Goal: Information Seeking & Learning: Learn about a topic

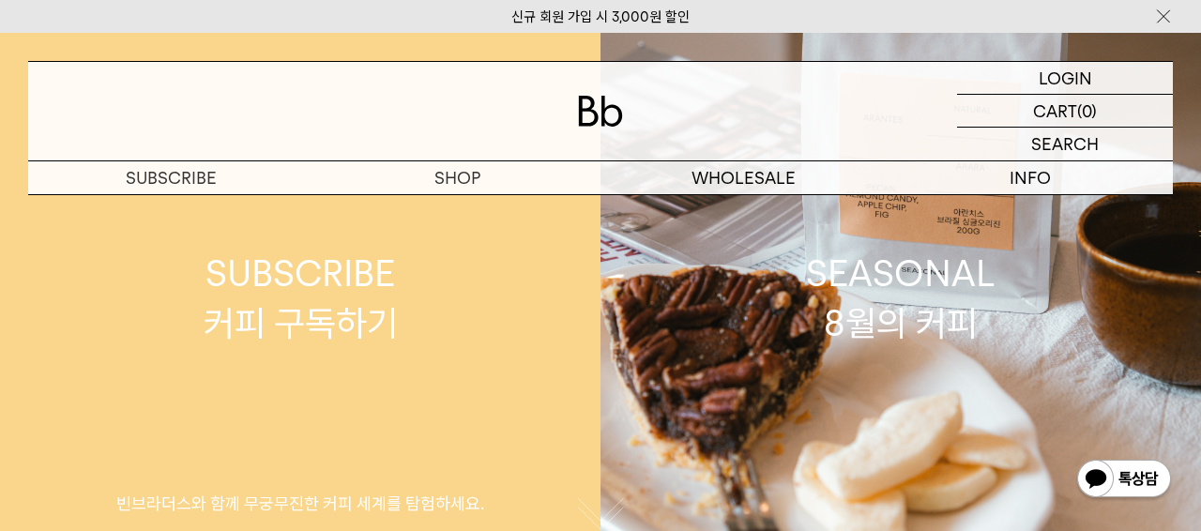
click at [239, 339] on div "SUBSCRIBE 커피 구독하기" at bounding box center [301, 298] width 194 height 99
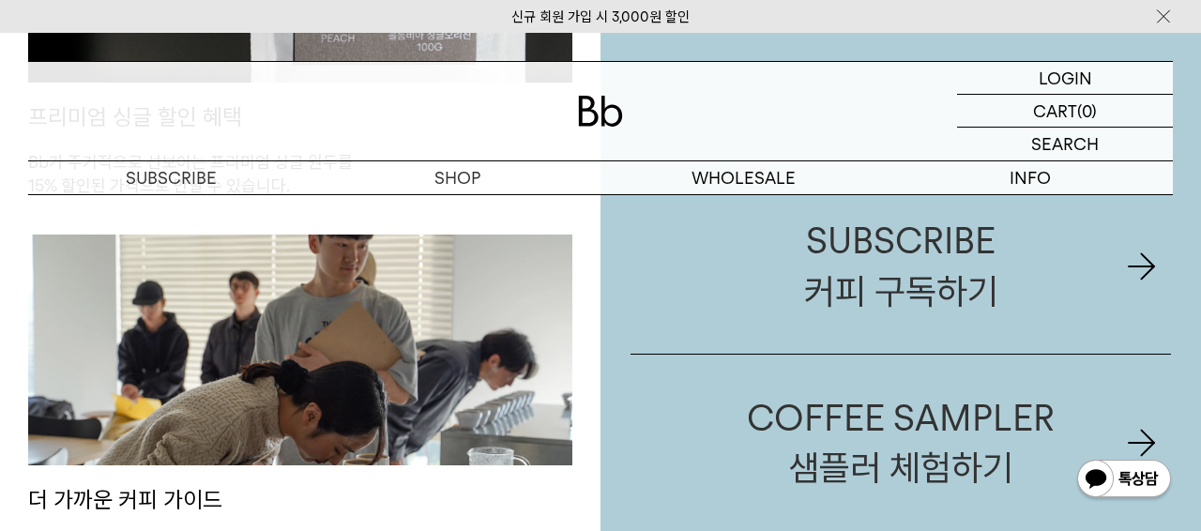
scroll to position [1220, 0]
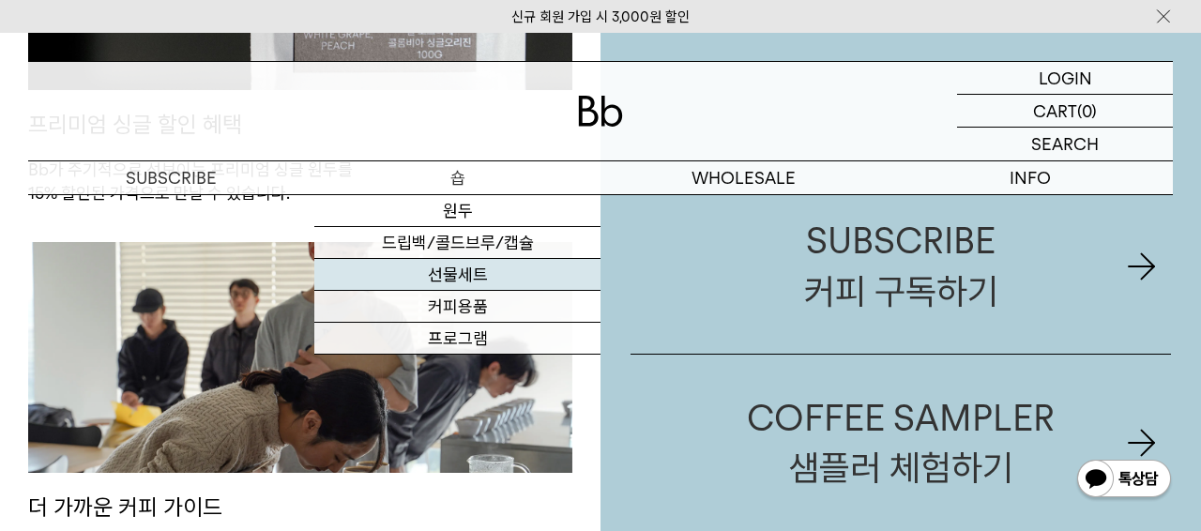
click at [455, 268] on link "선물세트" at bounding box center [457, 275] width 286 height 32
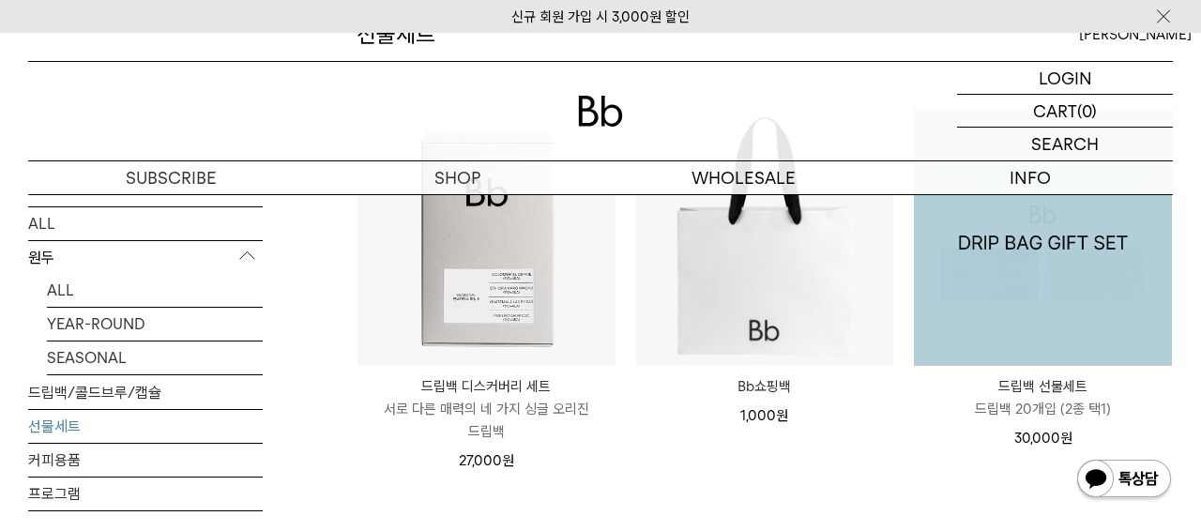
scroll to position [282, 0]
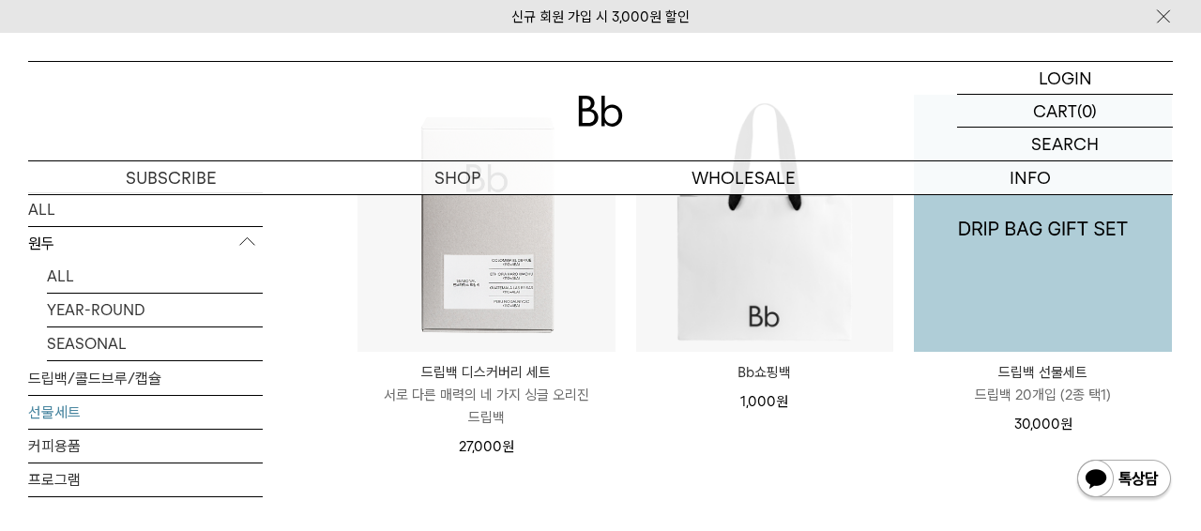
click at [1006, 296] on img at bounding box center [1043, 224] width 258 height 258
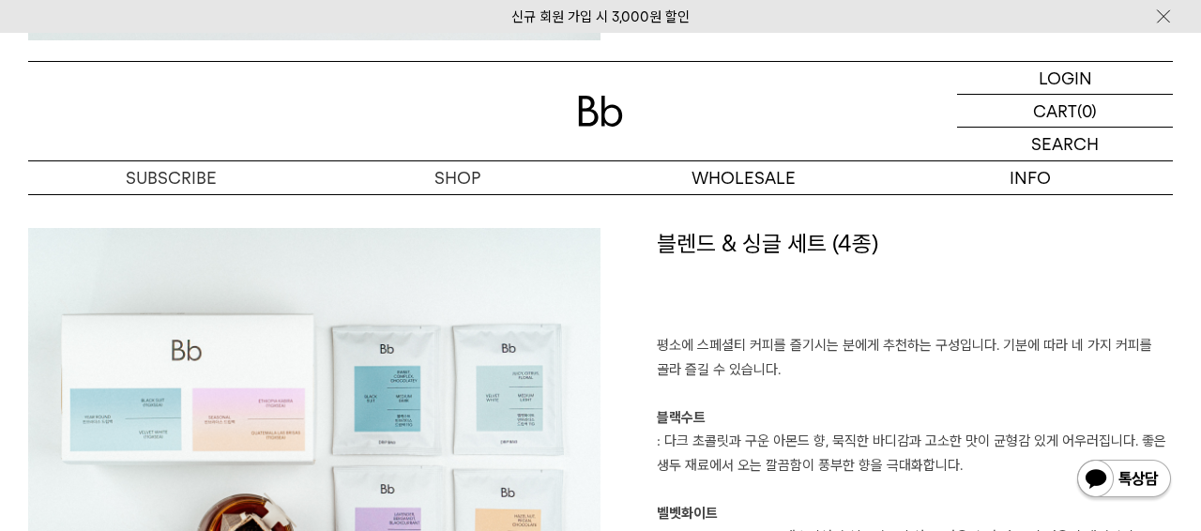
scroll to position [2722, 0]
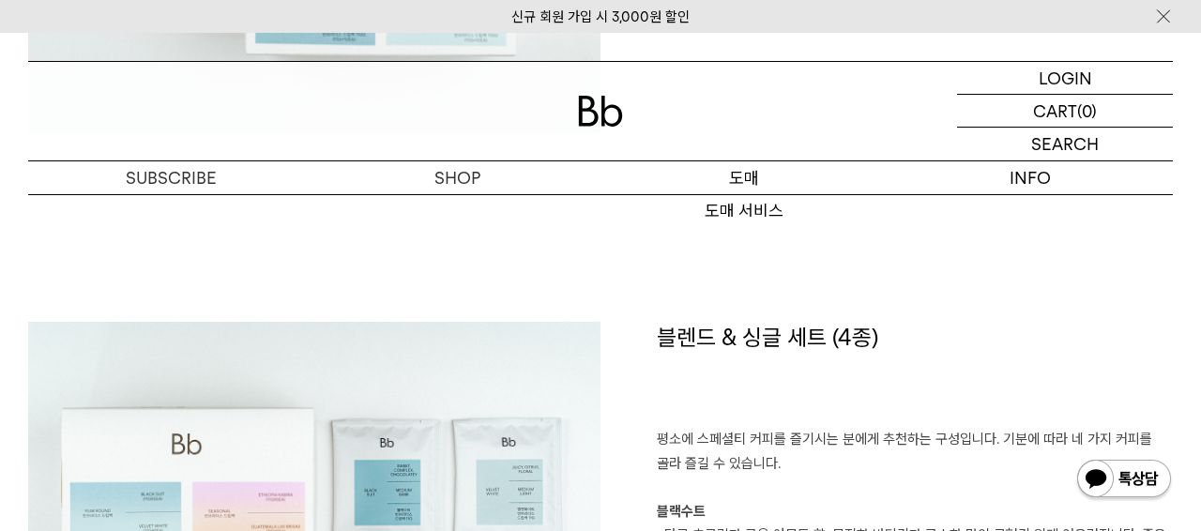
click at [756, 189] on p "도매" at bounding box center [744, 177] width 286 height 33
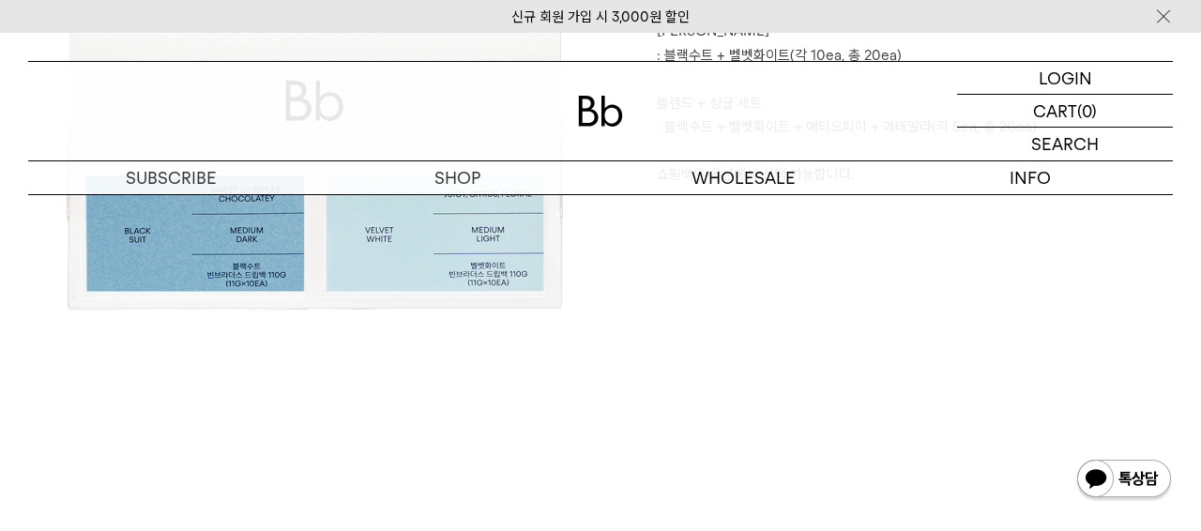
scroll to position [657, 0]
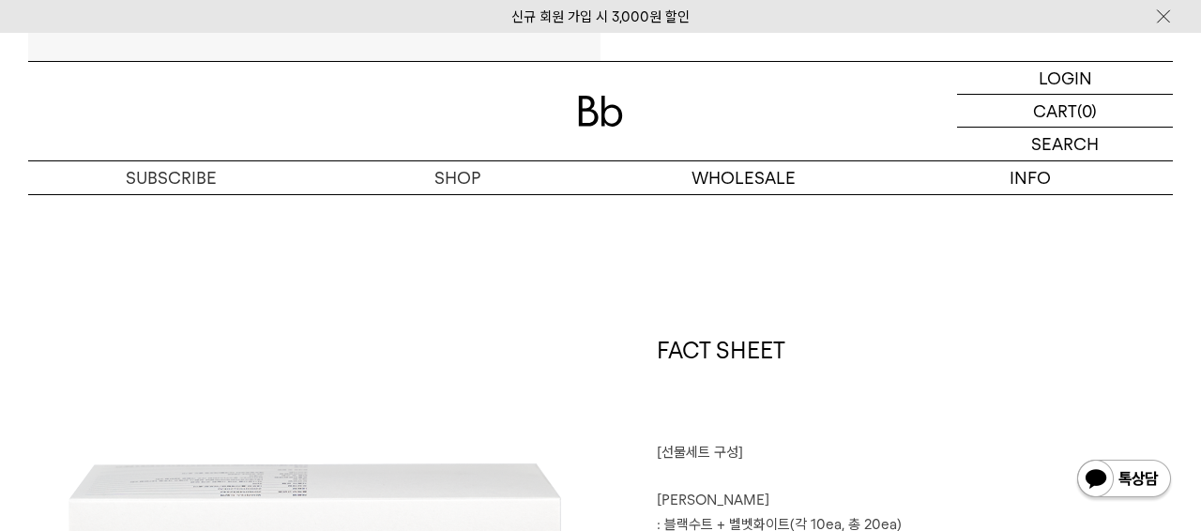
click at [595, 101] on img at bounding box center [600, 111] width 45 height 31
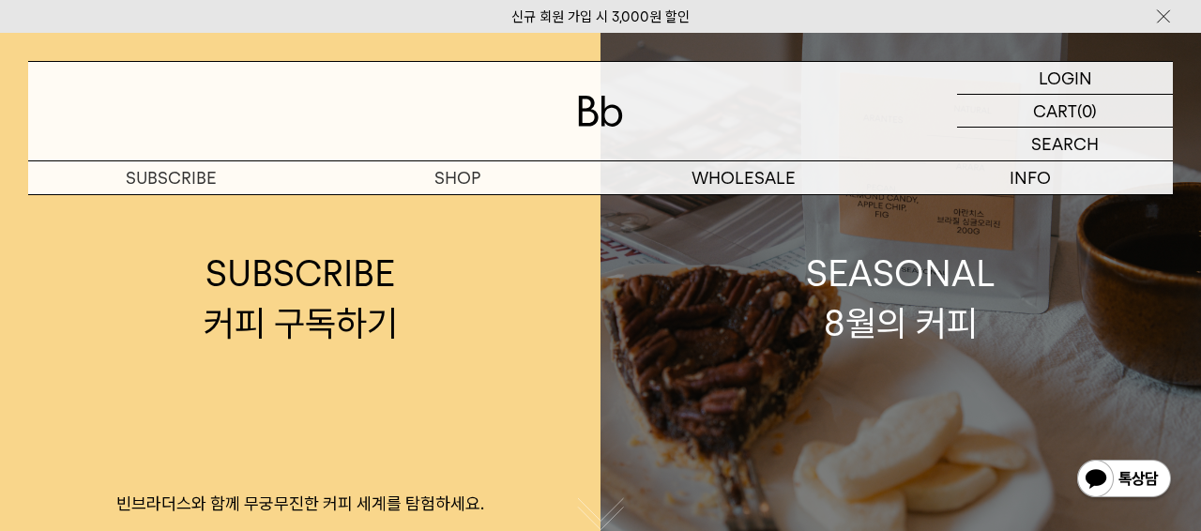
click at [880, 313] on div "SEASONAL 8월의 커피" at bounding box center [901, 298] width 190 height 99
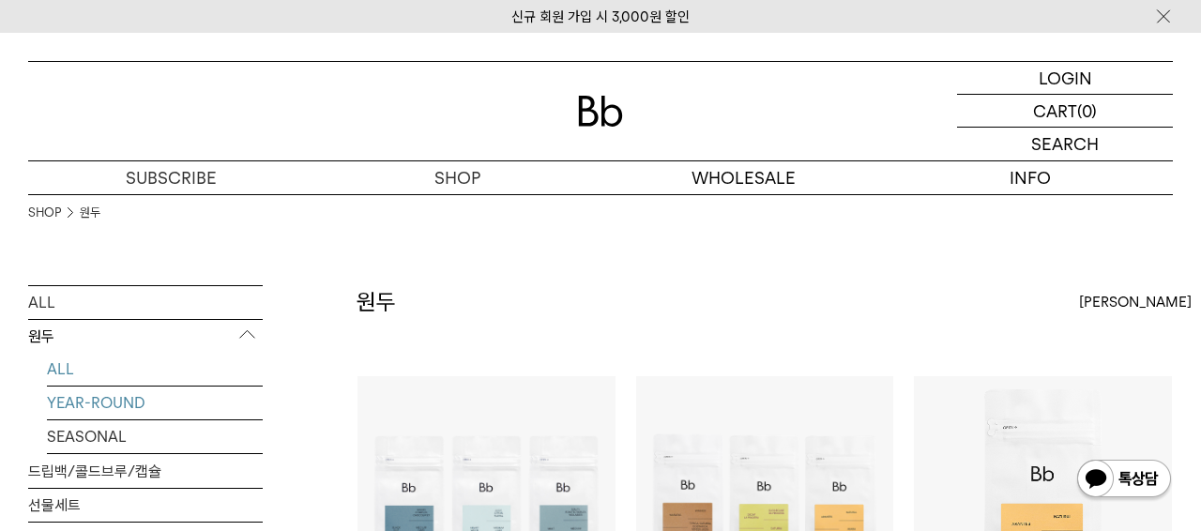
click at [141, 403] on link "YEAR-ROUND" at bounding box center [155, 403] width 216 height 33
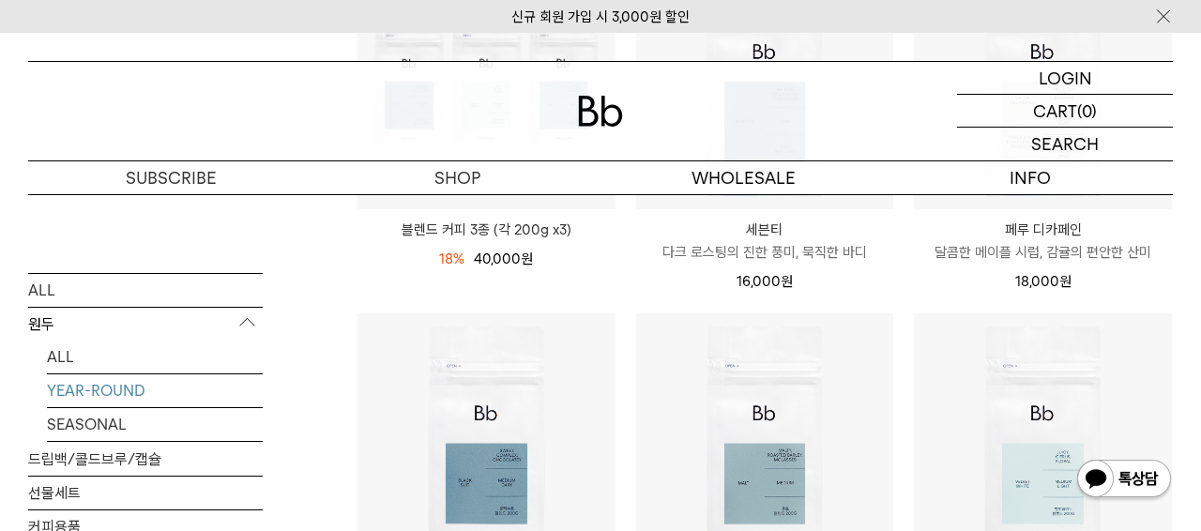
scroll to position [174, 0]
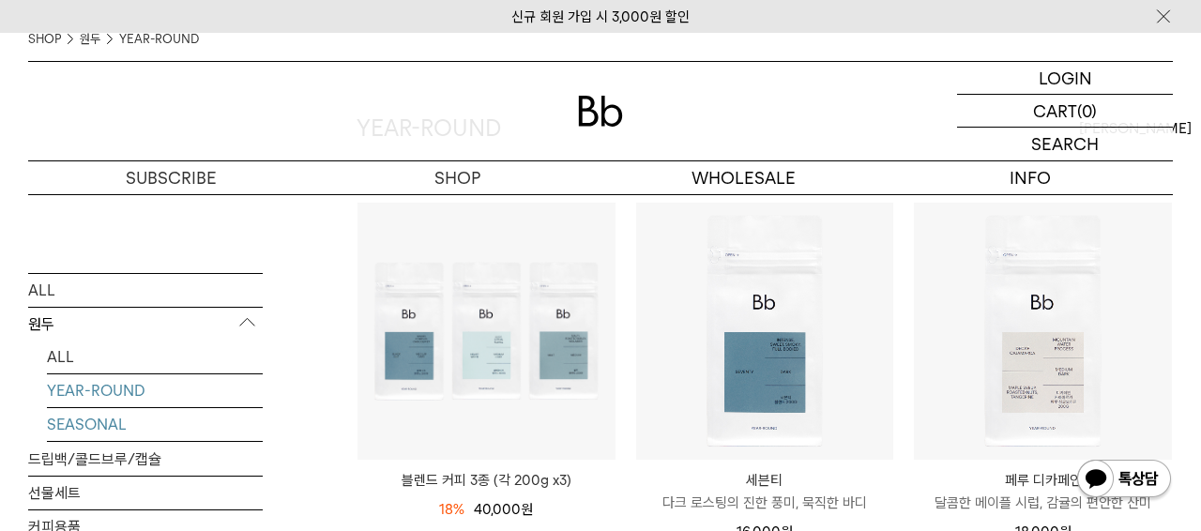
click at [105, 424] on link "SEASONAL" at bounding box center [155, 423] width 216 height 33
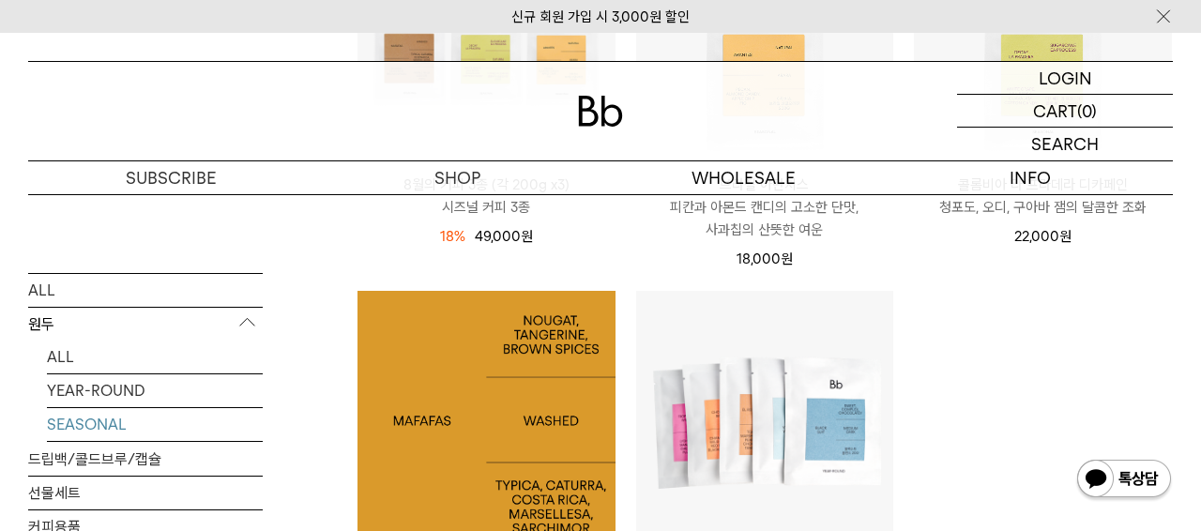
scroll to position [563, 0]
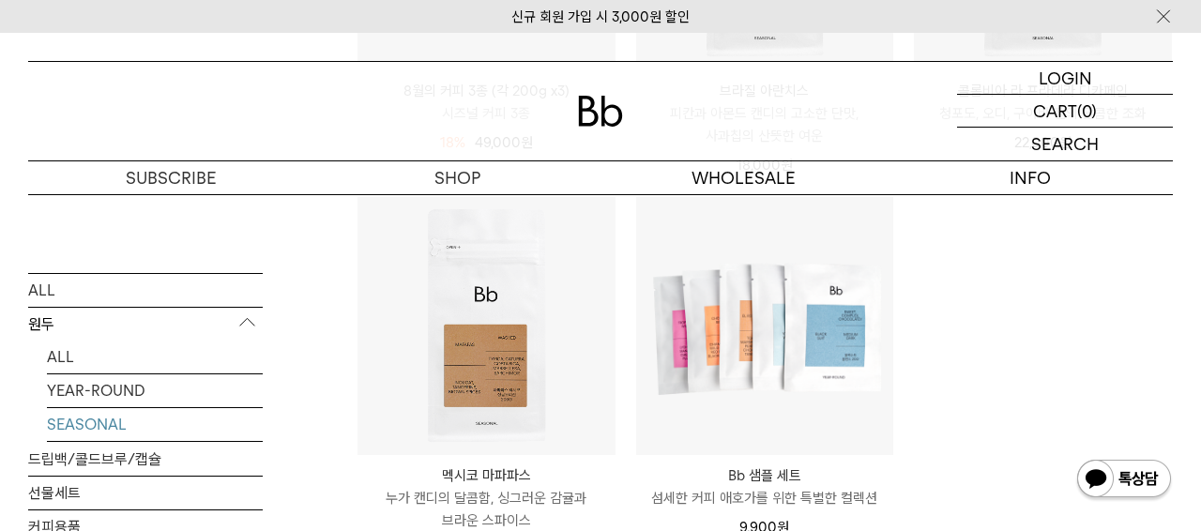
click at [370, 126] on div at bounding box center [600, 111] width 1145 height 99
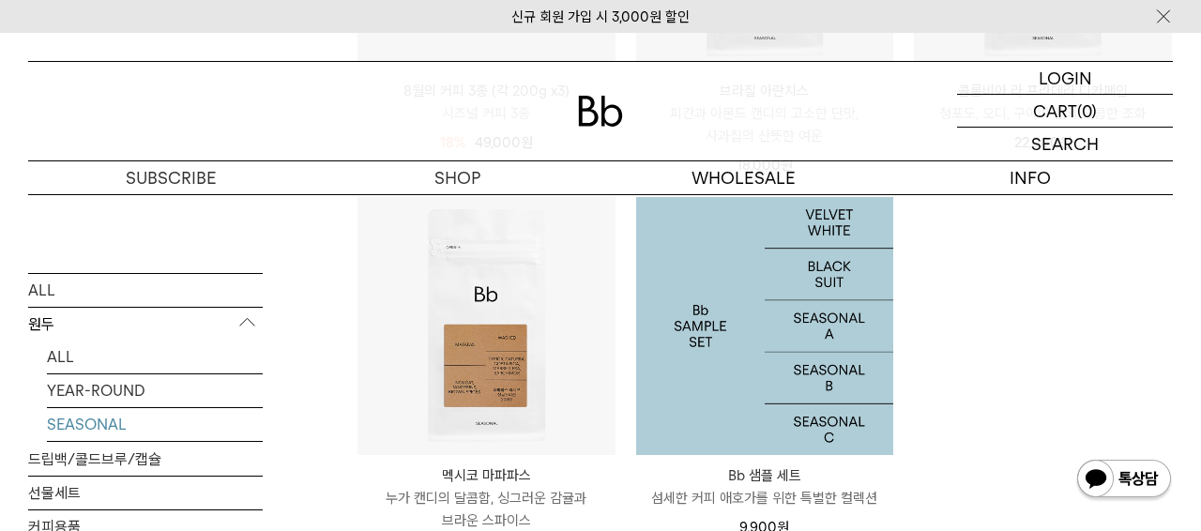
click at [765, 358] on img at bounding box center [765, 326] width 258 height 258
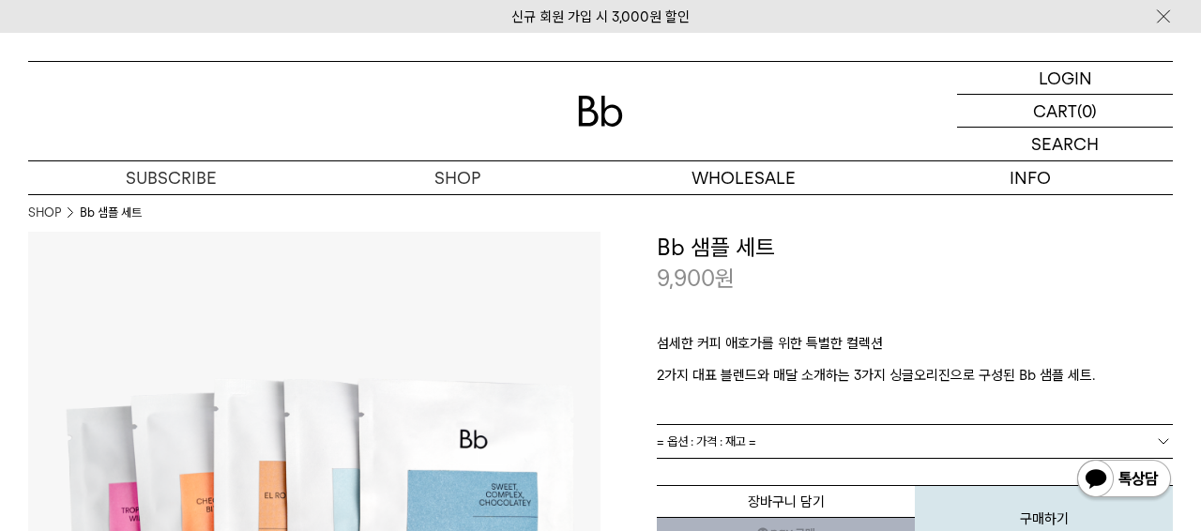
drag, startPoint x: 575, startPoint y: 440, endPoint x: 485, endPoint y: 226, distance: 232.2
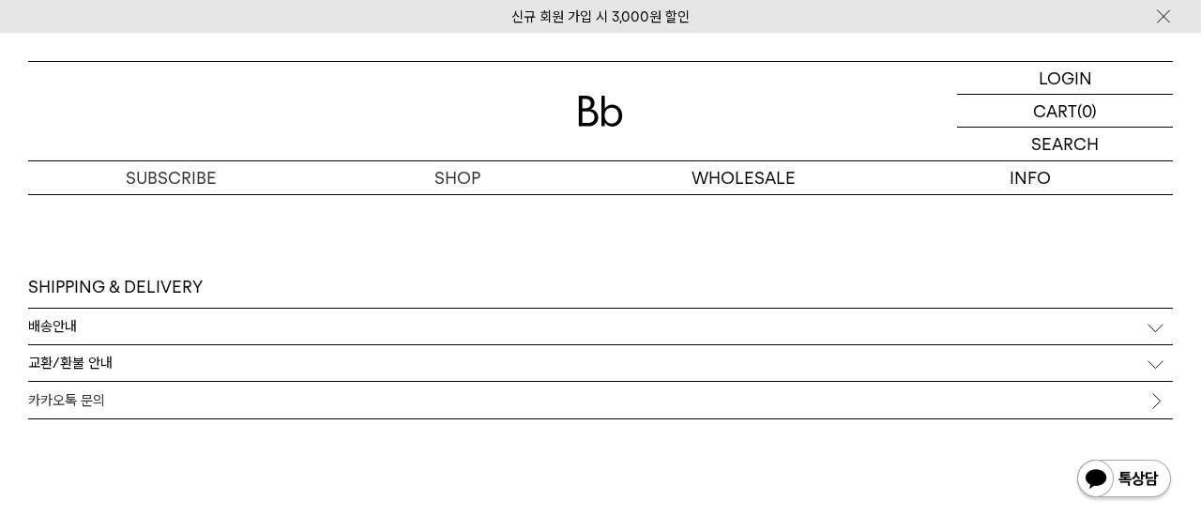
scroll to position [4036, 0]
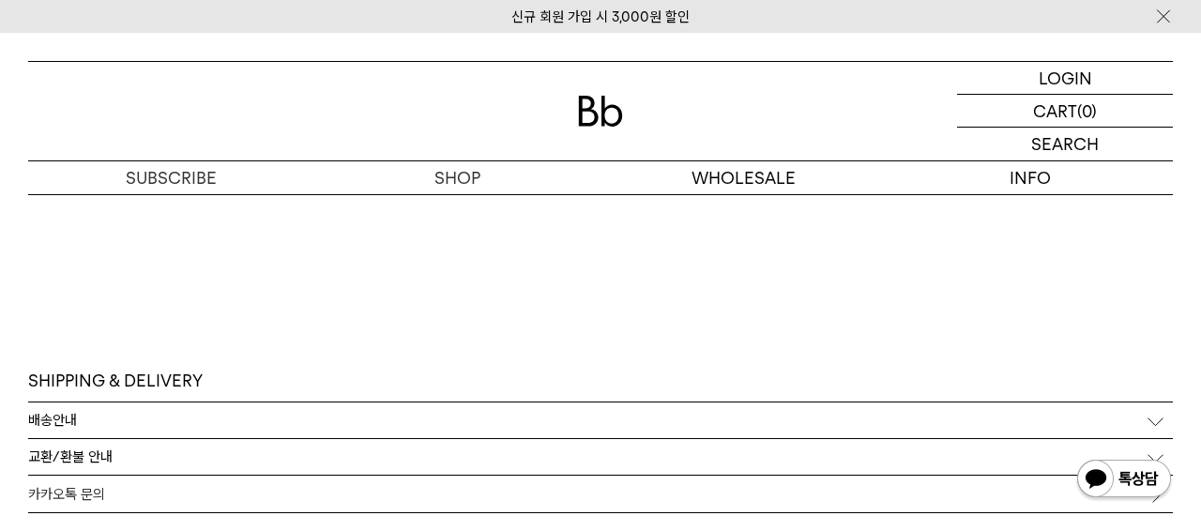
scroll to position [4217, 0]
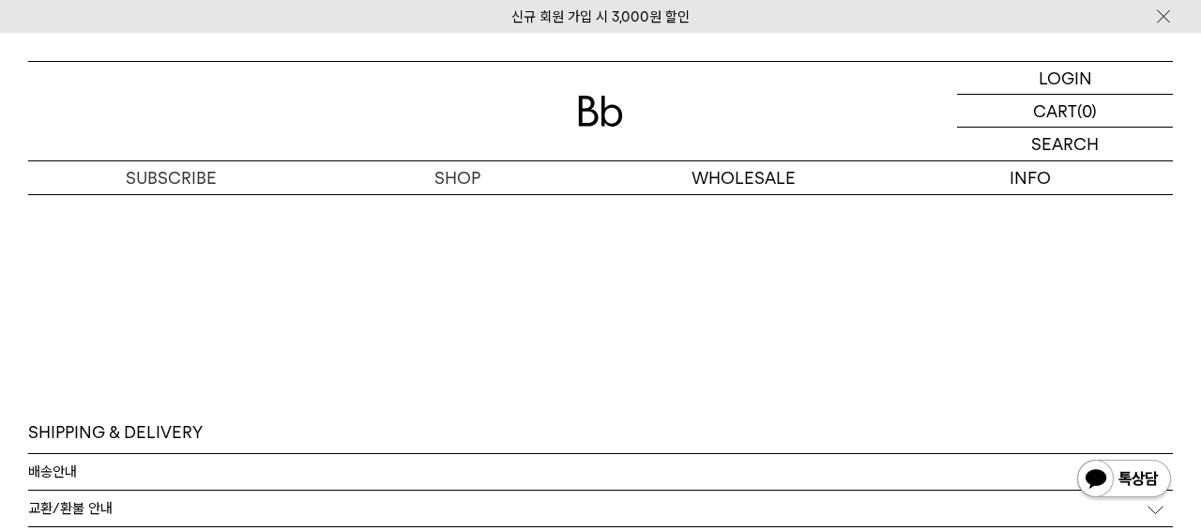
scroll to position [4593, 0]
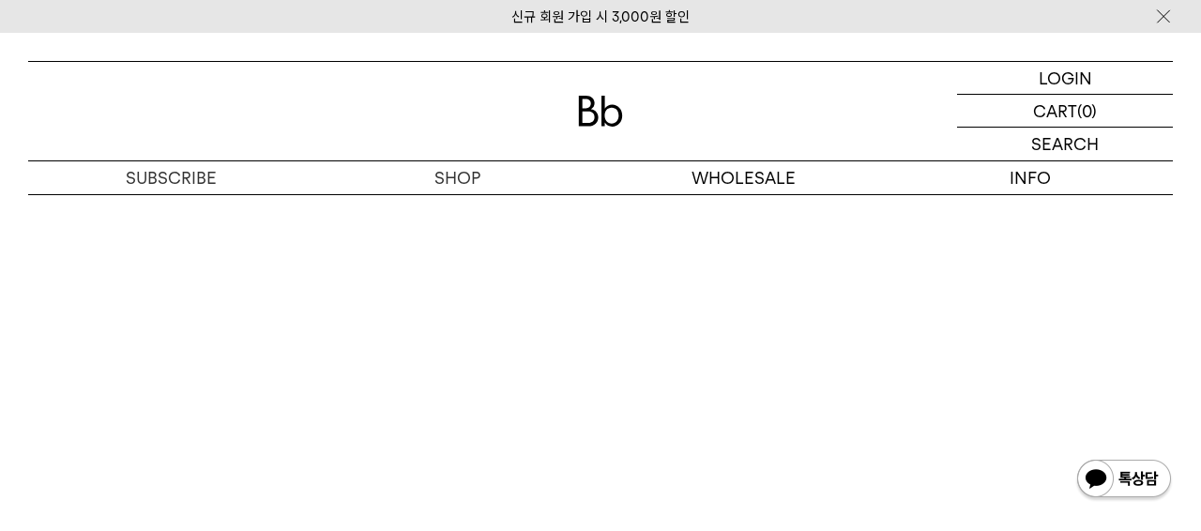
click at [583, 108] on img at bounding box center [600, 111] width 45 height 31
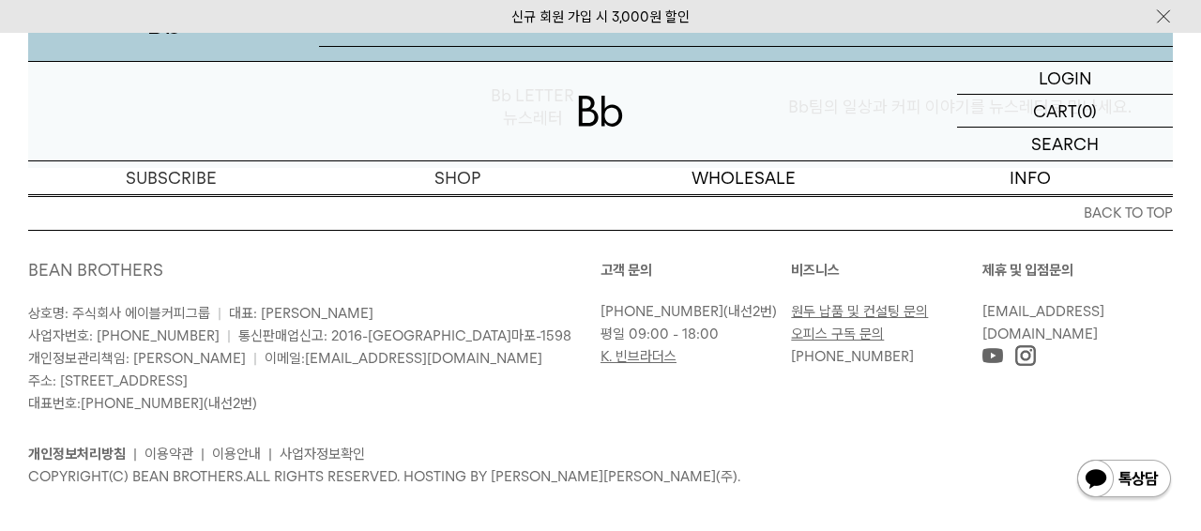
scroll to position [3504, 0]
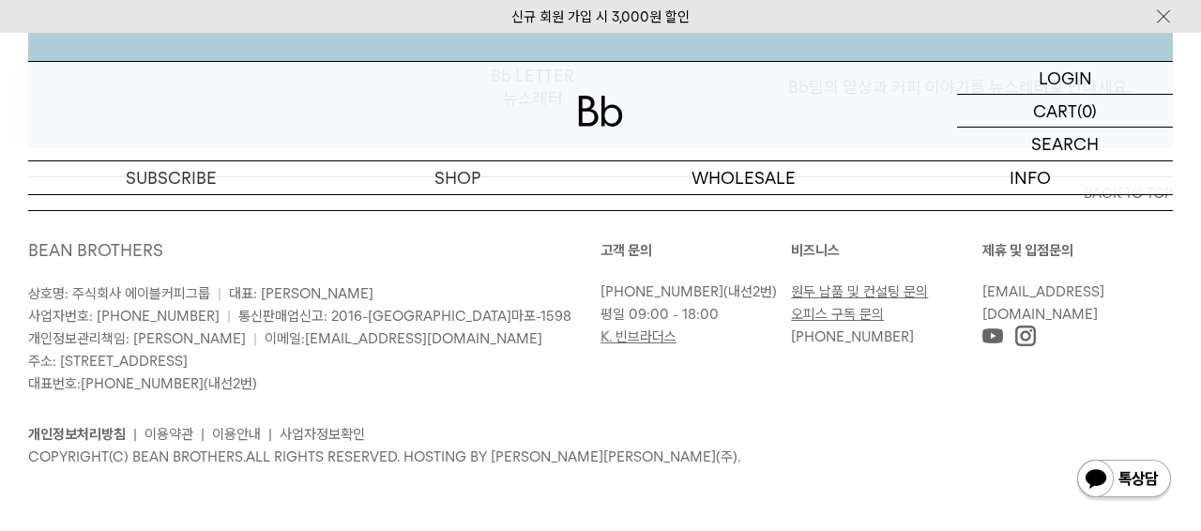
click at [786, 439] on ul "개인정보처리방침 | 이용약관 | 이용안내 | 사업자정보확인" at bounding box center [600, 434] width 1145 height 23
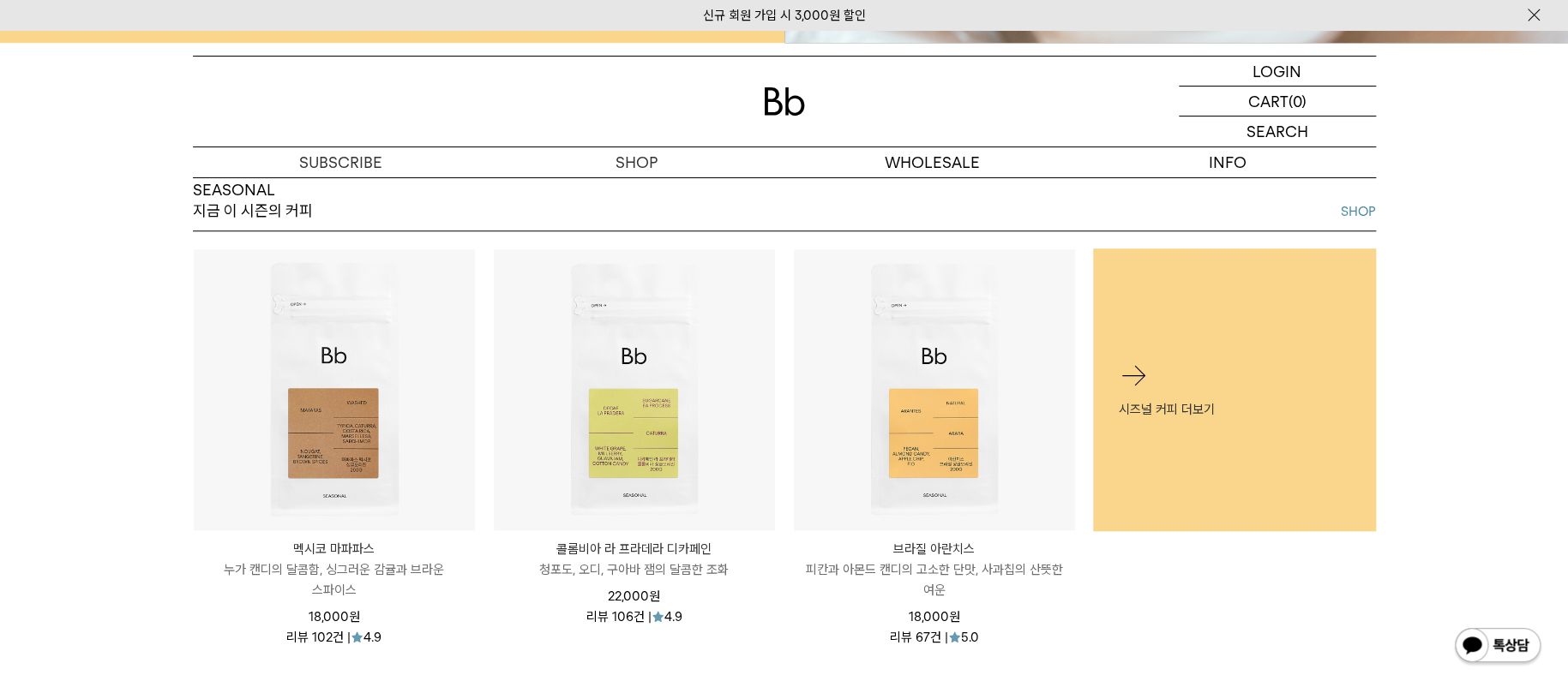
scroll to position [677, 0]
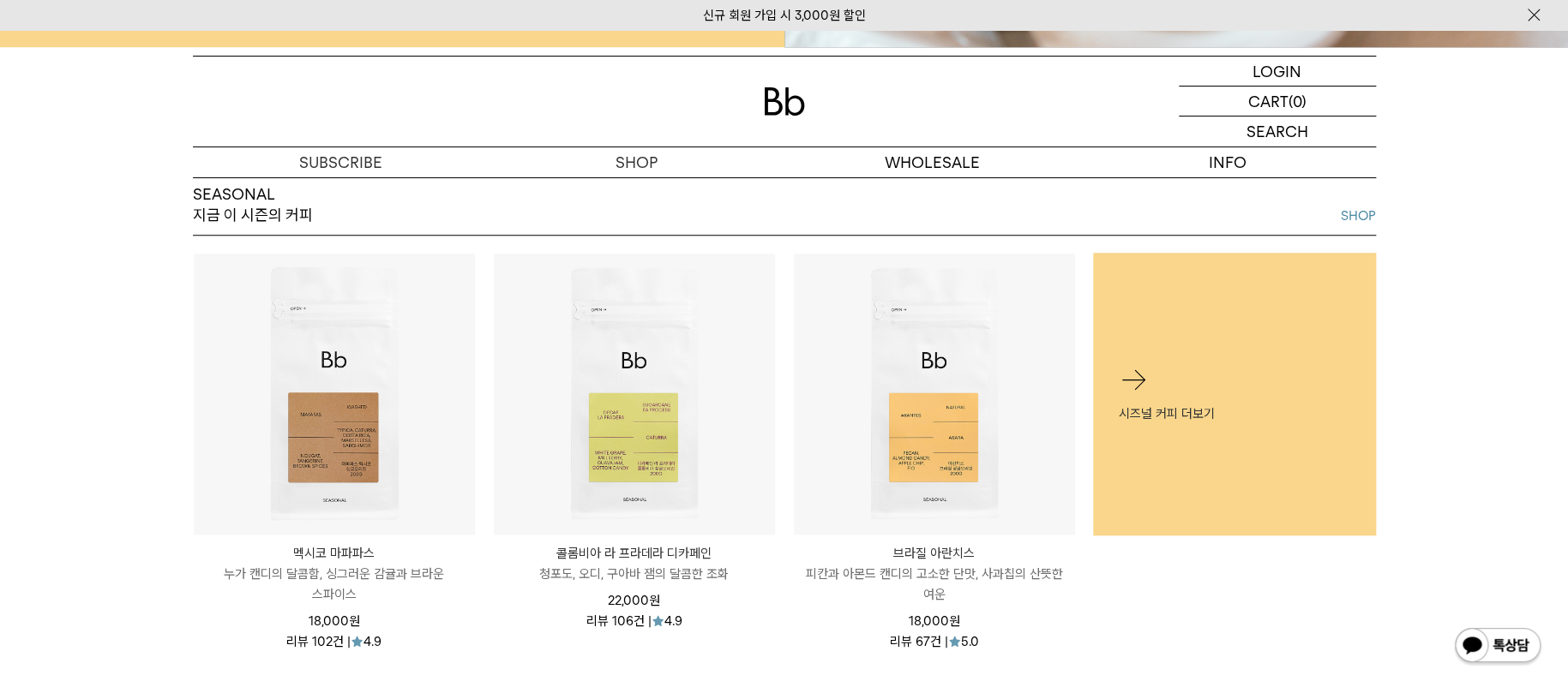
drag, startPoint x: 5, startPoint y: 100, endPoint x: 180, endPoint y: 113, distance: 175.5
click at [5, 100] on div "LOGIN 로그인 LOGIN 로그인 CART 장바구니 (0) SEARCH 검색 검색폼 ** 추천상품" at bounding box center [784, 104] width 1568 height 148
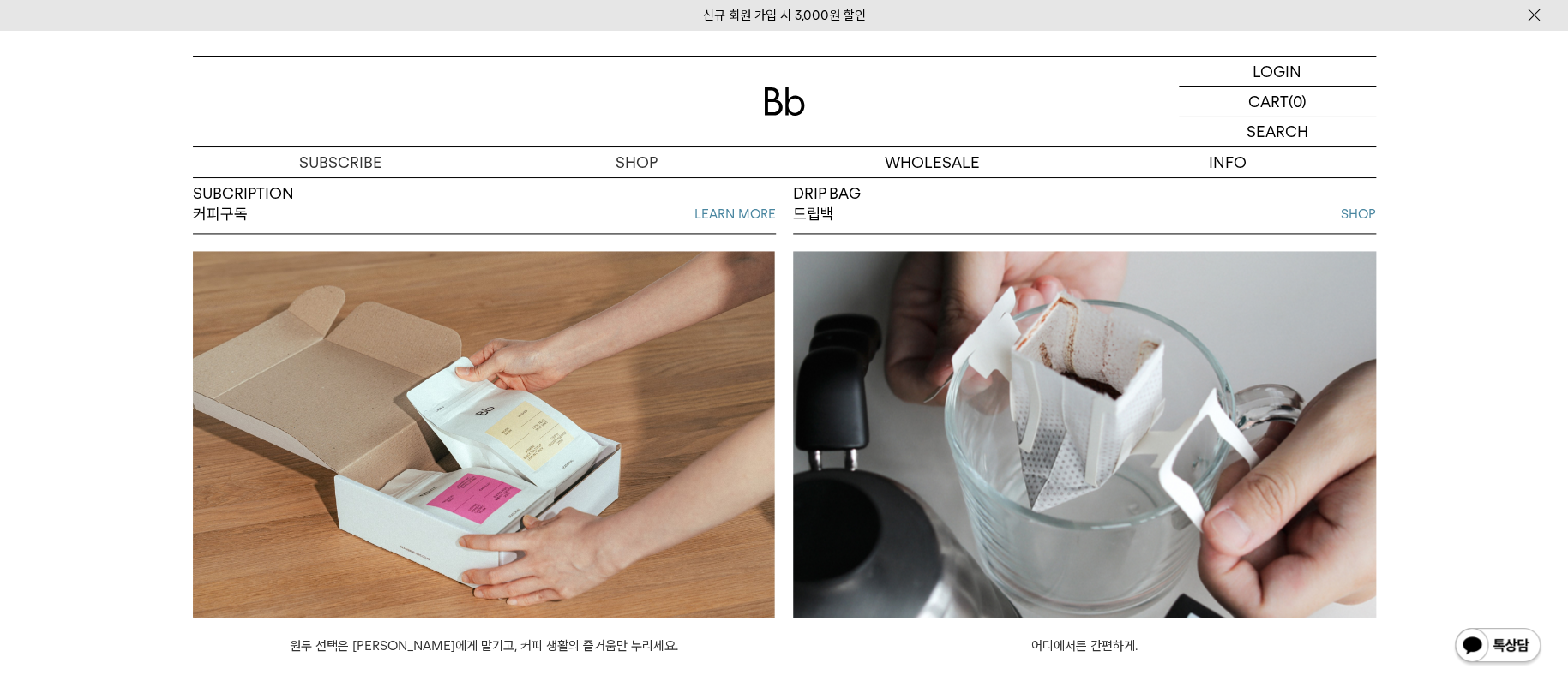
scroll to position [1303, 0]
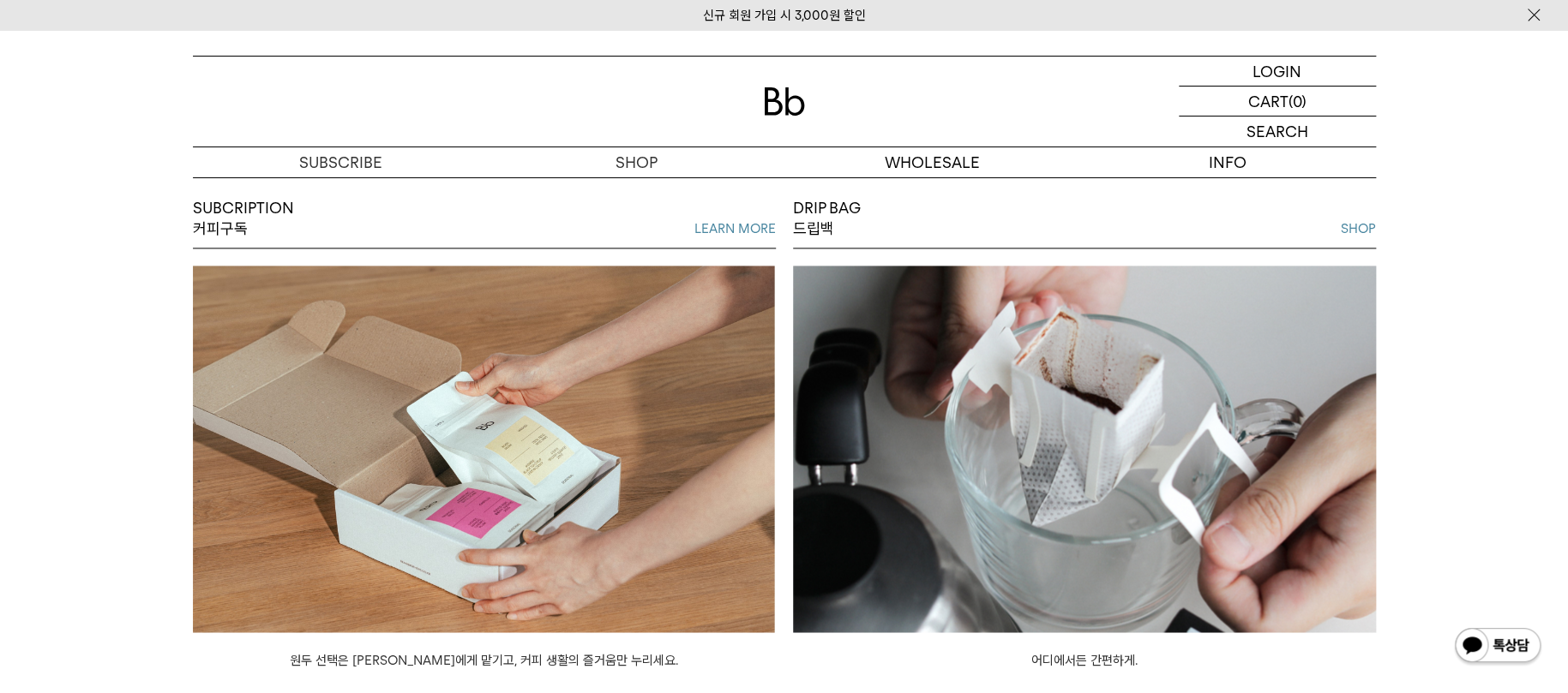
click at [1, 18] on div "신규 회원 가입 시 3,000원 할인" at bounding box center [784, 15] width 1568 height 30
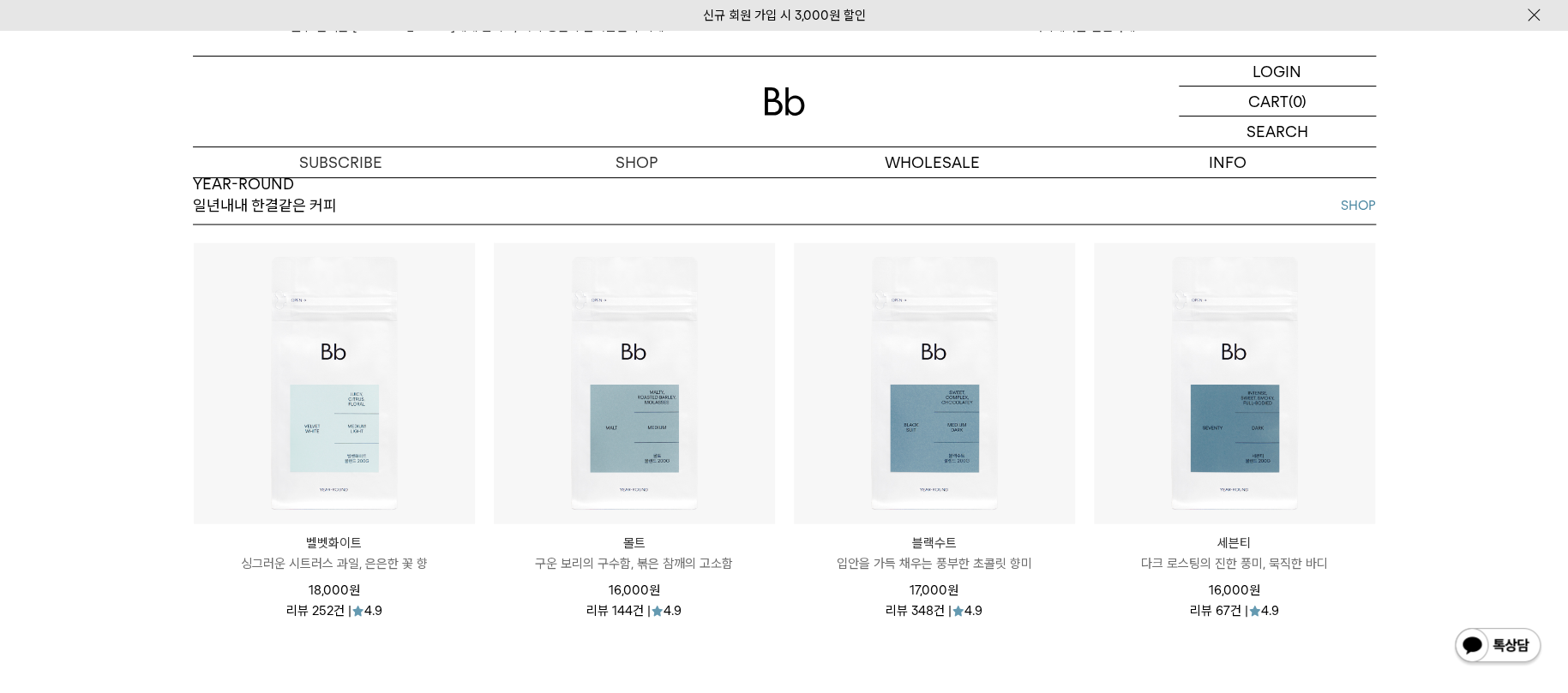
scroll to position [1921, 0]
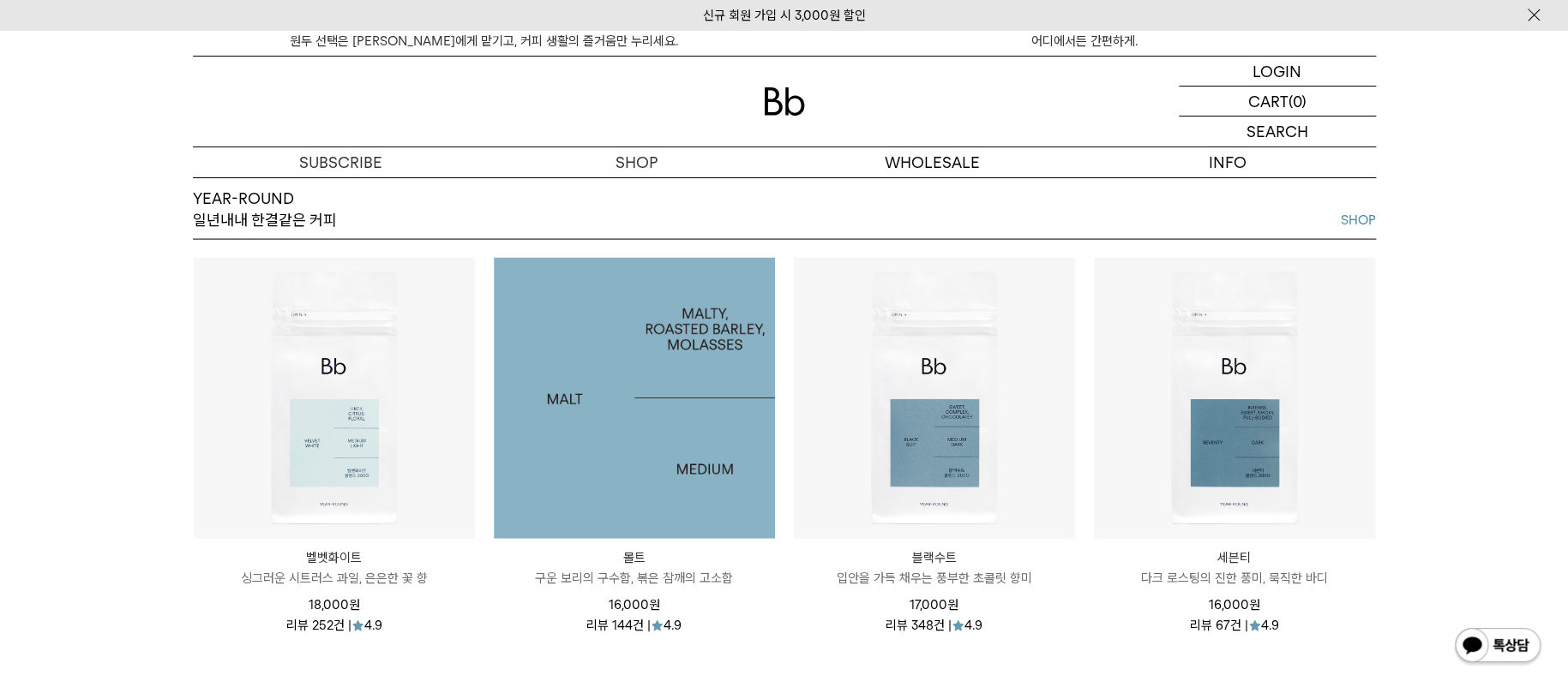
click at [651, 433] on img at bounding box center [635, 399] width 281 height 281
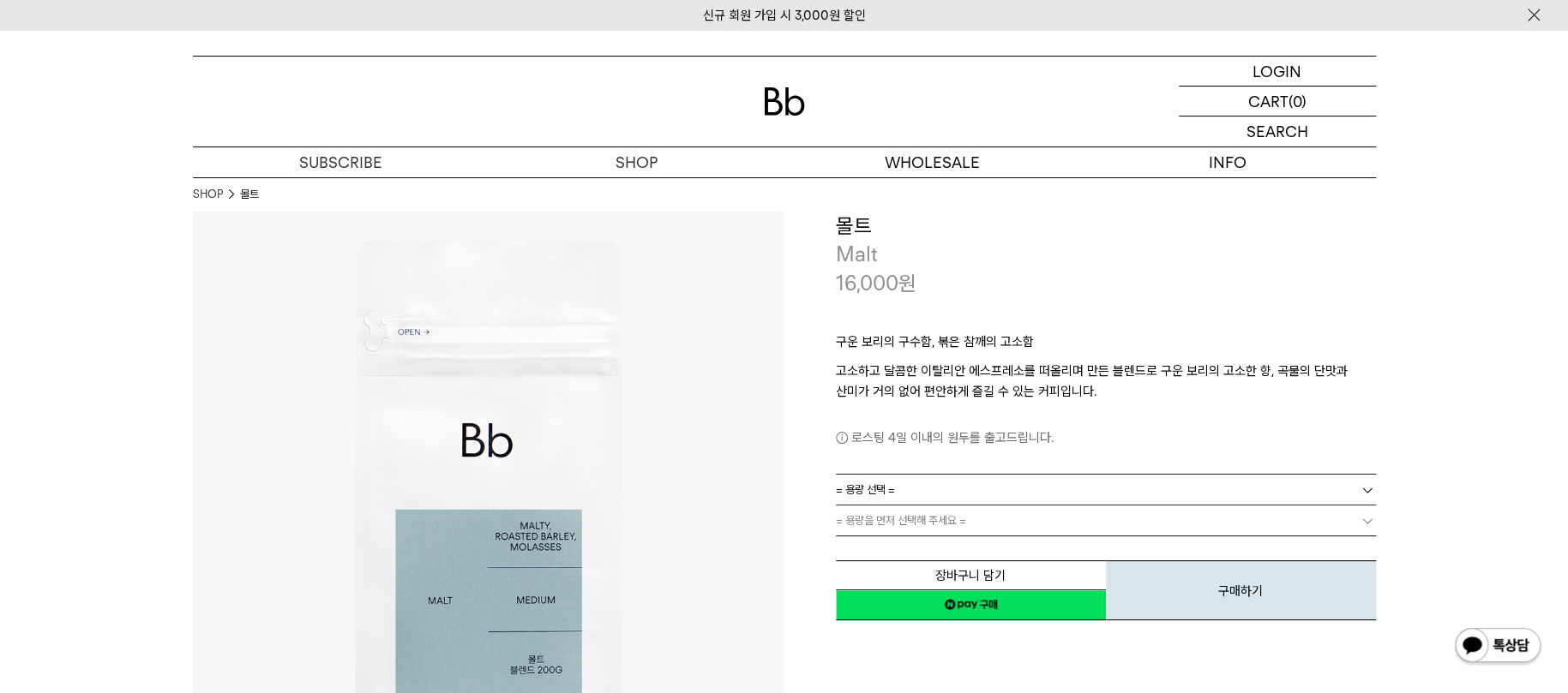
click at [1043, 485] on link "= 용량 선택 =" at bounding box center [1105, 489] width 540 height 30
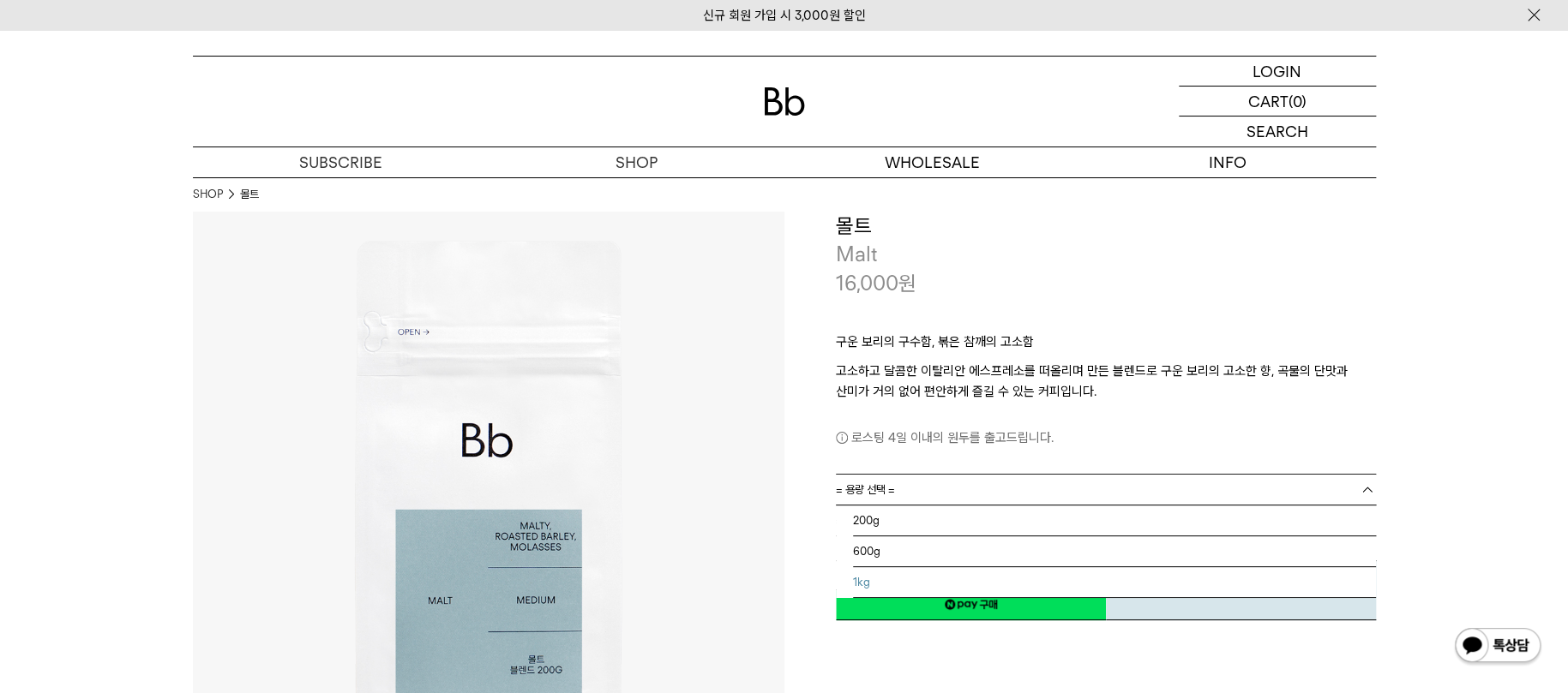
click at [933, 580] on li "1kg" at bounding box center [1114, 583] width 523 height 31
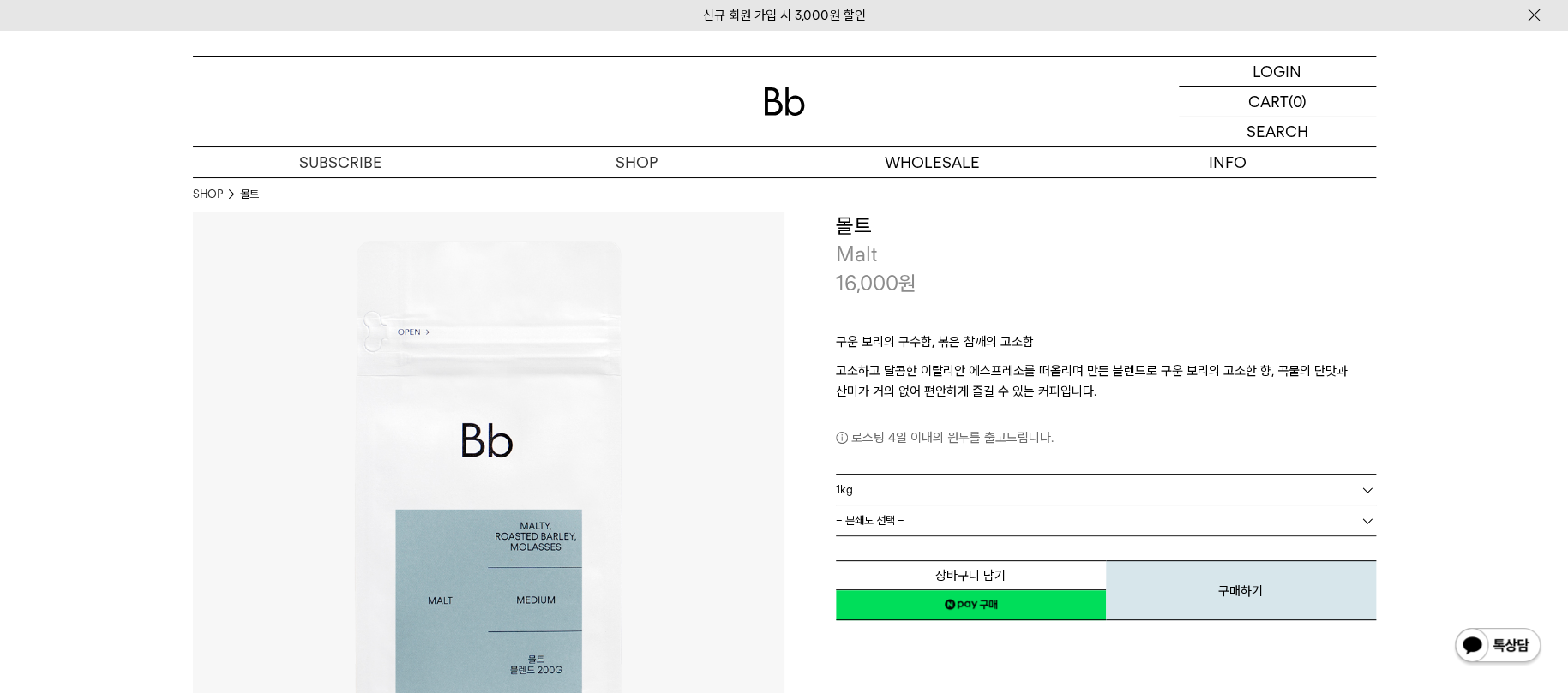
click at [970, 516] on link "= 분쇄도 선택 =" at bounding box center [1105, 520] width 540 height 30
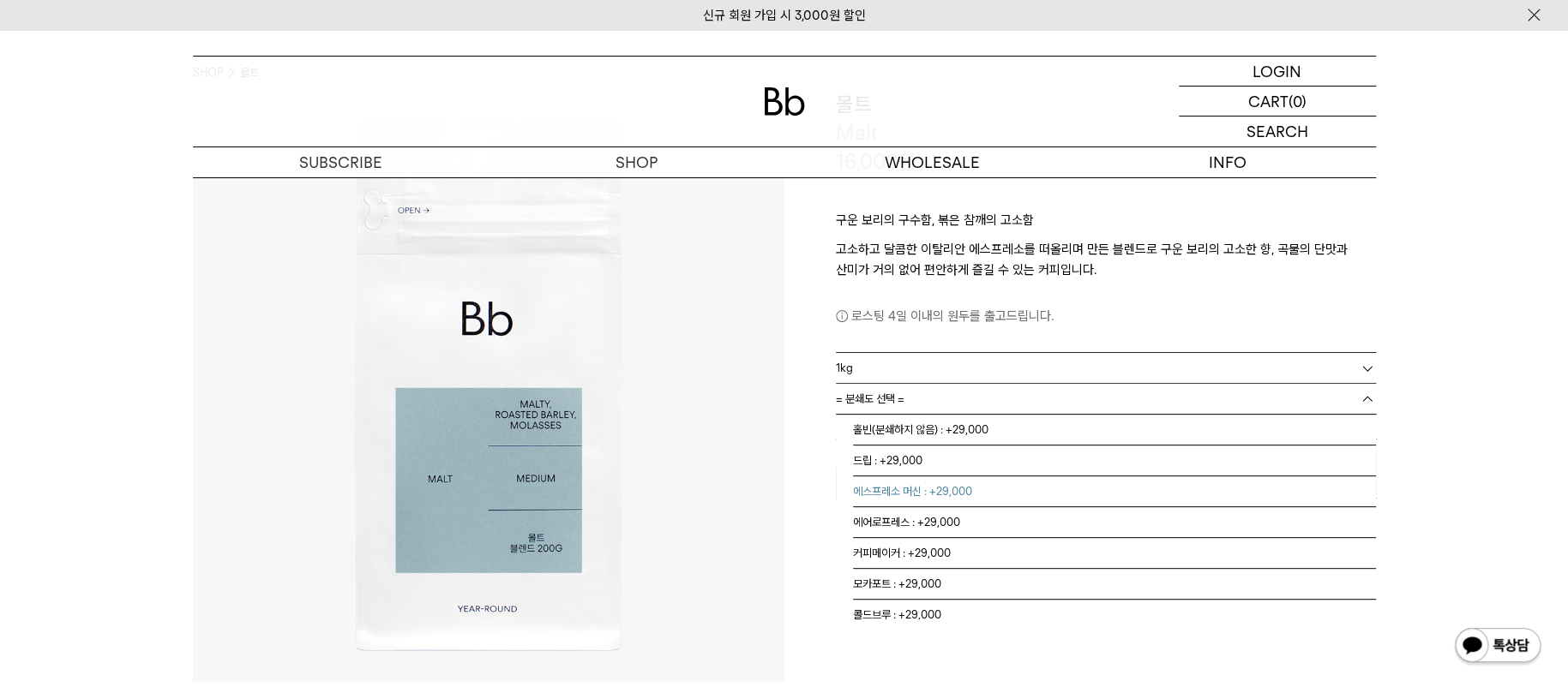
click at [952, 480] on li "에스프레소 머신 : +29,000" at bounding box center [1114, 492] width 523 height 31
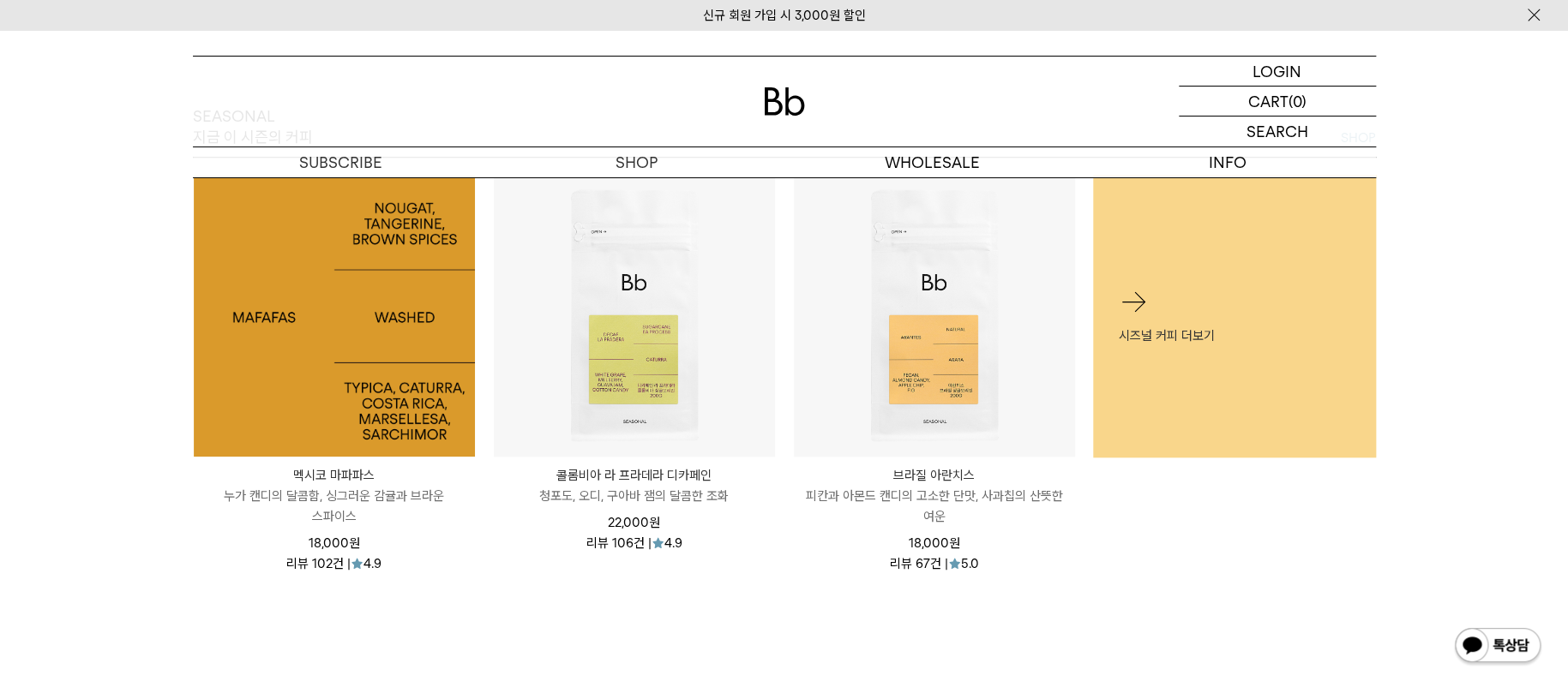
click at [380, 341] on img at bounding box center [334, 316] width 281 height 281
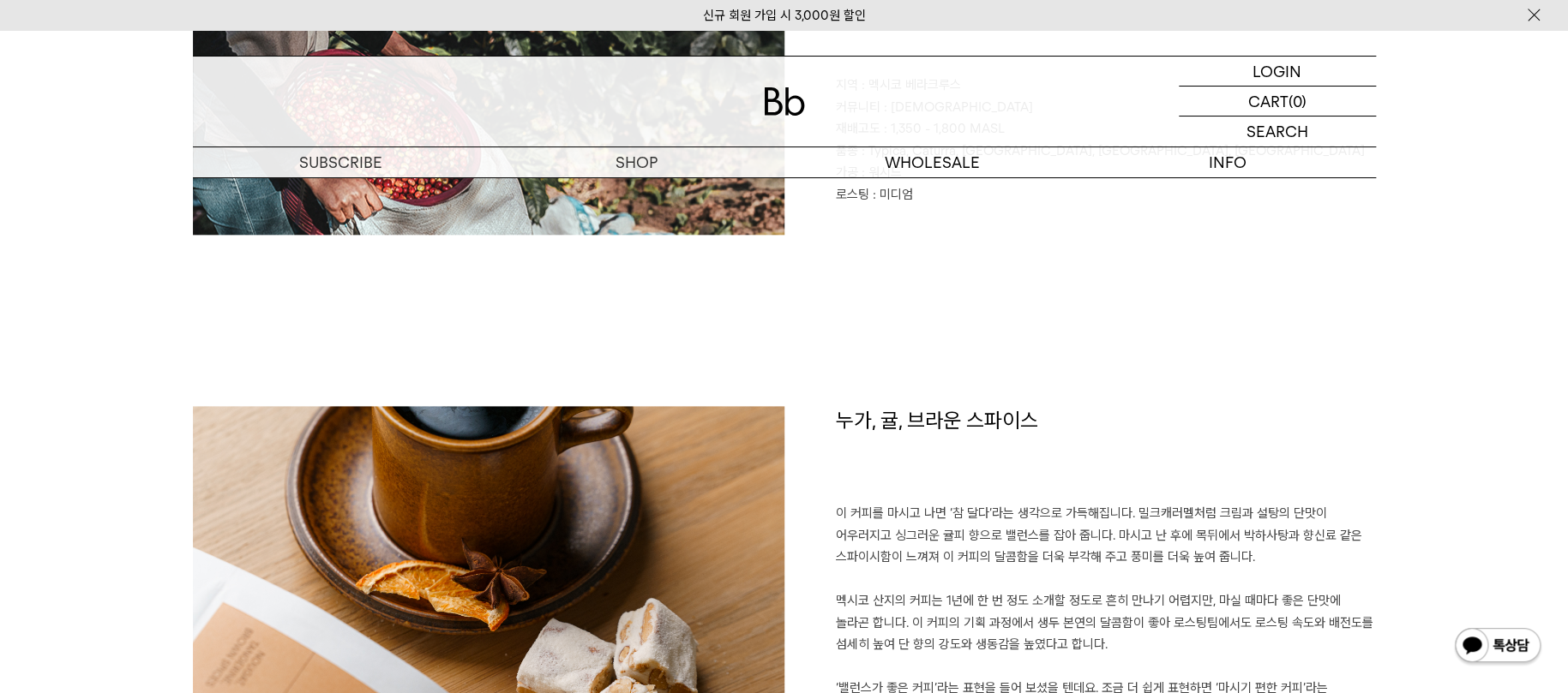
scroll to position [1101, 0]
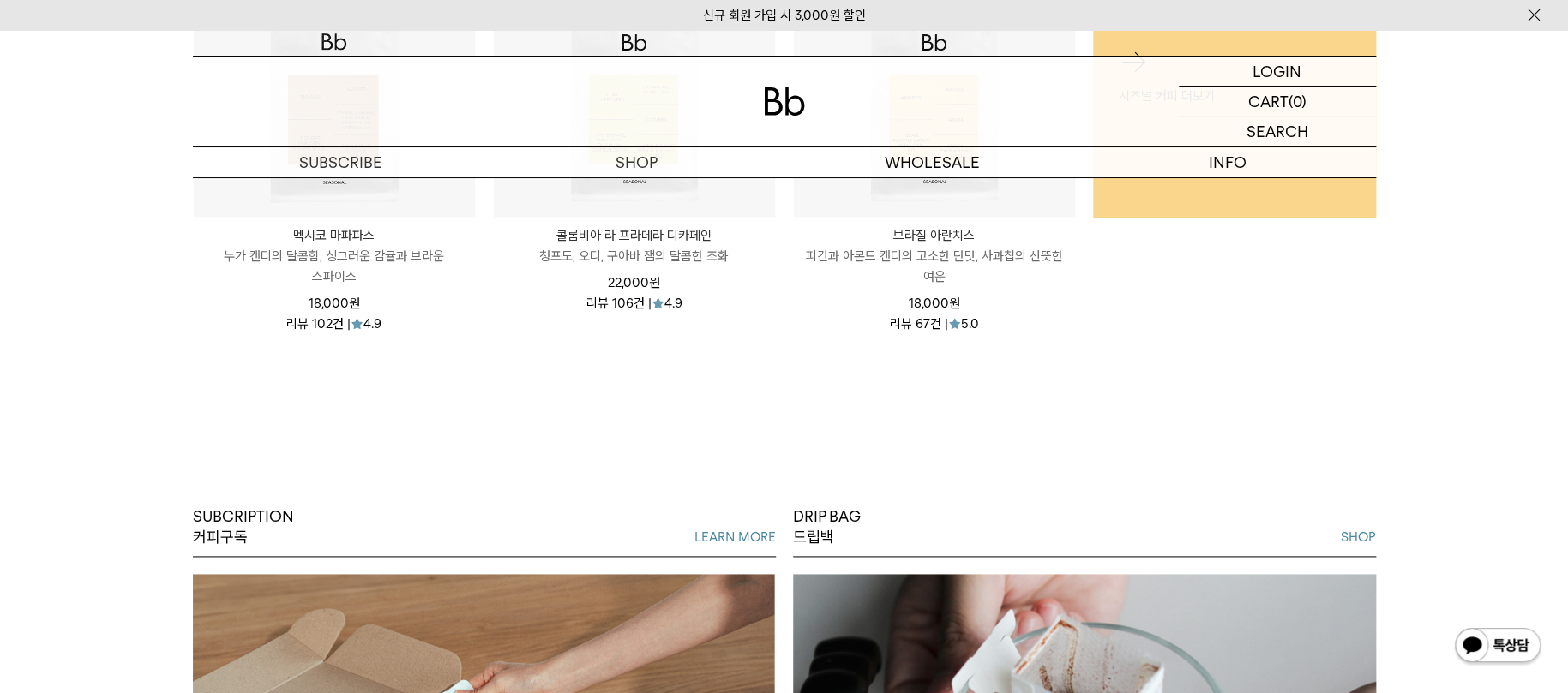
scroll to position [746, 0]
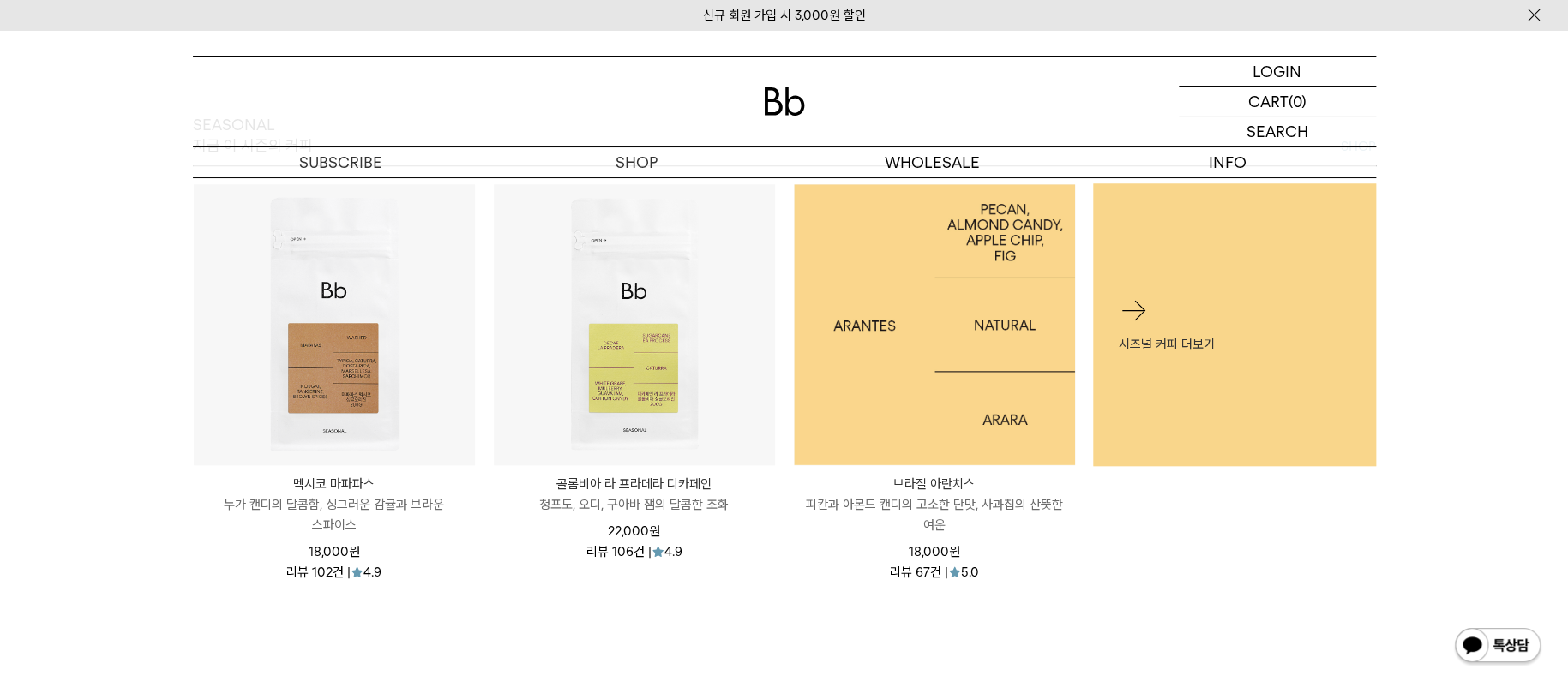
click at [923, 411] on img at bounding box center [934, 325] width 281 height 281
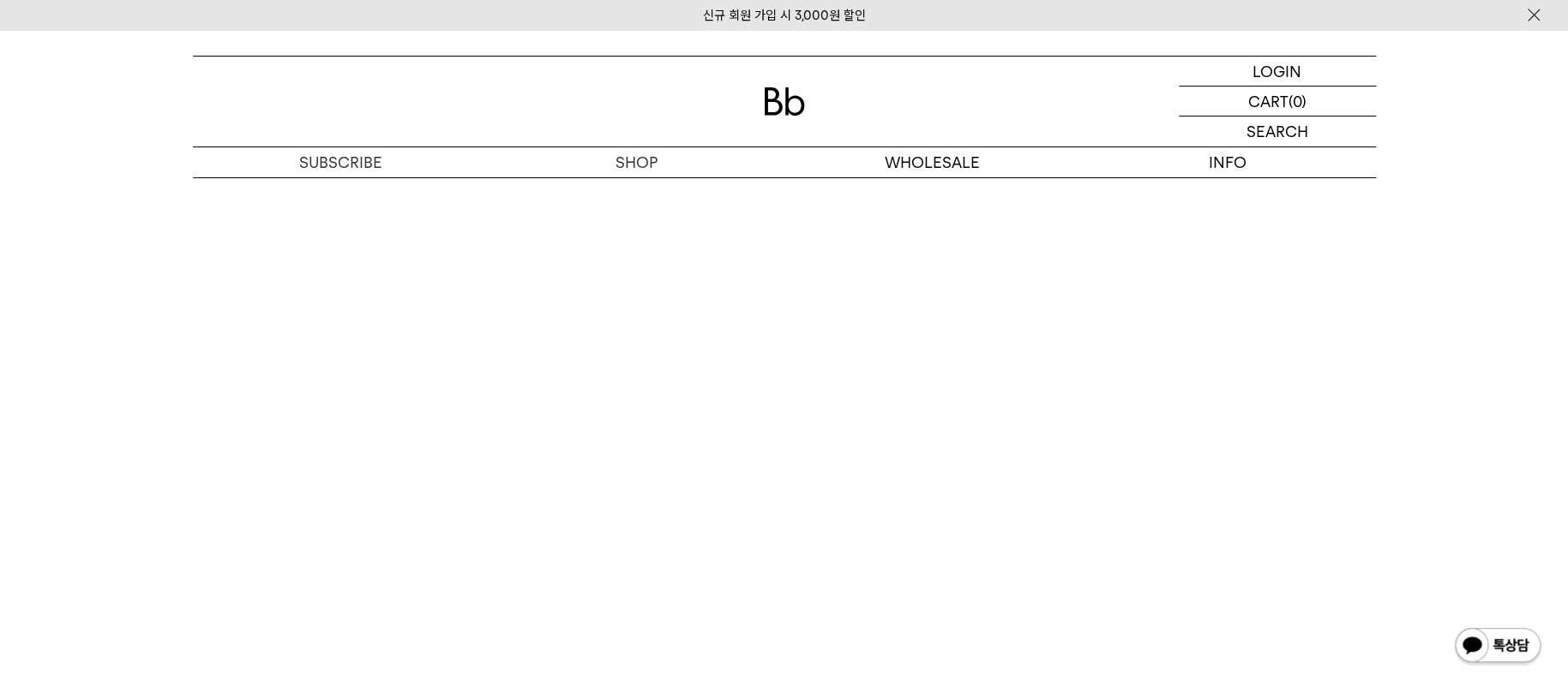
scroll to position [3672, 0]
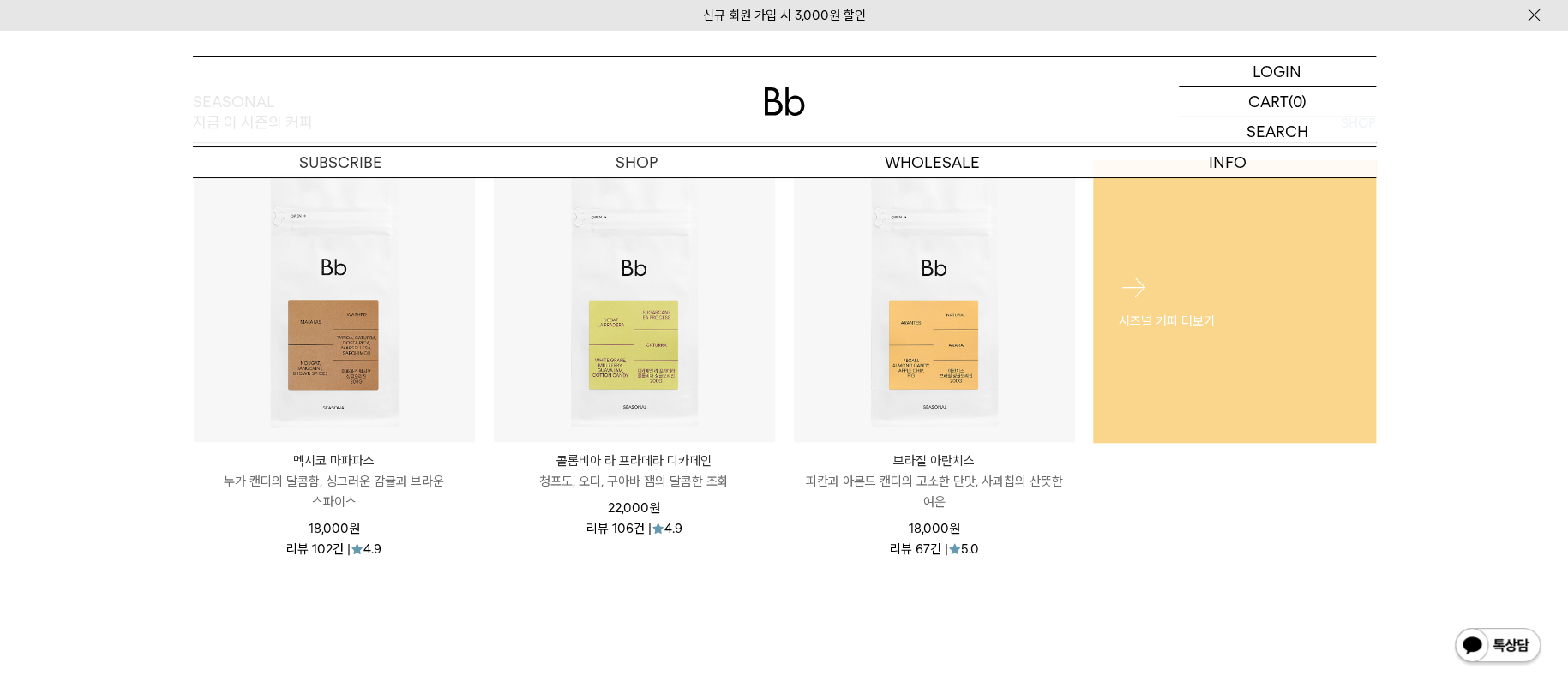
click at [1200, 413] on link "시즈널 커피 더보기" at bounding box center [1235, 302] width 283 height 283
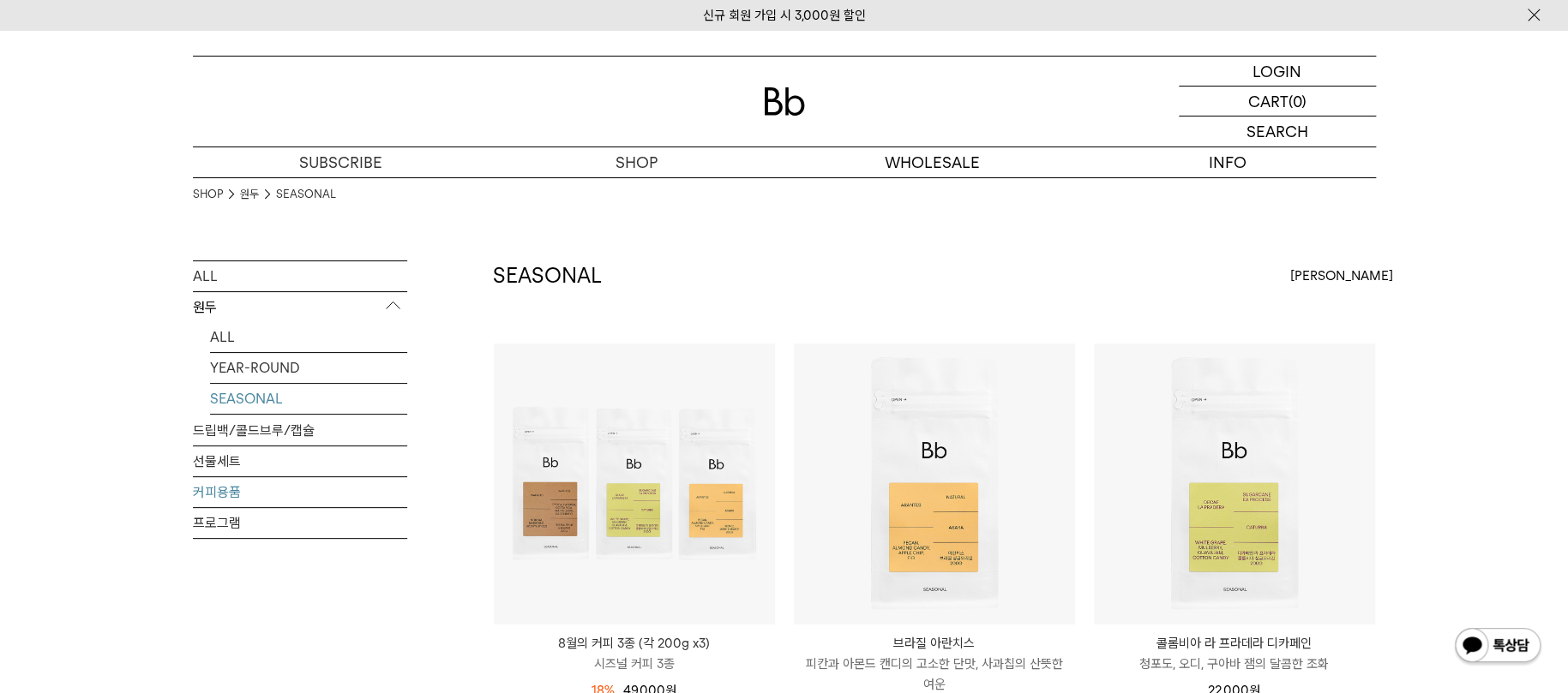
click at [216, 496] on link "커피용품" at bounding box center [300, 492] width 215 height 30
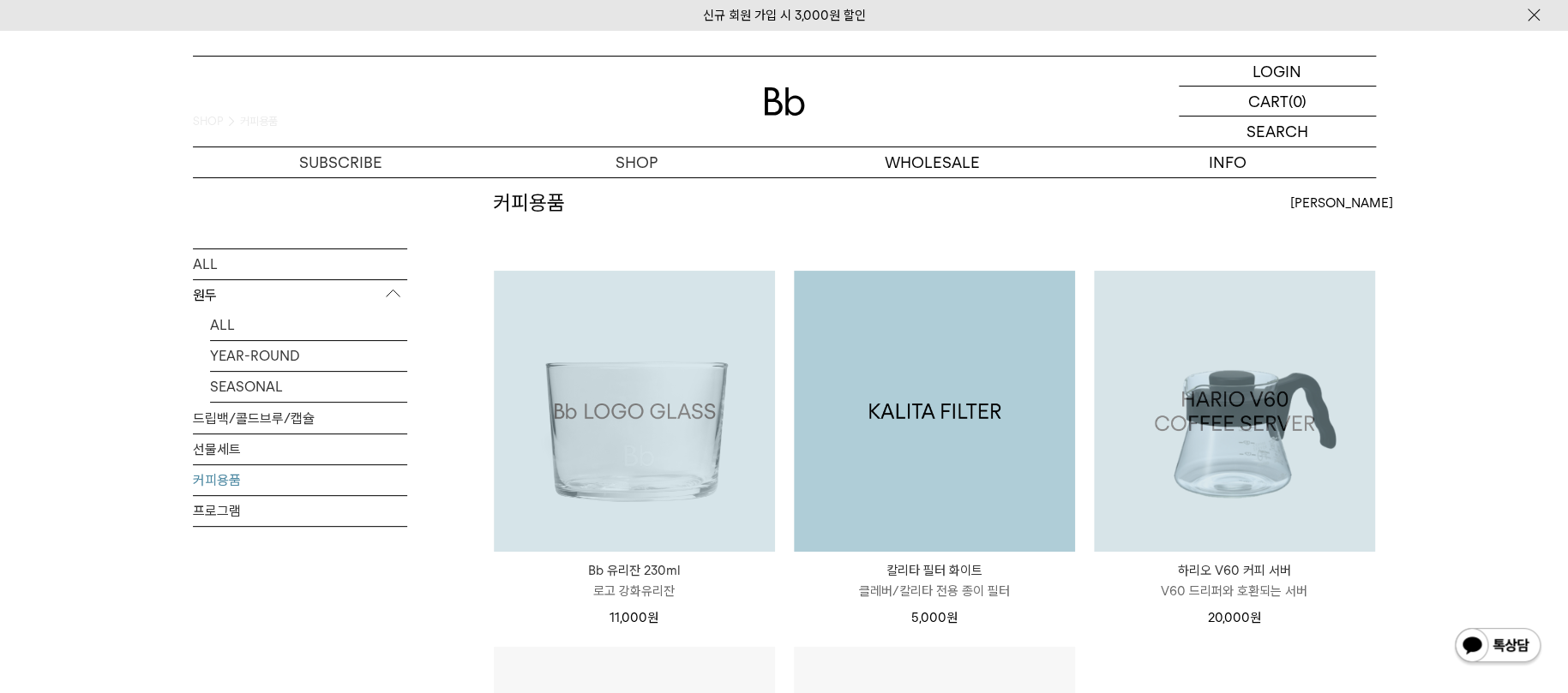
scroll to position [42, 0]
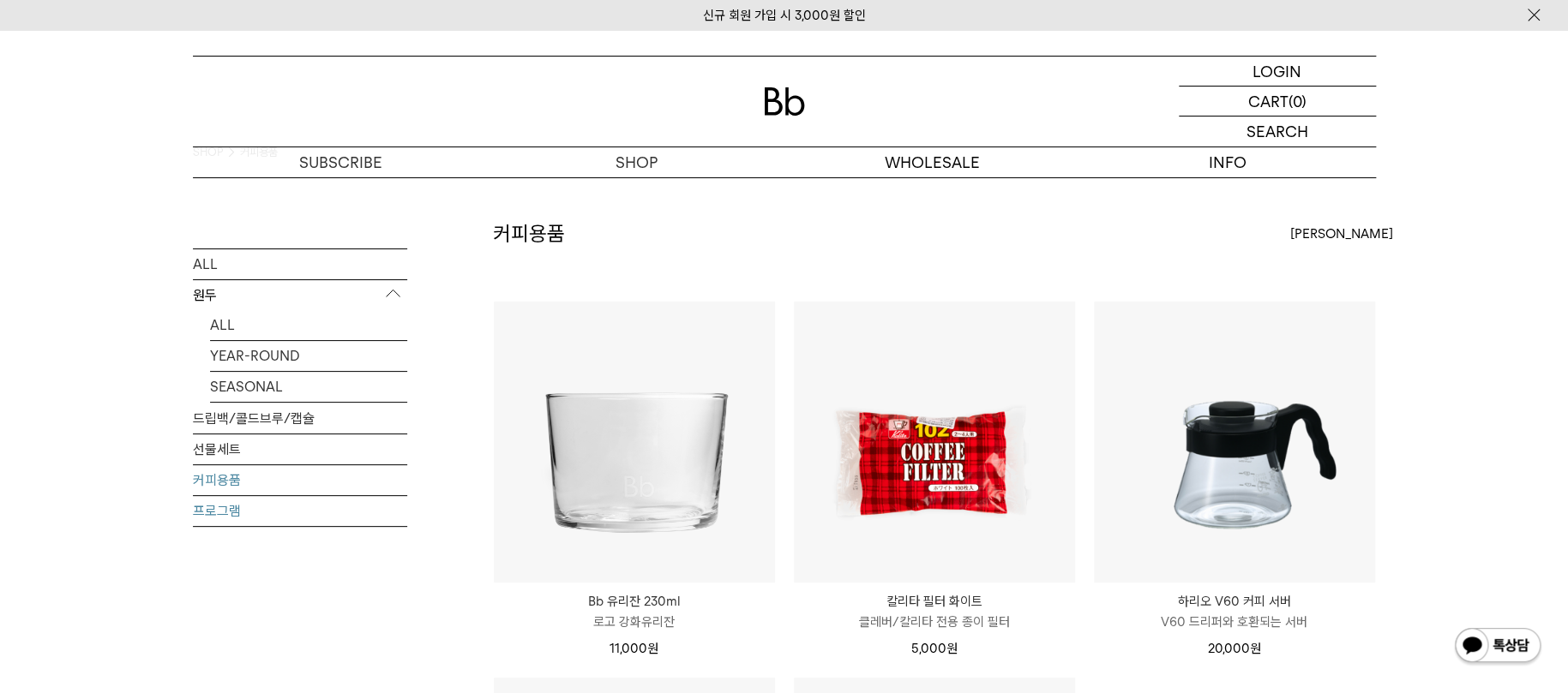
click at [228, 510] on link "프로그램" at bounding box center [300, 510] width 215 height 30
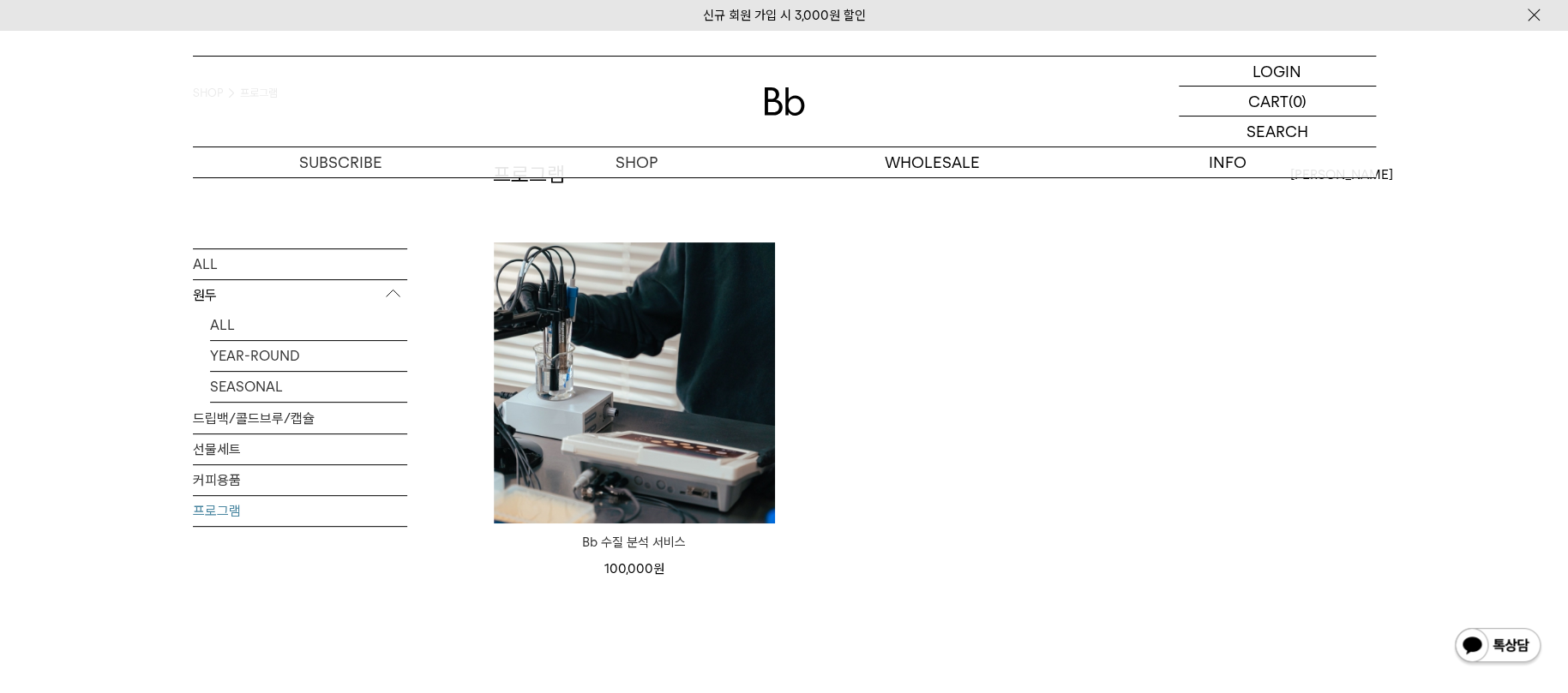
scroll to position [121, 0]
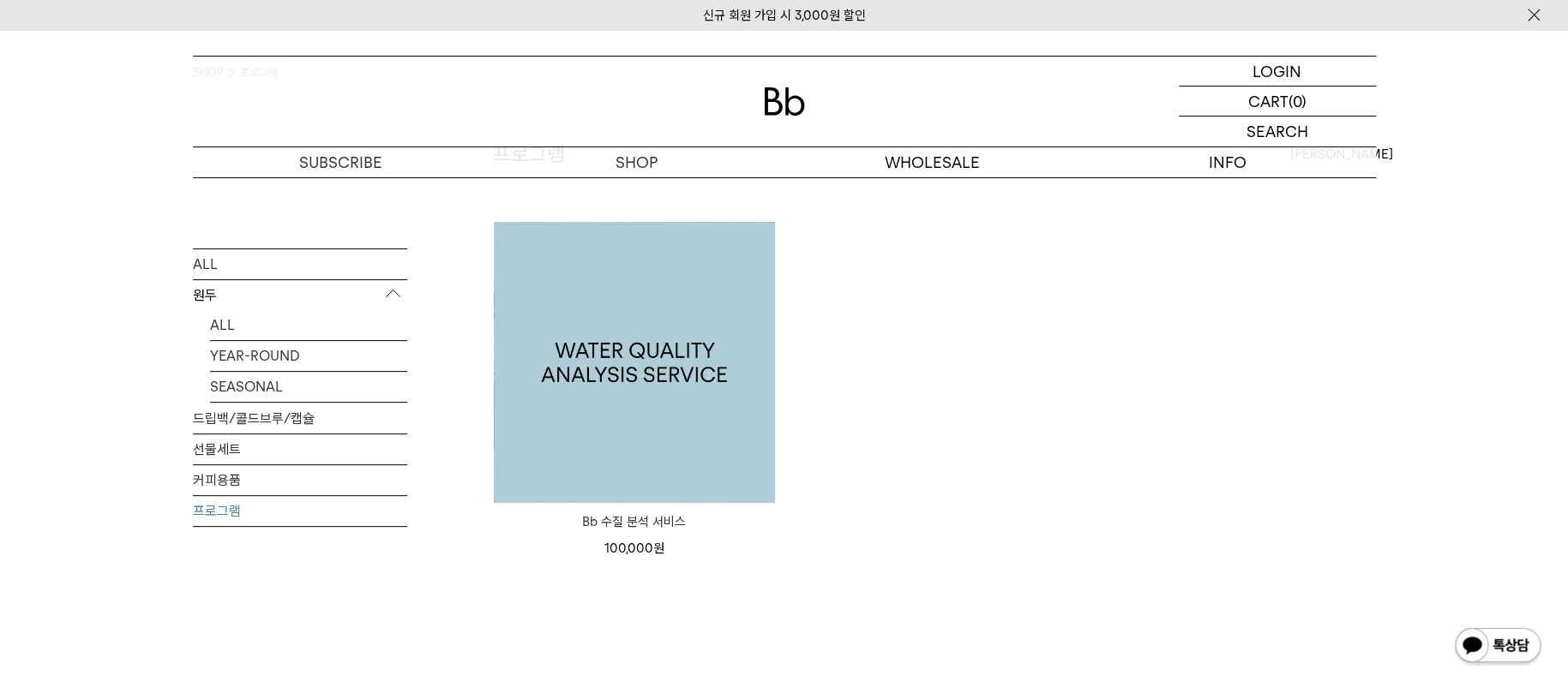
click at [733, 472] on img at bounding box center [635, 362] width 281 height 281
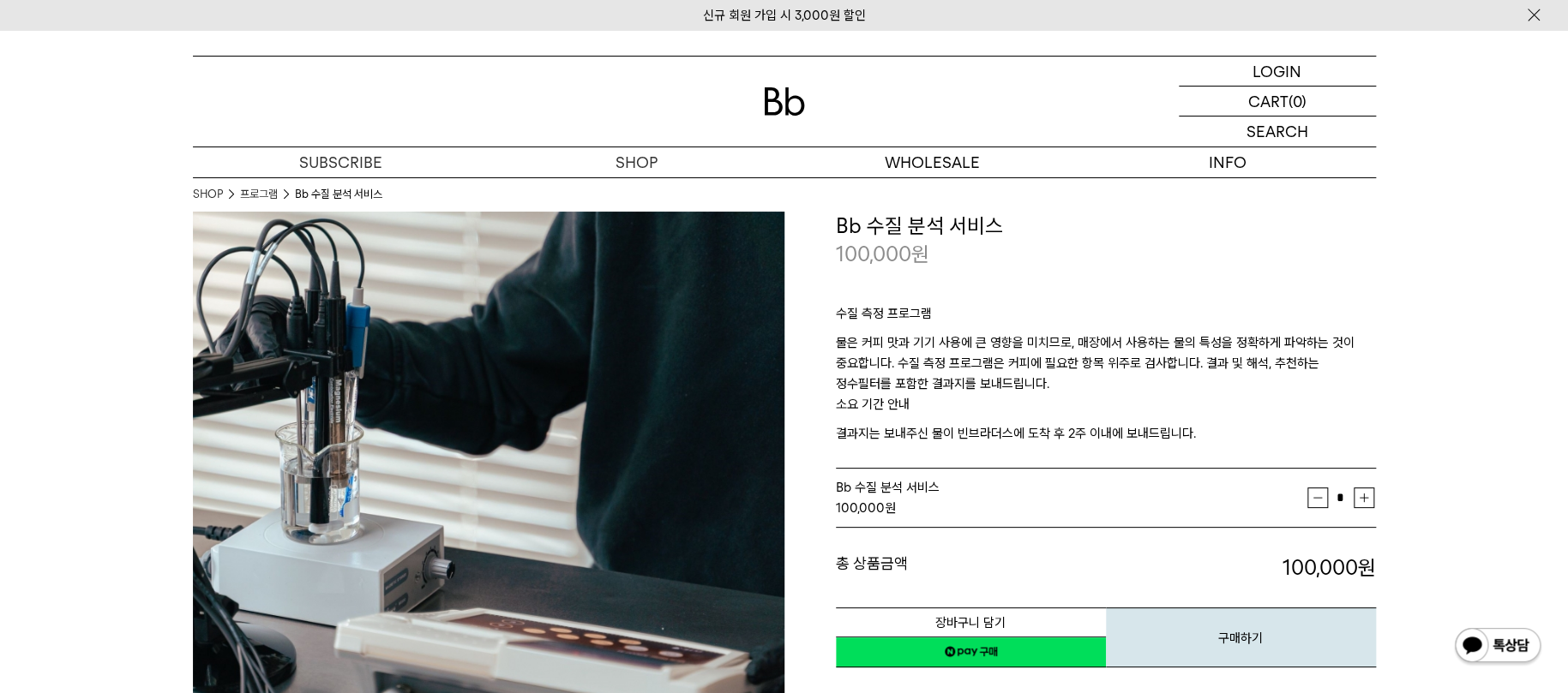
click at [1000, 397] on p "소요 기간 안내" at bounding box center [1105, 409] width 540 height 29
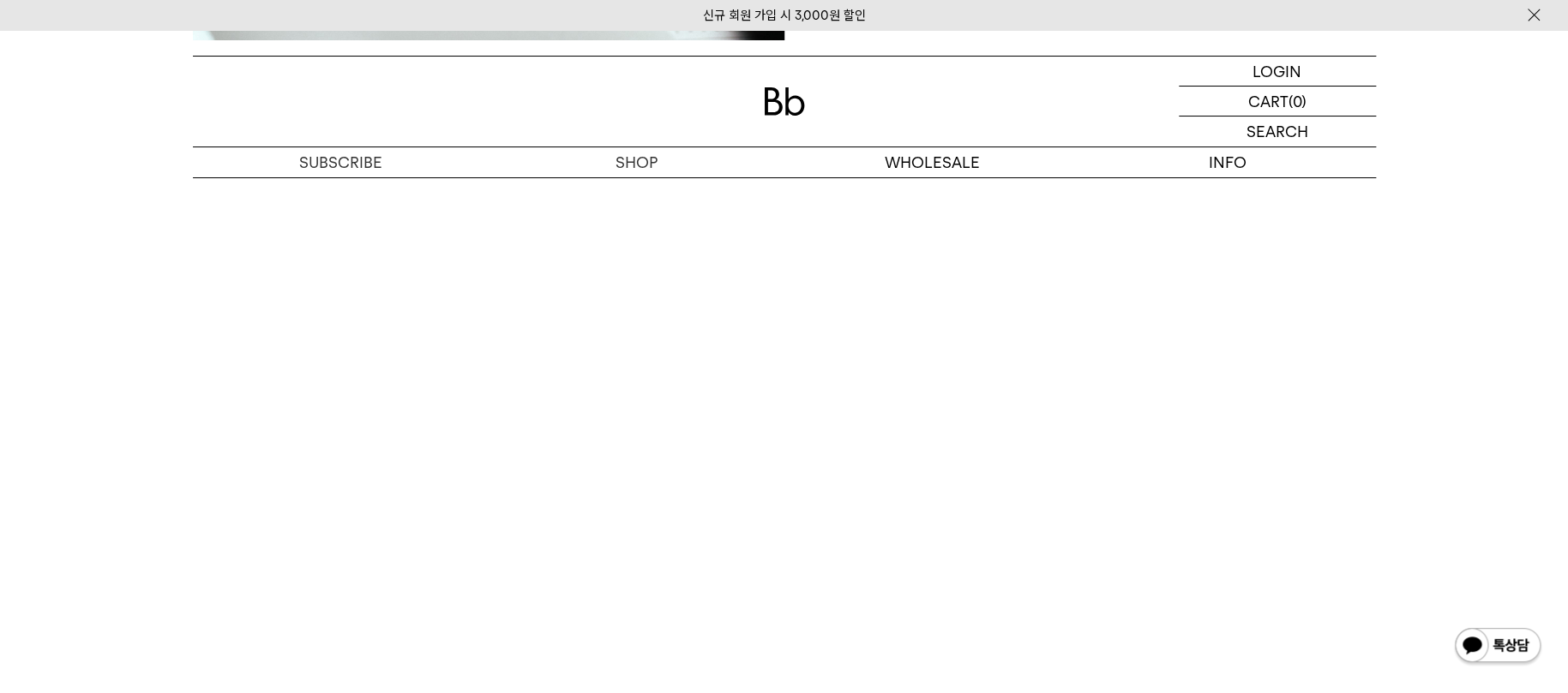
scroll to position [3795, 0]
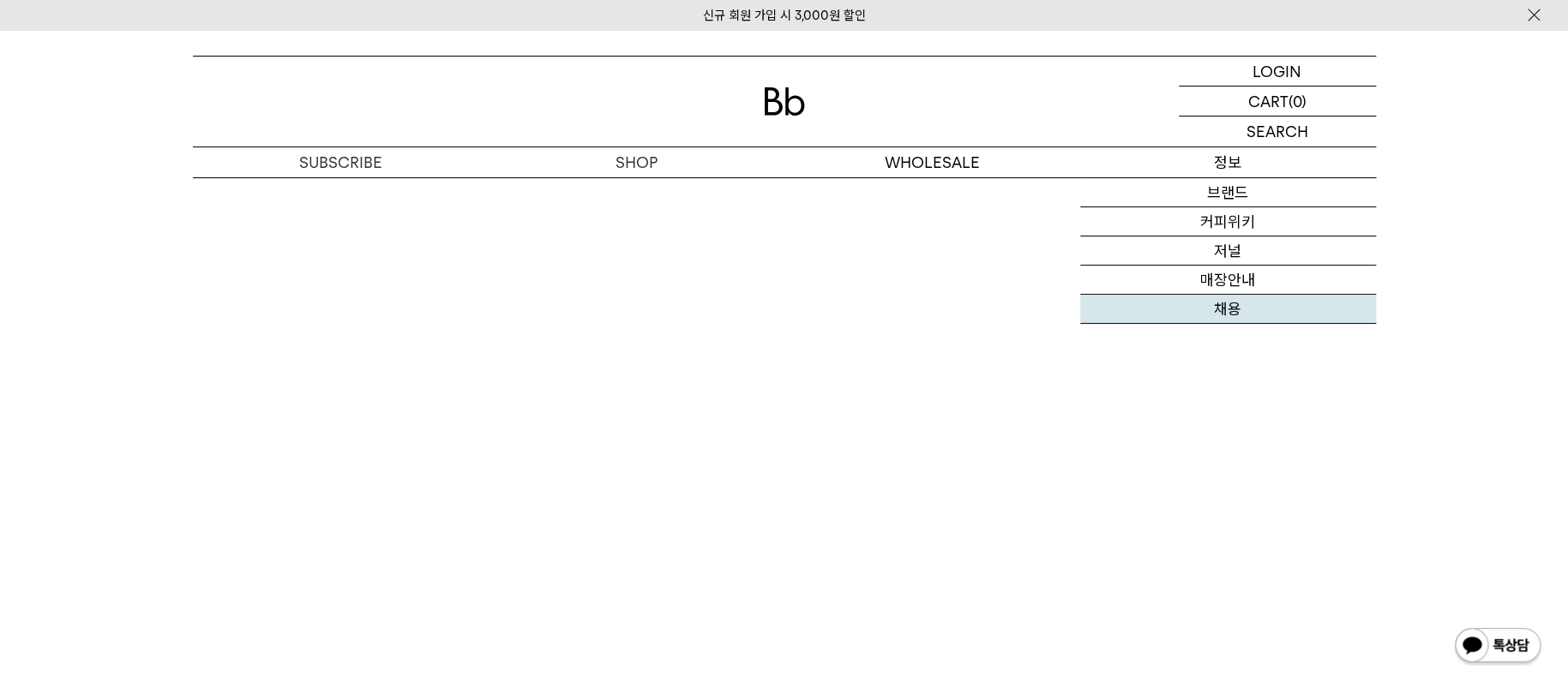
click at [1229, 307] on link "채용" at bounding box center [1228, 310] width 296 height 29
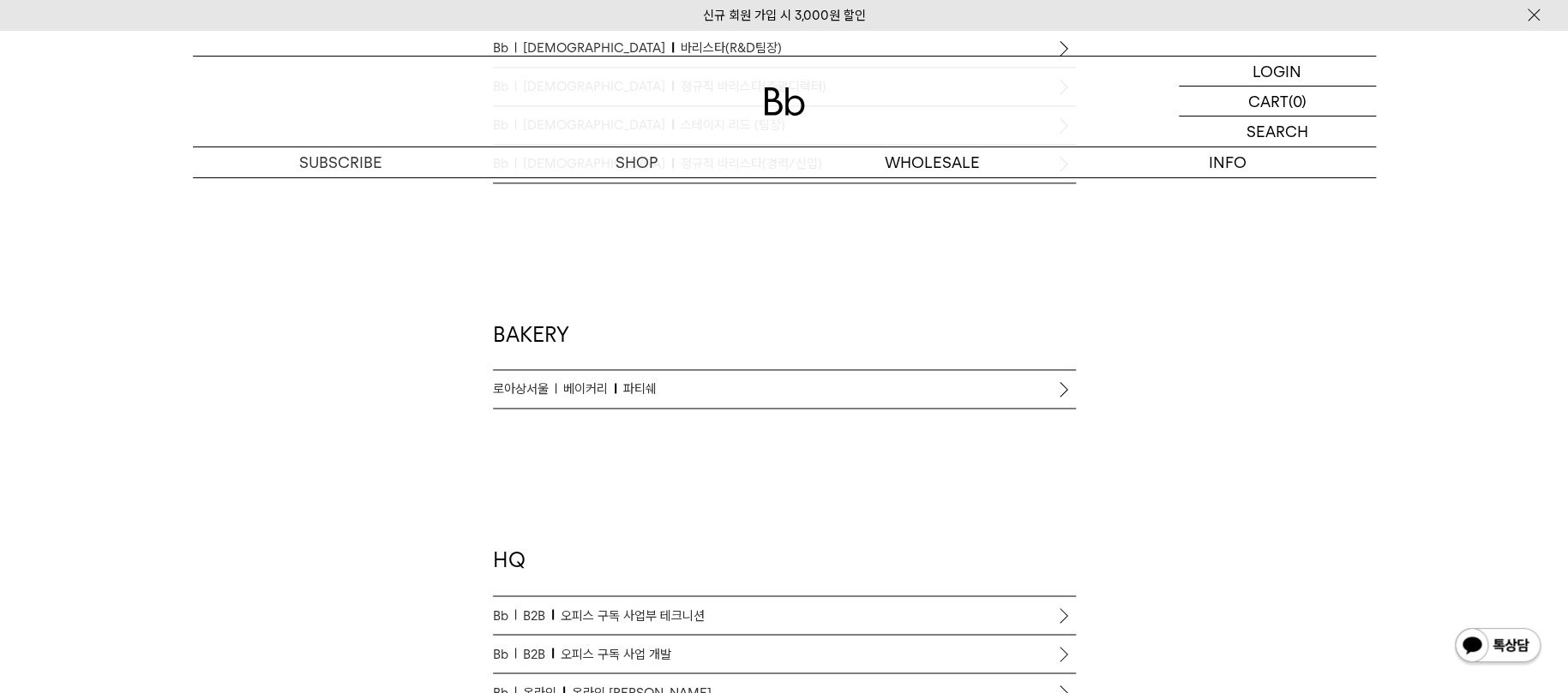
scroll to position [1223, 0]
click at [782, 398] on p "로아상서울 베이커리 파티쉐" at bounding box center [784, 396] width 583 height 21
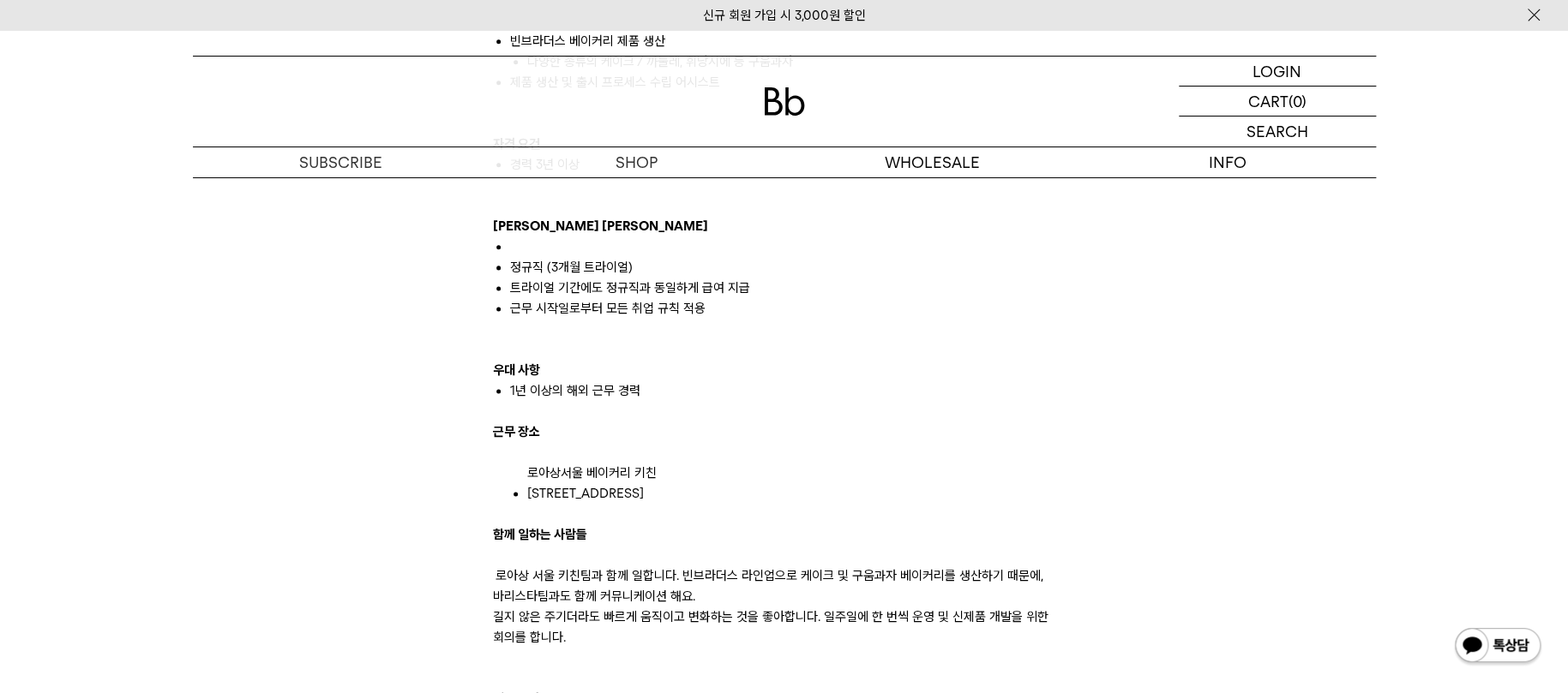
scroll to position [1101, 0]
click at [697, 328] on p at bounding box center [784, 332] width 583 height 21
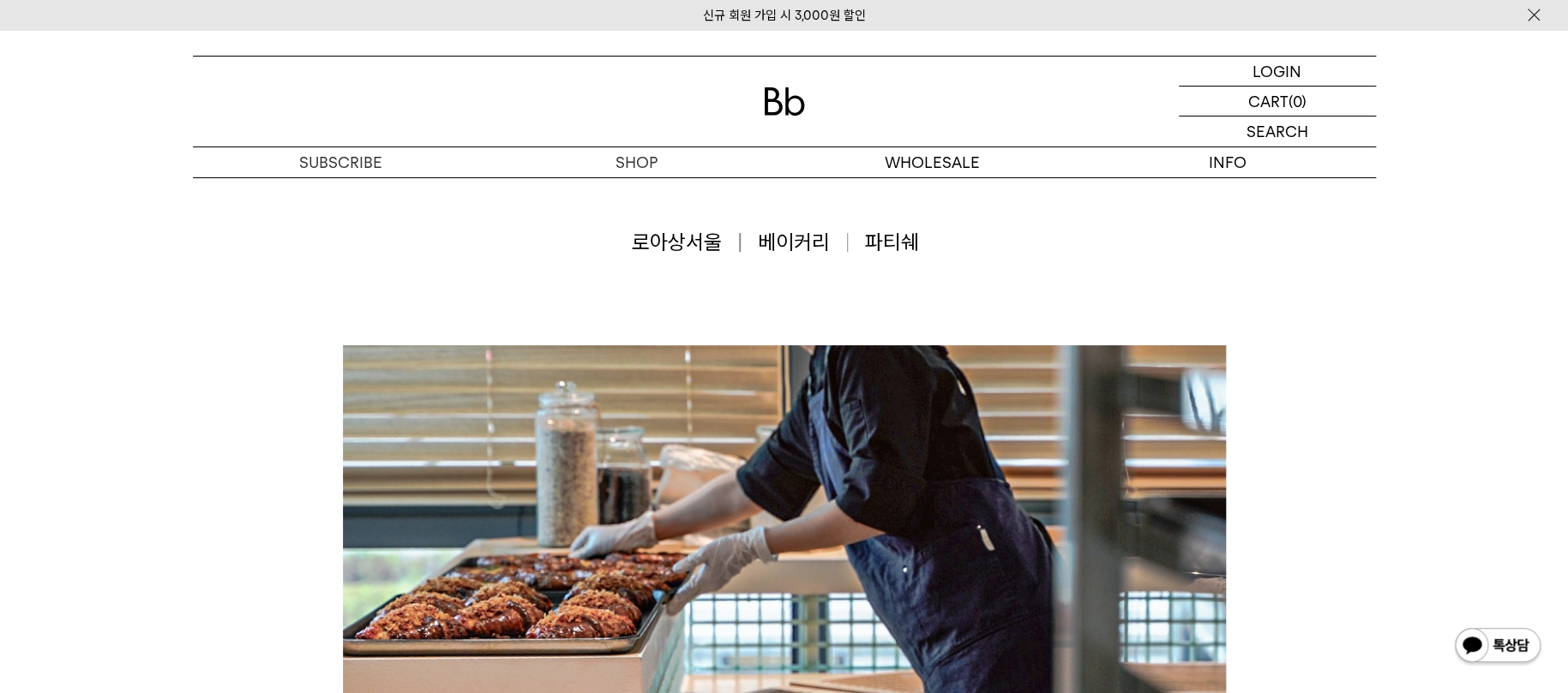
scroll to position [0, 0]
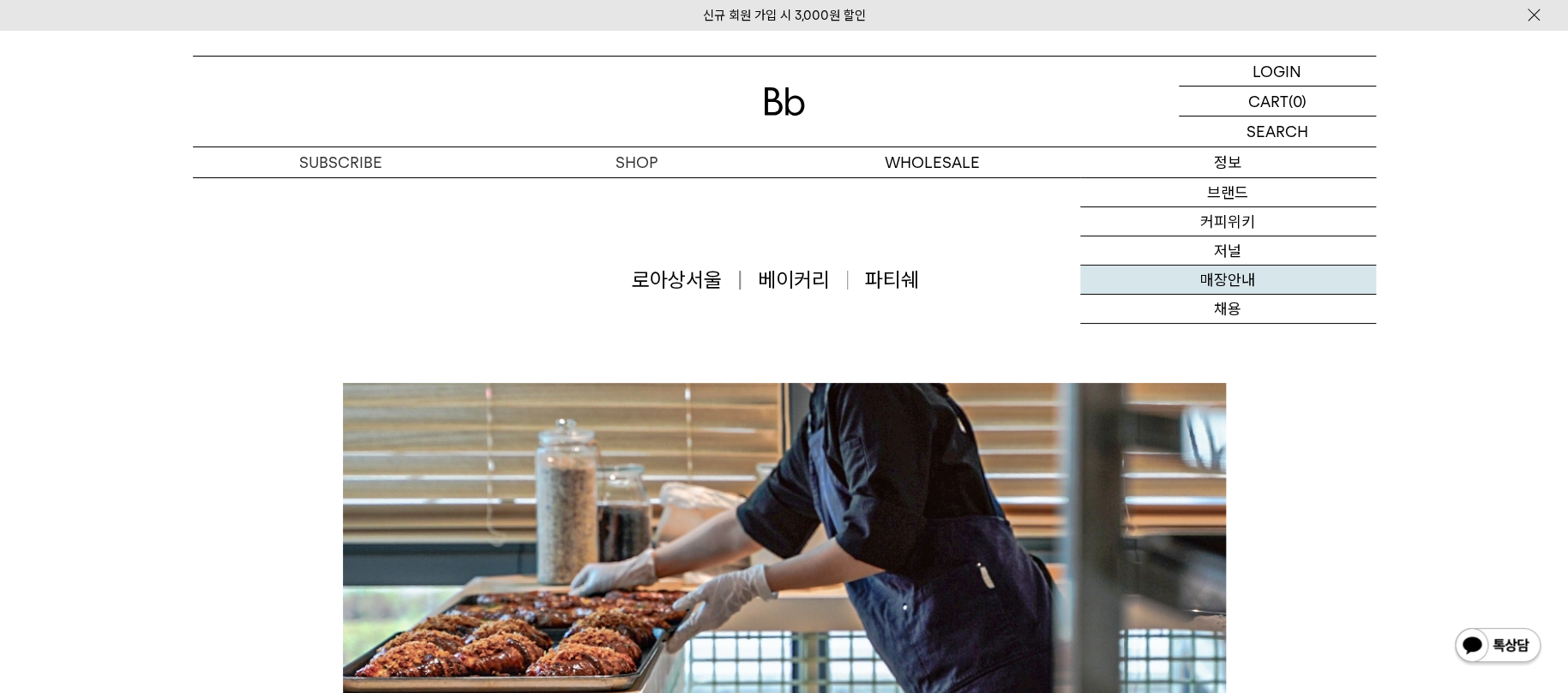
click at [1249, 286] on link "매장안내" at bounding box center [1228, 280] width 296 height 29
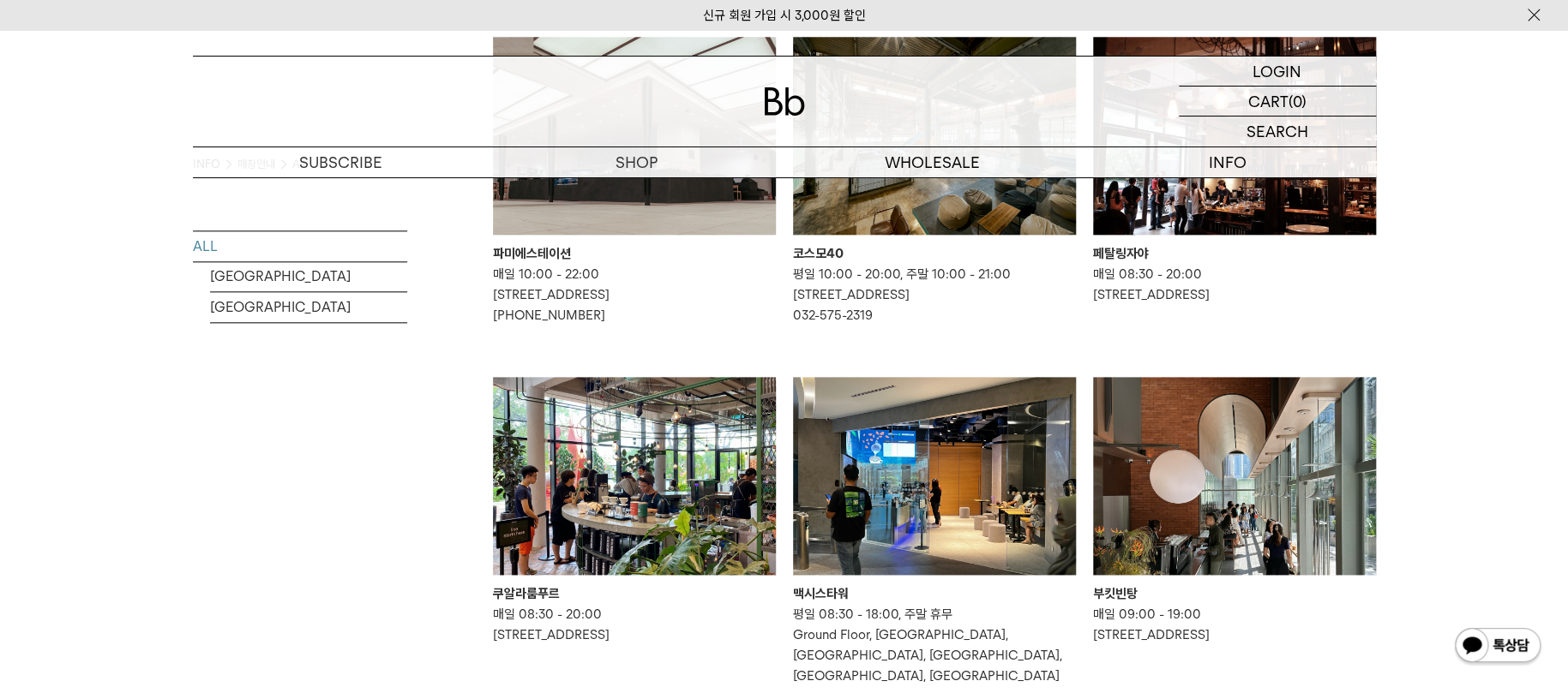
scroll to position [857, 0]
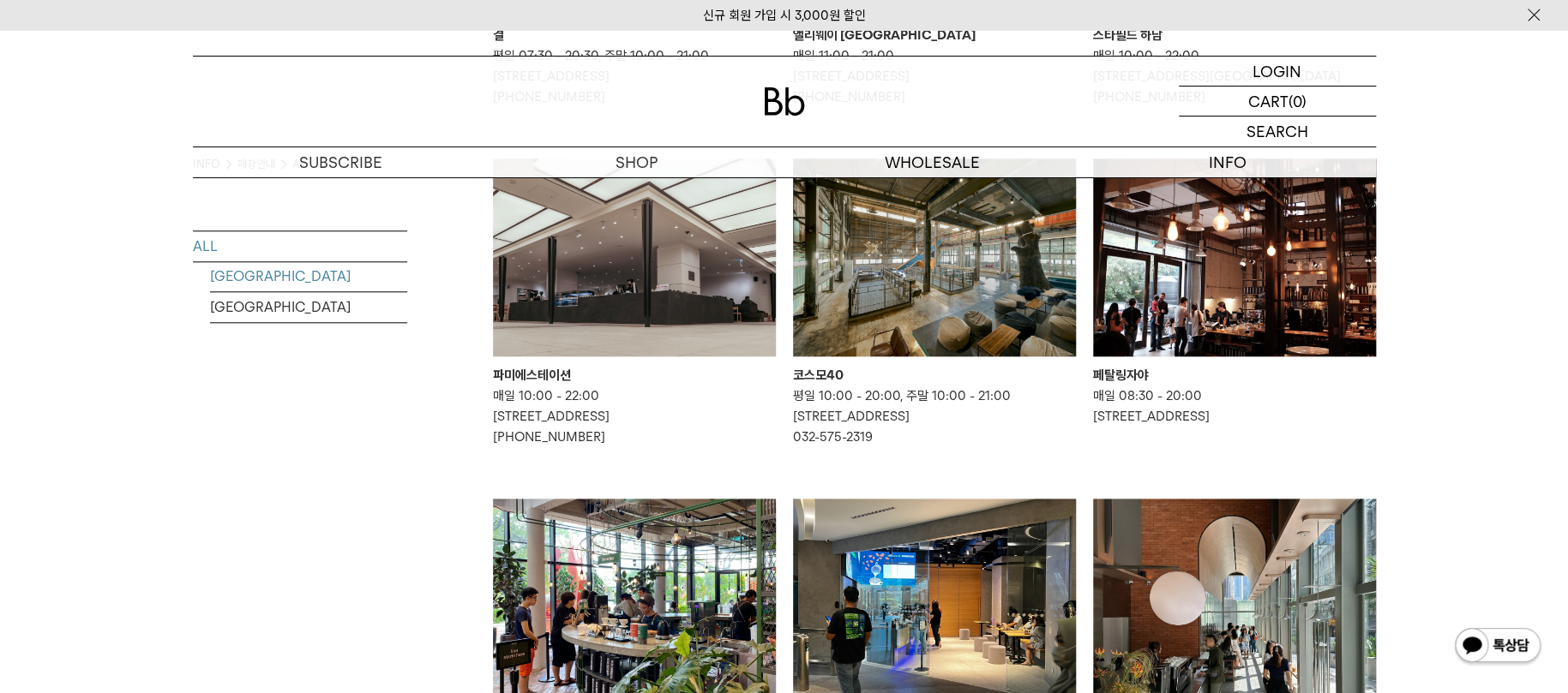
click at [297, 276] on link "SOUTH KOREA" at bounding box center [309, 276] width 197 height 30
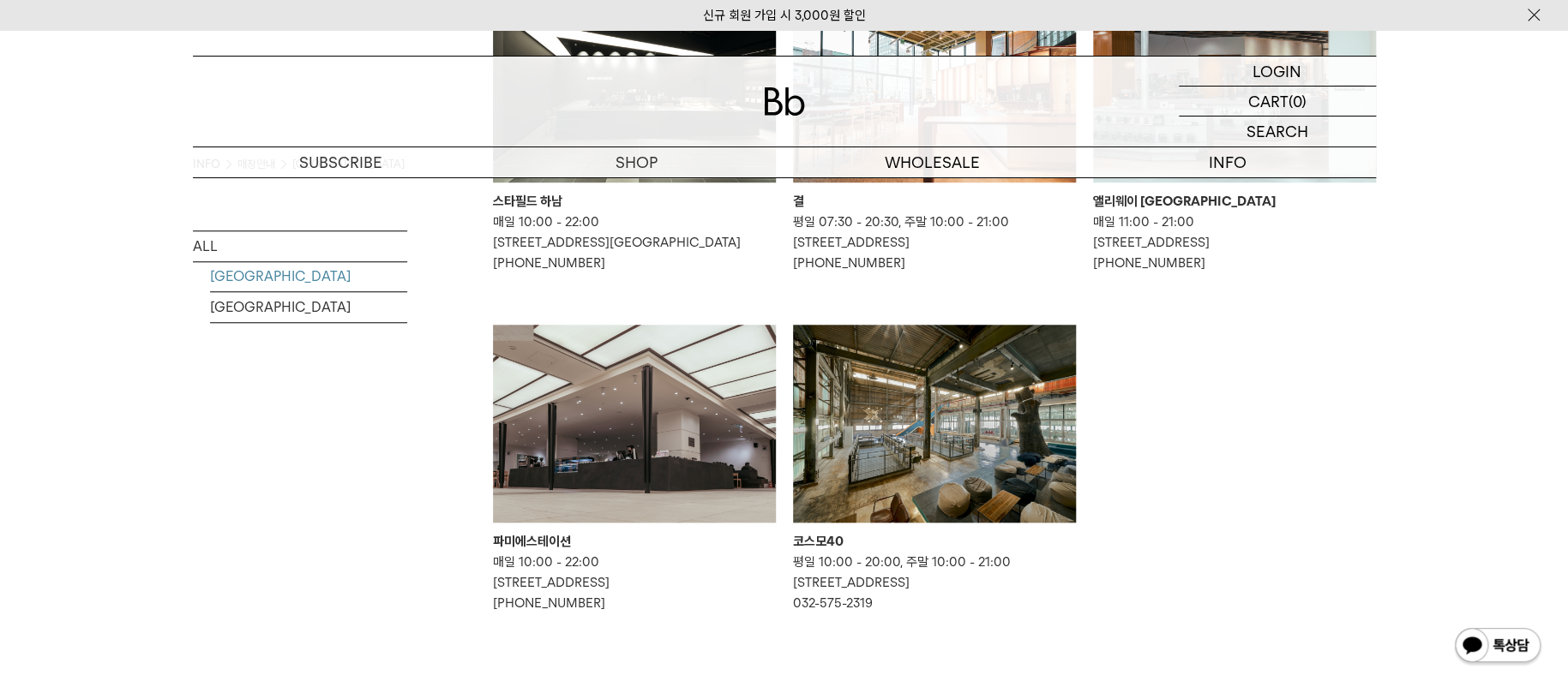
scroll to position [734, 0]
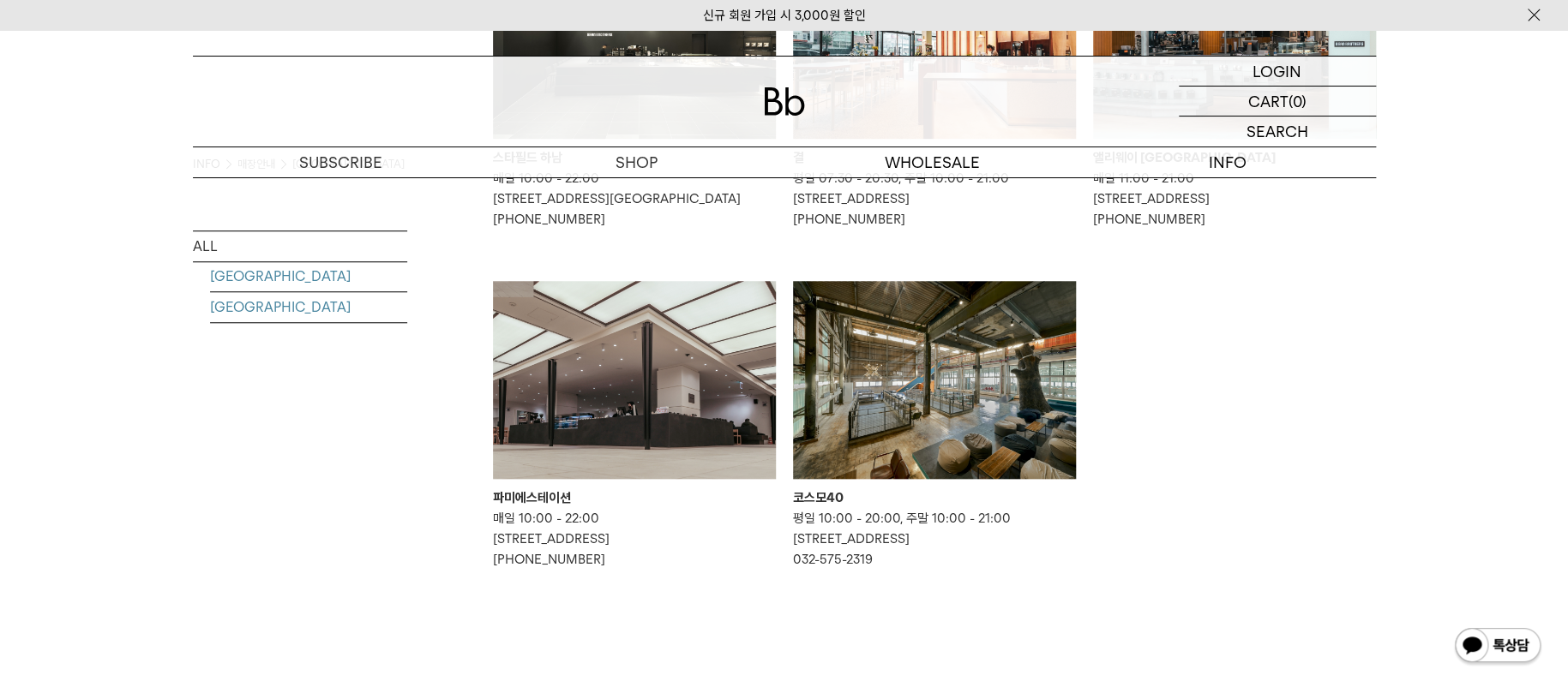
click at [274, 301] on link "MALAYSIA" at bounding box center [309, 307] width 197 height 30
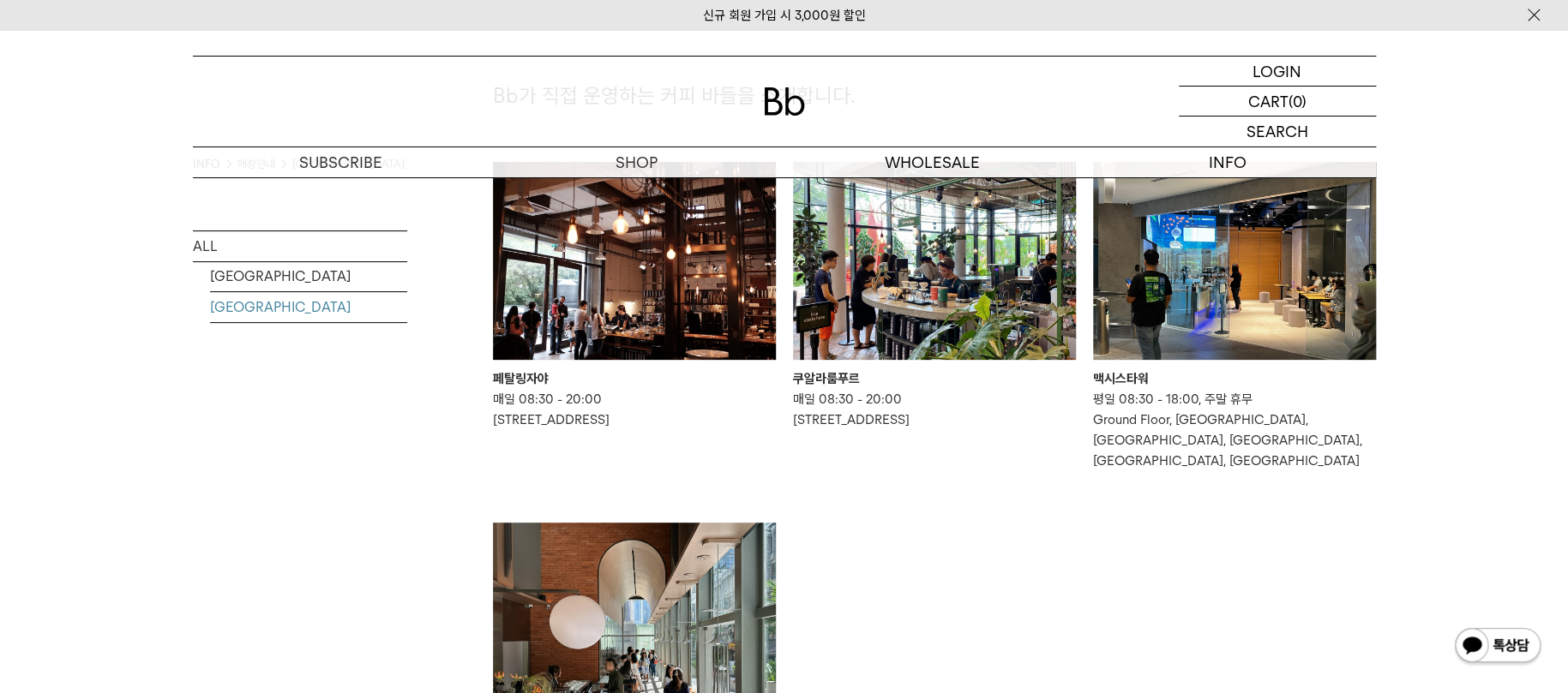
scroll to position [121, 0]
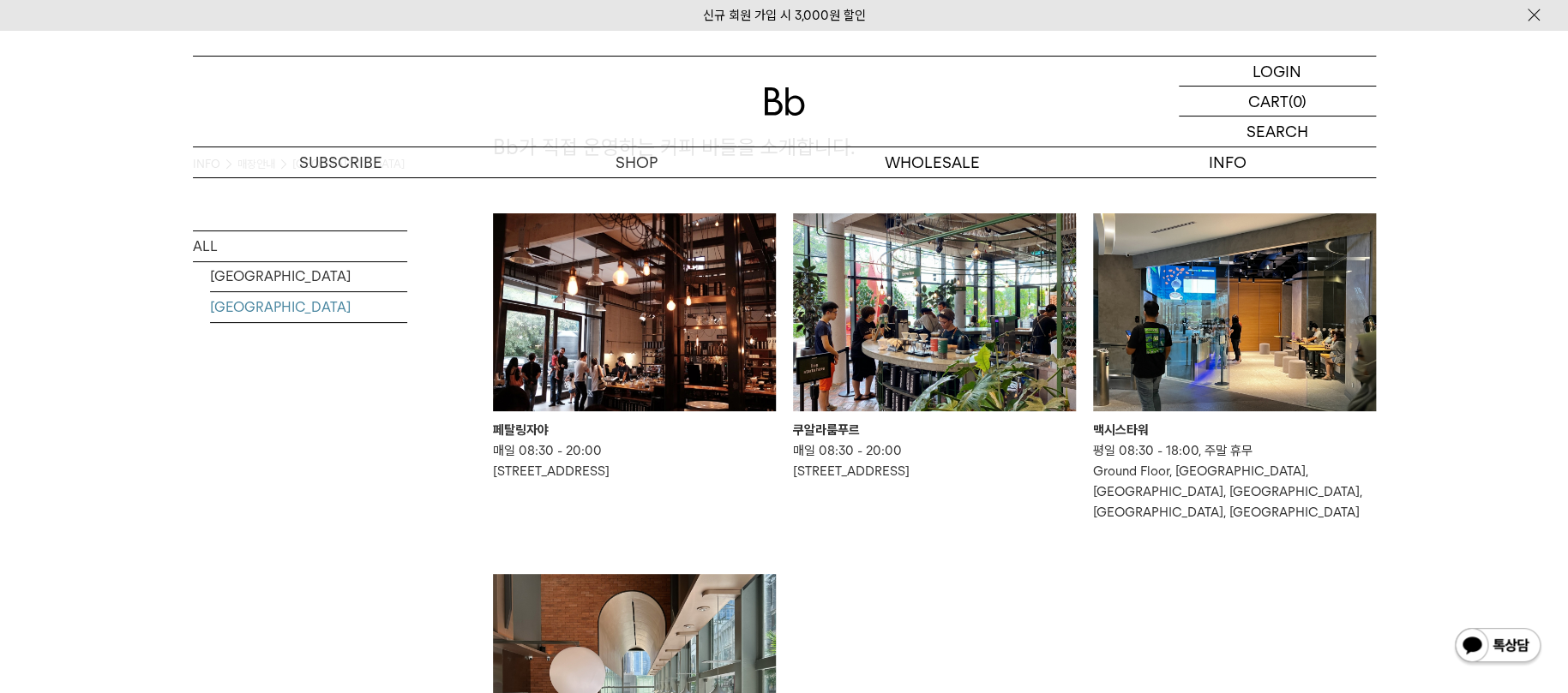
click at [303, 476] on div "INFO 매장안내 MALAYSIA ALL SOUTH KOREA MALAYSIA" at bounding box center [300, 312] width 215 height 331
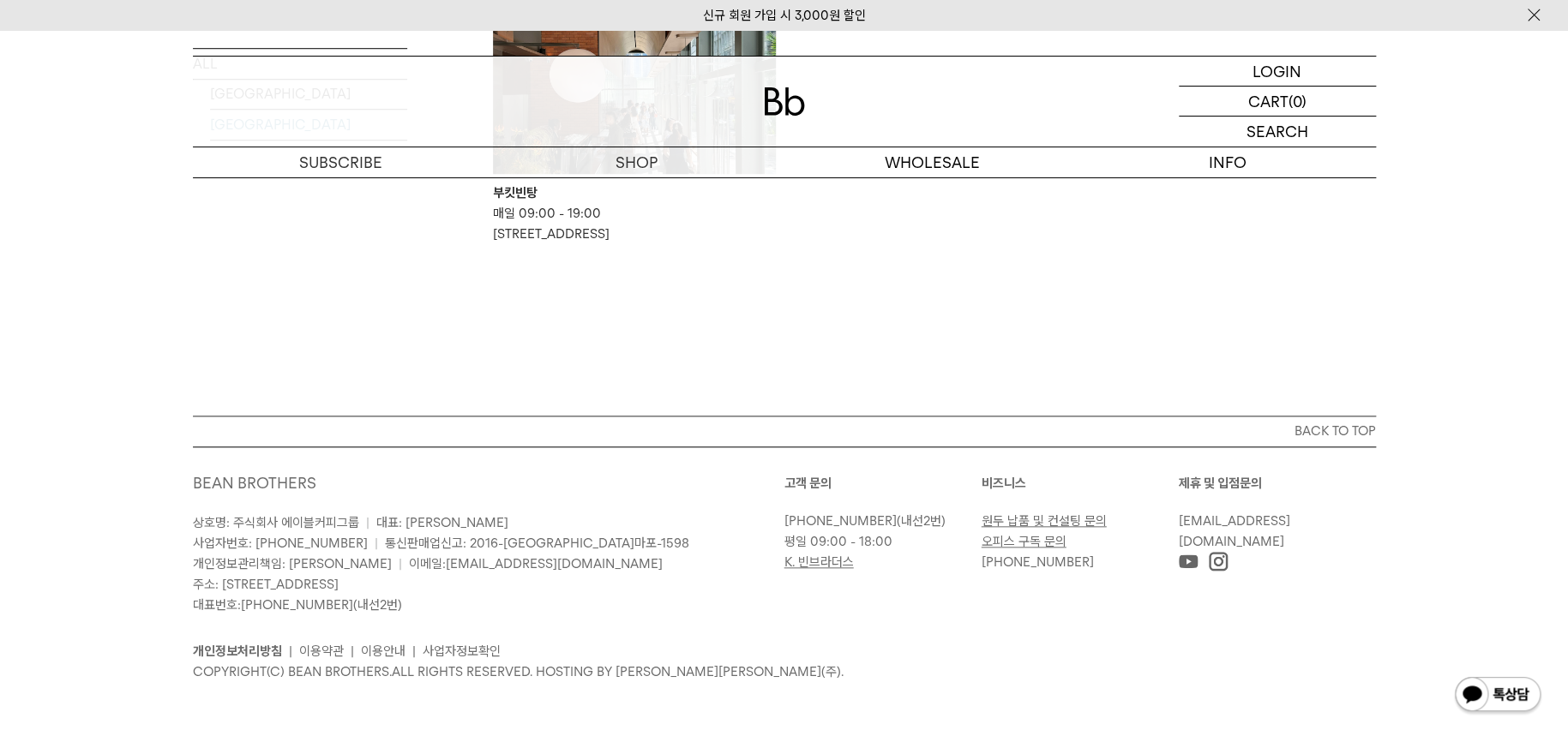
click at [358, 546] on p "상호명: 주식회사 에이블커피그룹 | 대표: 박성호 사업자번호: 220-87-84283 | 통신판매업신고: 2016-서울마포-1598 개인정보관…" at bounding box center [489, 563] width 592 height 103
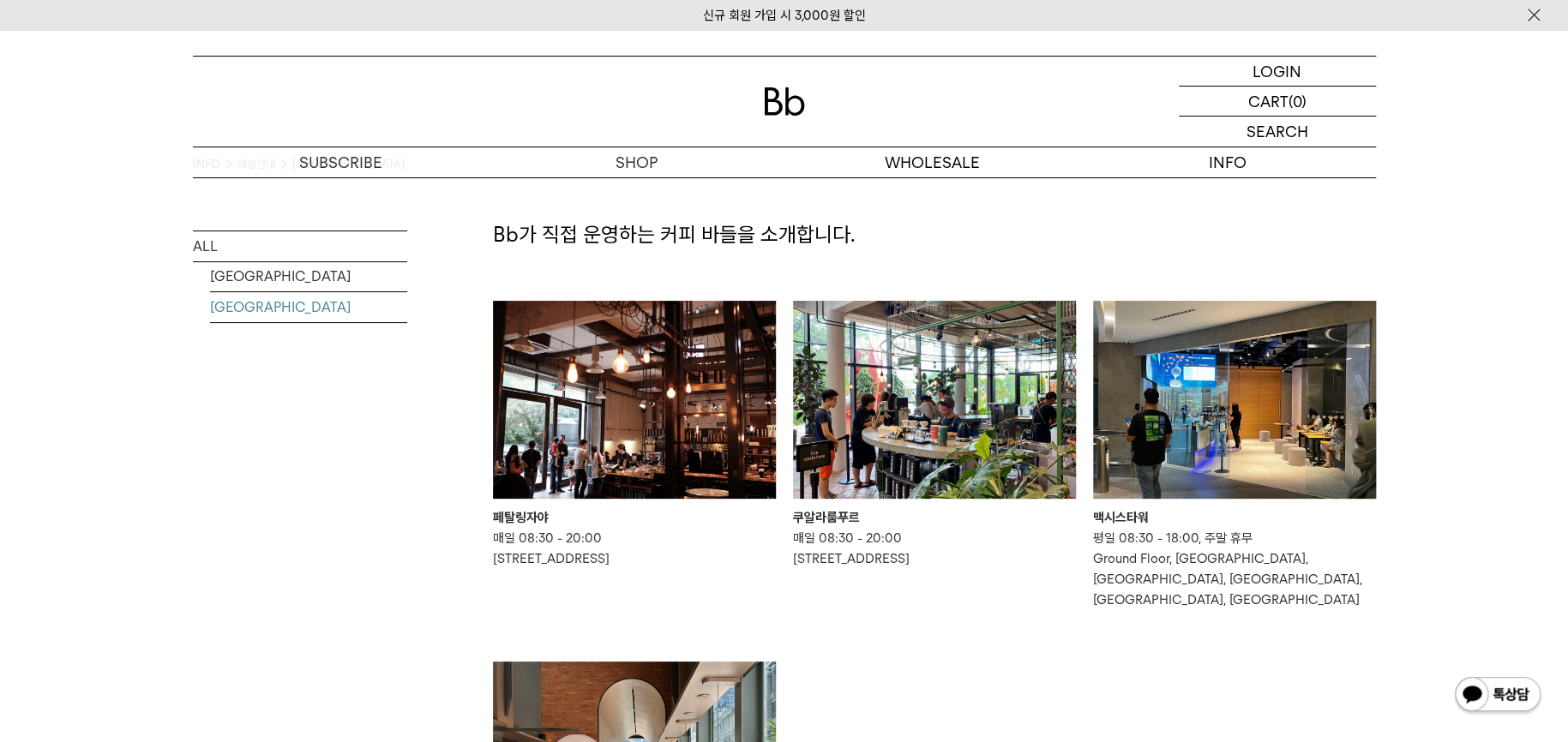
scroll to position [26, 0]
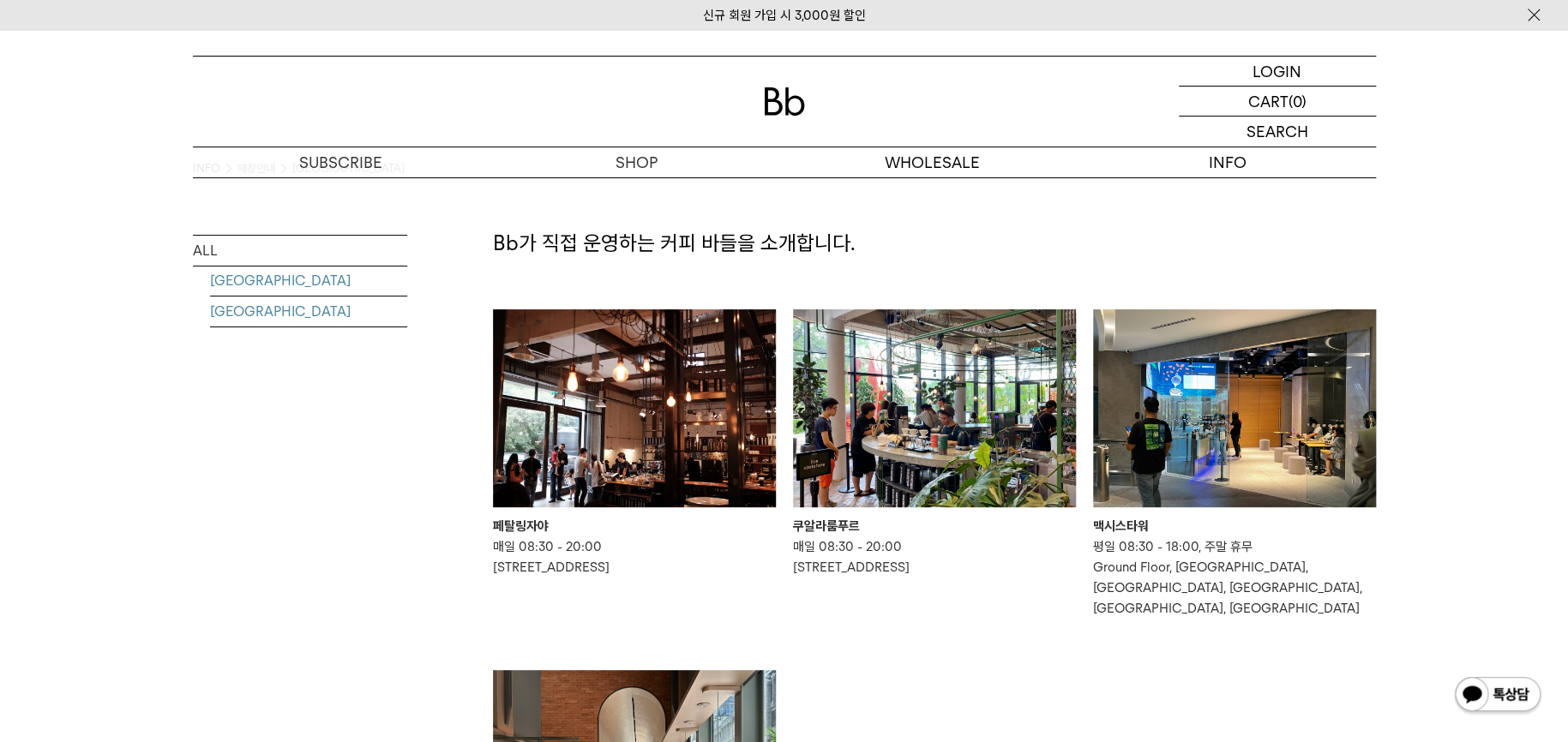
click at [260, 274] on link "SOUTH KOREA" at bounding box center [309, 280] width 197 height 30
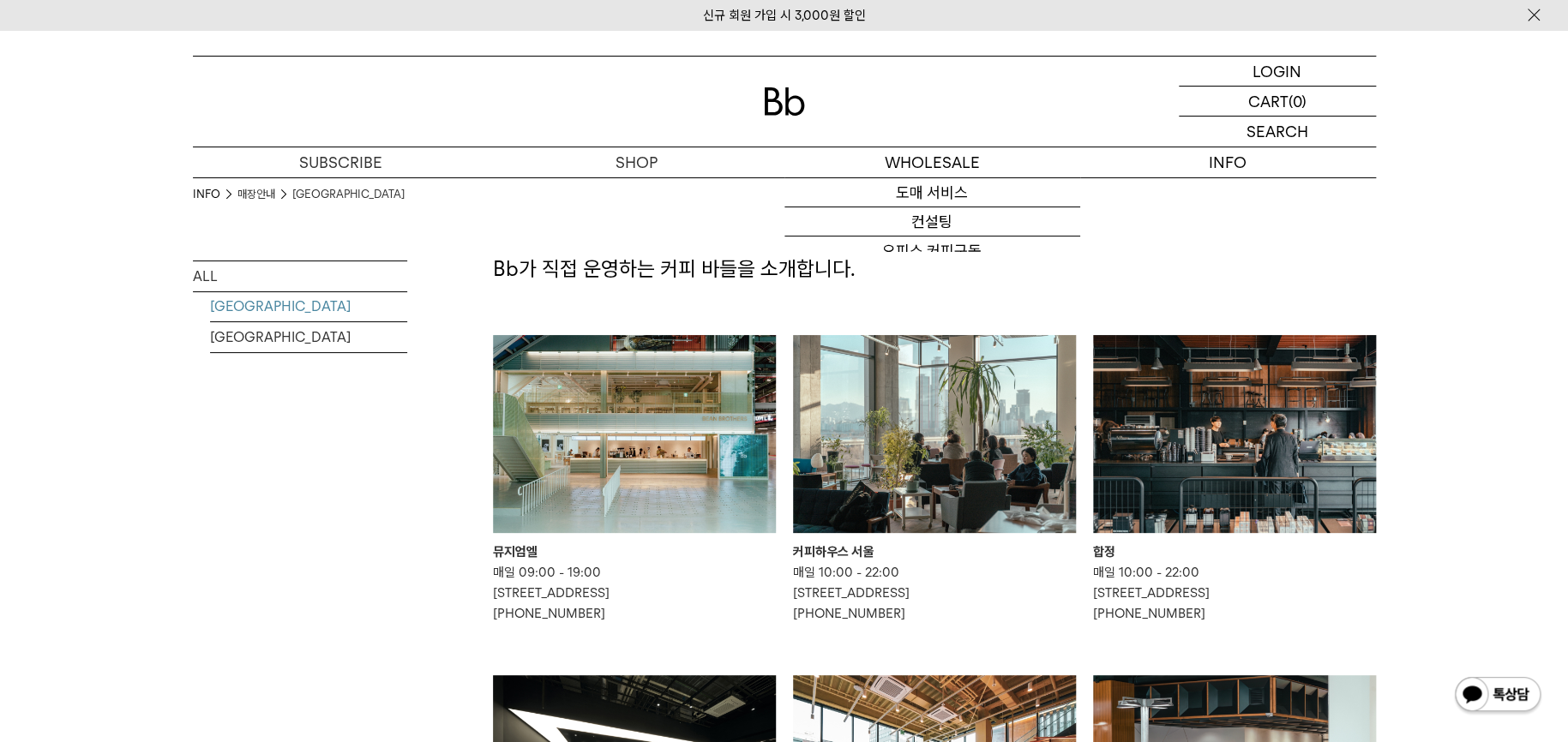
click at [790, 117] on div at bounding box center [784, 101] width 1183 height 90
click at [774, 110] on img at bounding box center [784, 101] width 41 height 28
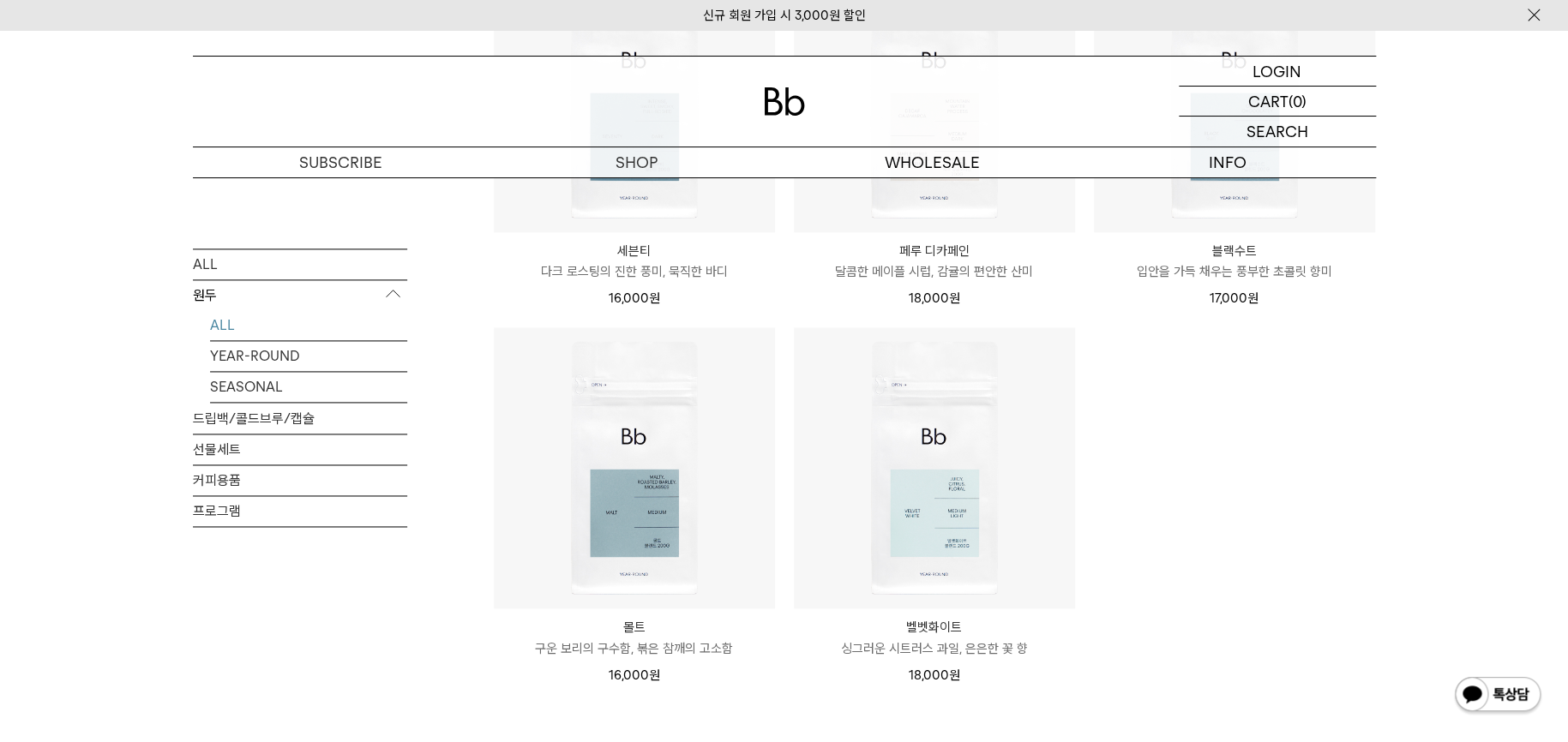
scroll to position [1223, 0]
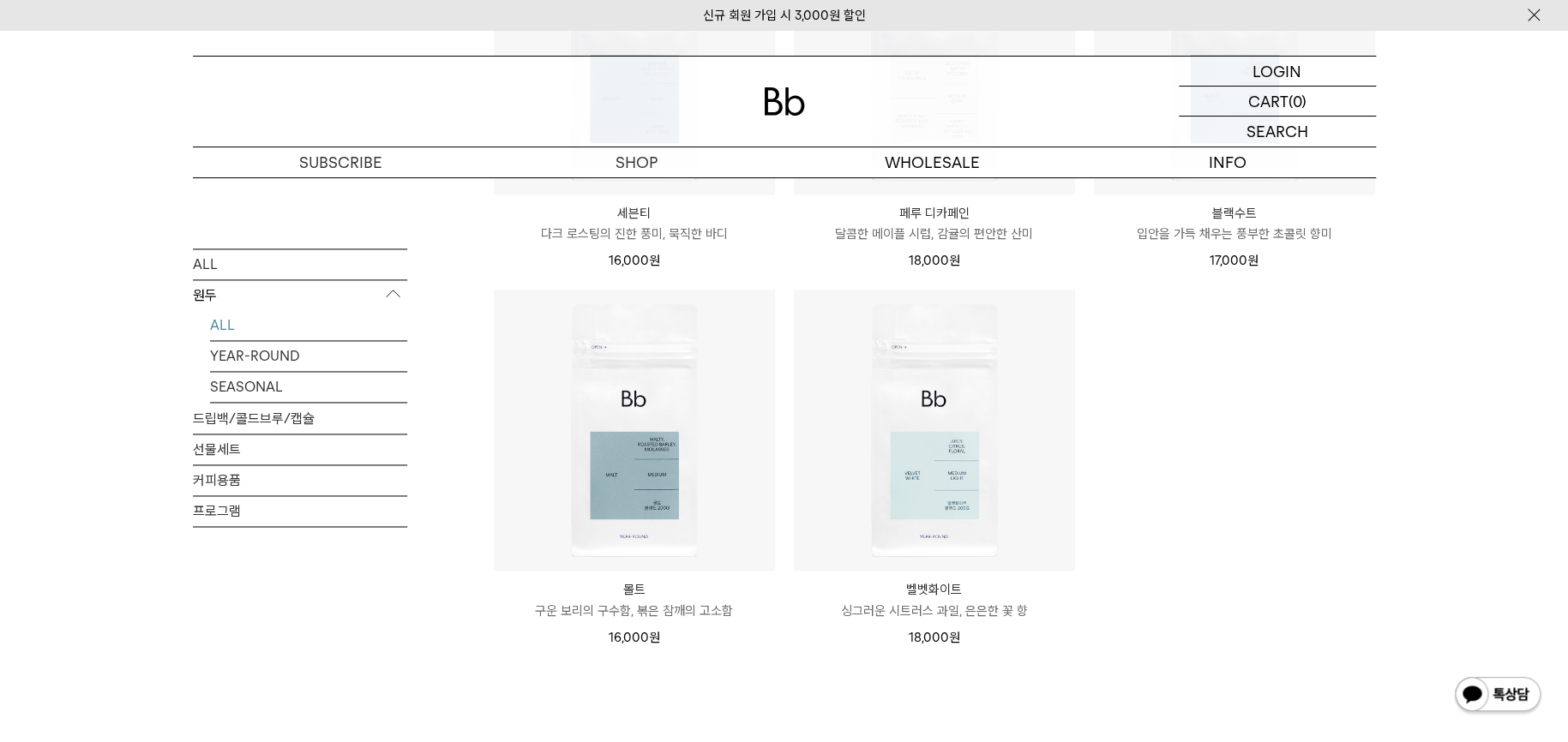
click at [785, 107] on img at bounding box center [784, 101] width 41 height 28
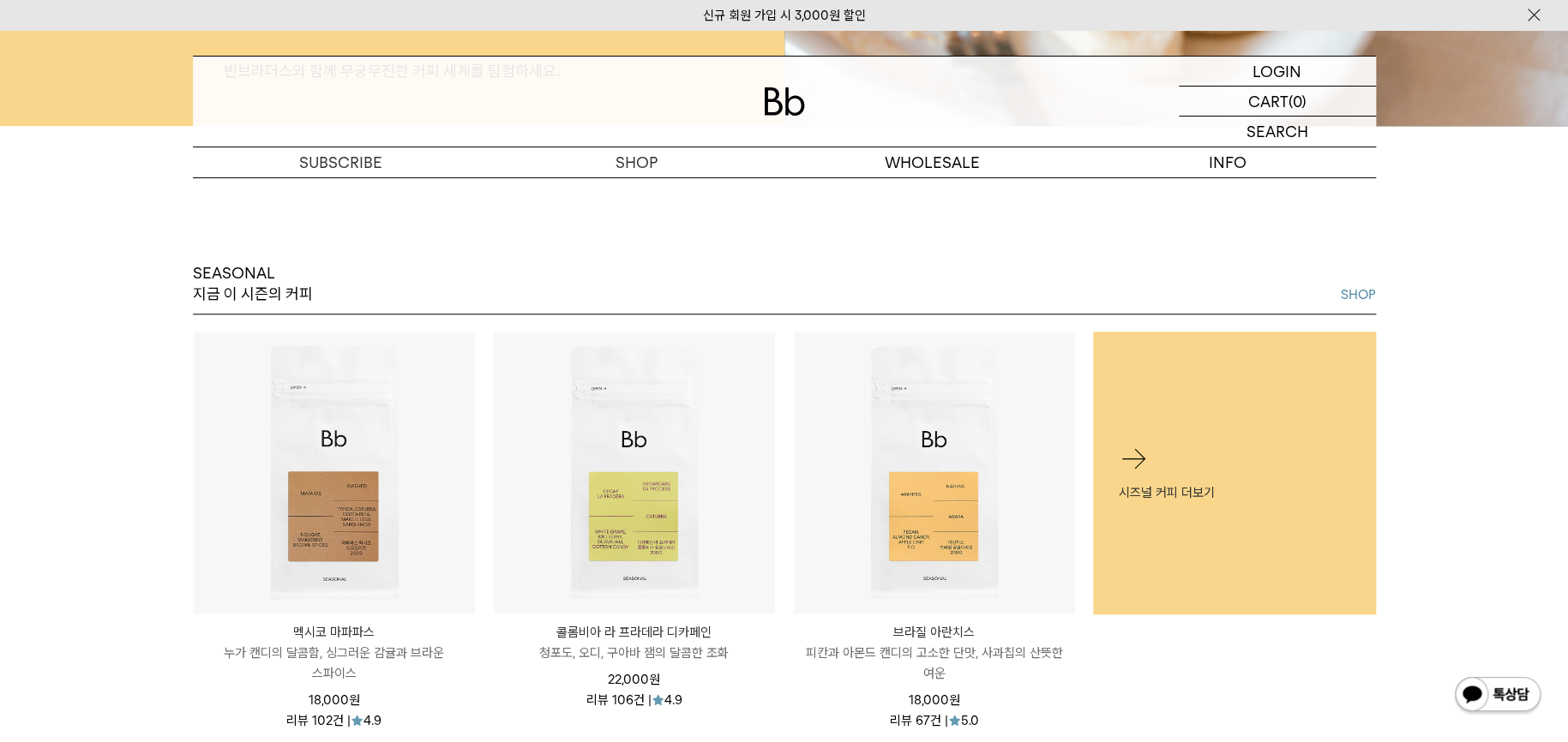
scroll to position [674, 0]
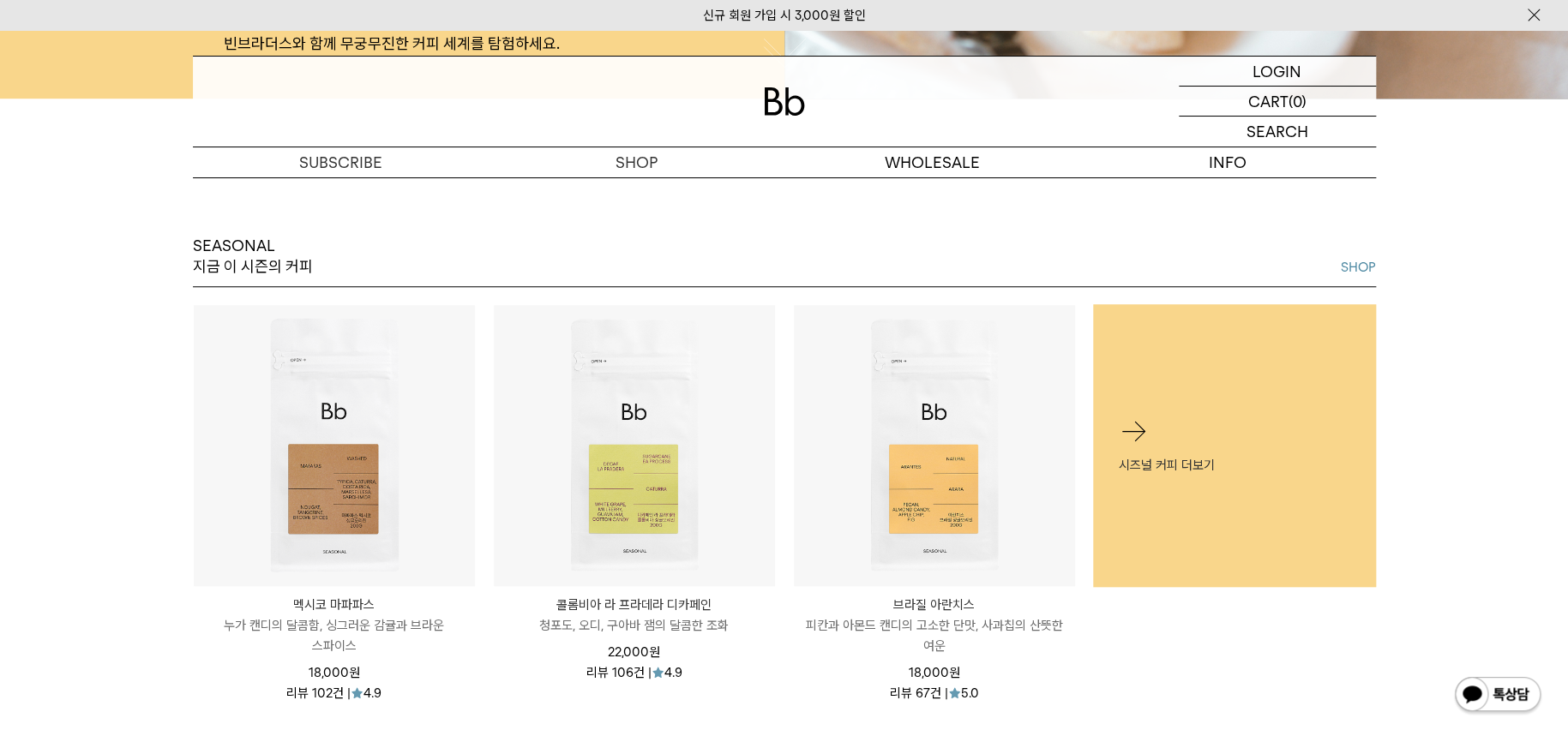
click at [136, 462] on div "SEASONAL 지금 이 시즌의 커피 SHOP 멕시코 마파파스 MEXICO MAFAFAS 누가 캔디의 달콤함, 싱그러운 감귤과 브라운 스파이스…" at bounding box center [784, 423] width 1568 height 649
click at [1263, 668] on li "시즈널 커피 더보기" at bounding box center [1234, 512] width 300 height 417
click at [1147, 60] on div at bounding box center [784, 101] width 1183 height 90
click at [924, 247] on div "SEASONAL 지금 이 시즌의 커피 SHOP" at bounding box center [784, 261] width 1183 height 51
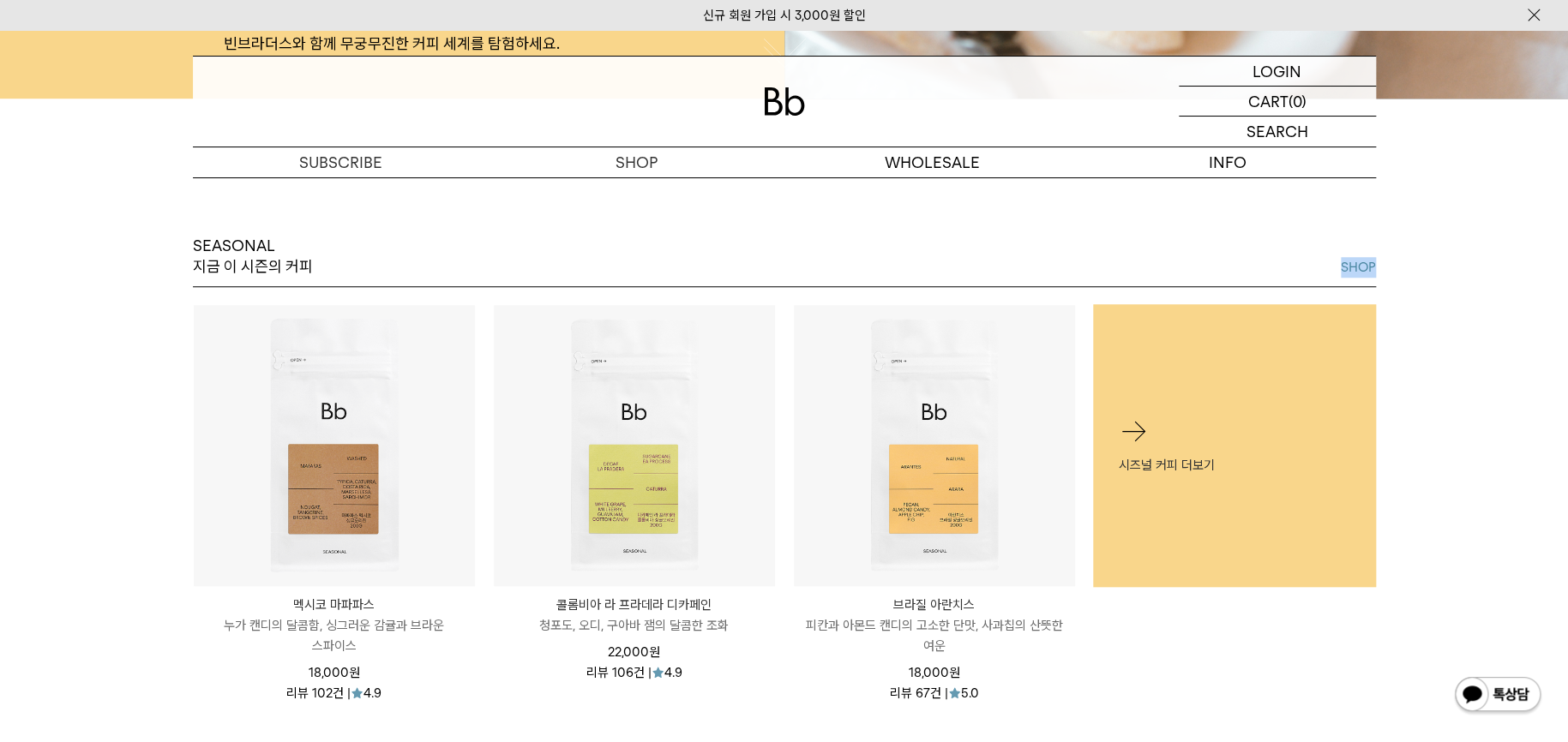
click at [924, 241] on div "SEASONAL 지금 이 시즌의 커피 SHOP" at bounding box center [784, 261] width 1183 height 51
click at [732, 721] on div "멕시코 마파파스 MEXICO MAFAFAS 누가 캔디의 달콤함, 싱그러운 감귤과 브라운 스파이스 18,000 원 리뷰 102건 | 4.9" at bounding box center [784, 525] width 1183 height 443
click at [1383, 712] on li "시즈널 커피 더보기" at bounding box center [1234, 512] width 300 height 417
click at [1273, 429] on div "시즈널 커피 더보기" at bounding box center [1235, 444] width 283 height 110
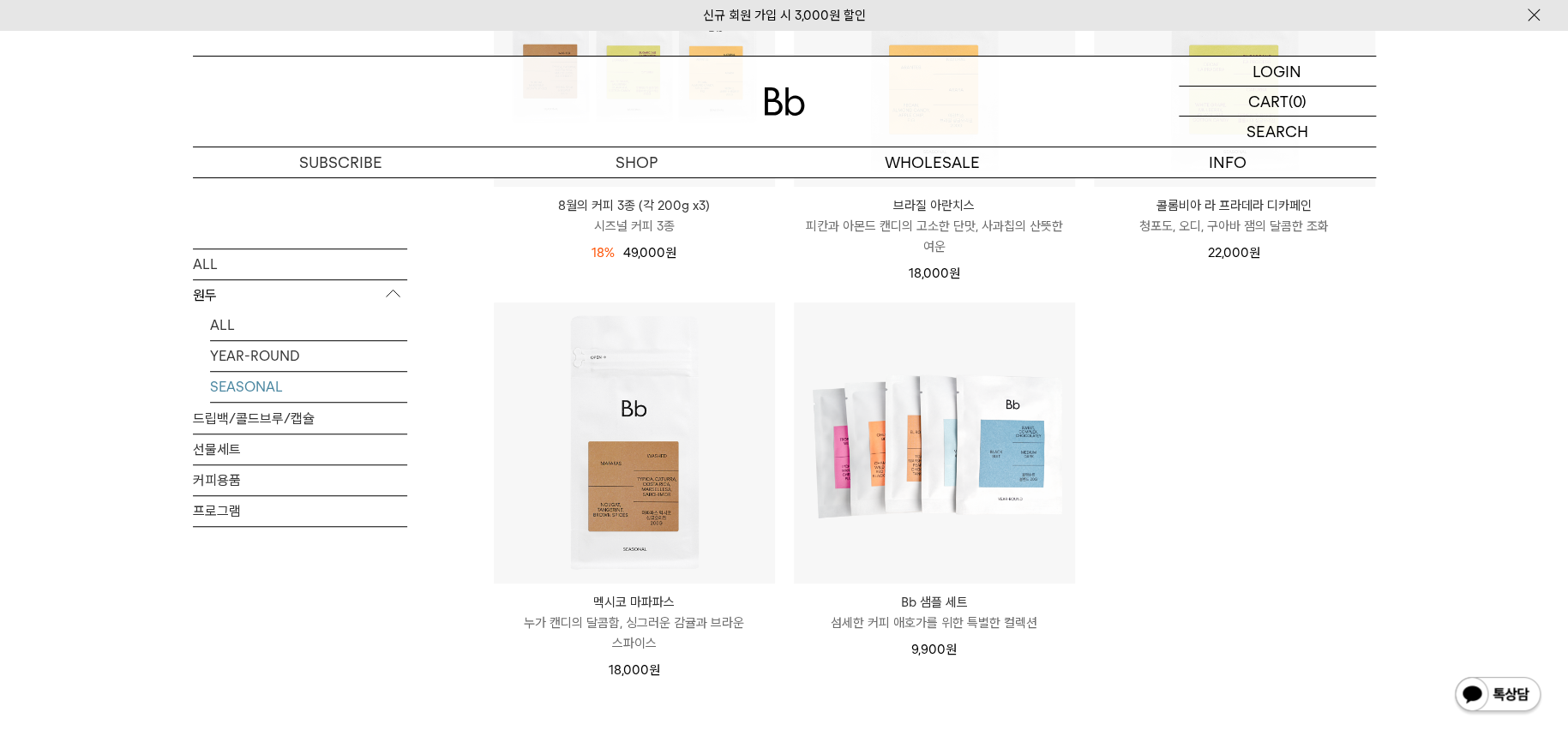
scroll to position [489, 0]
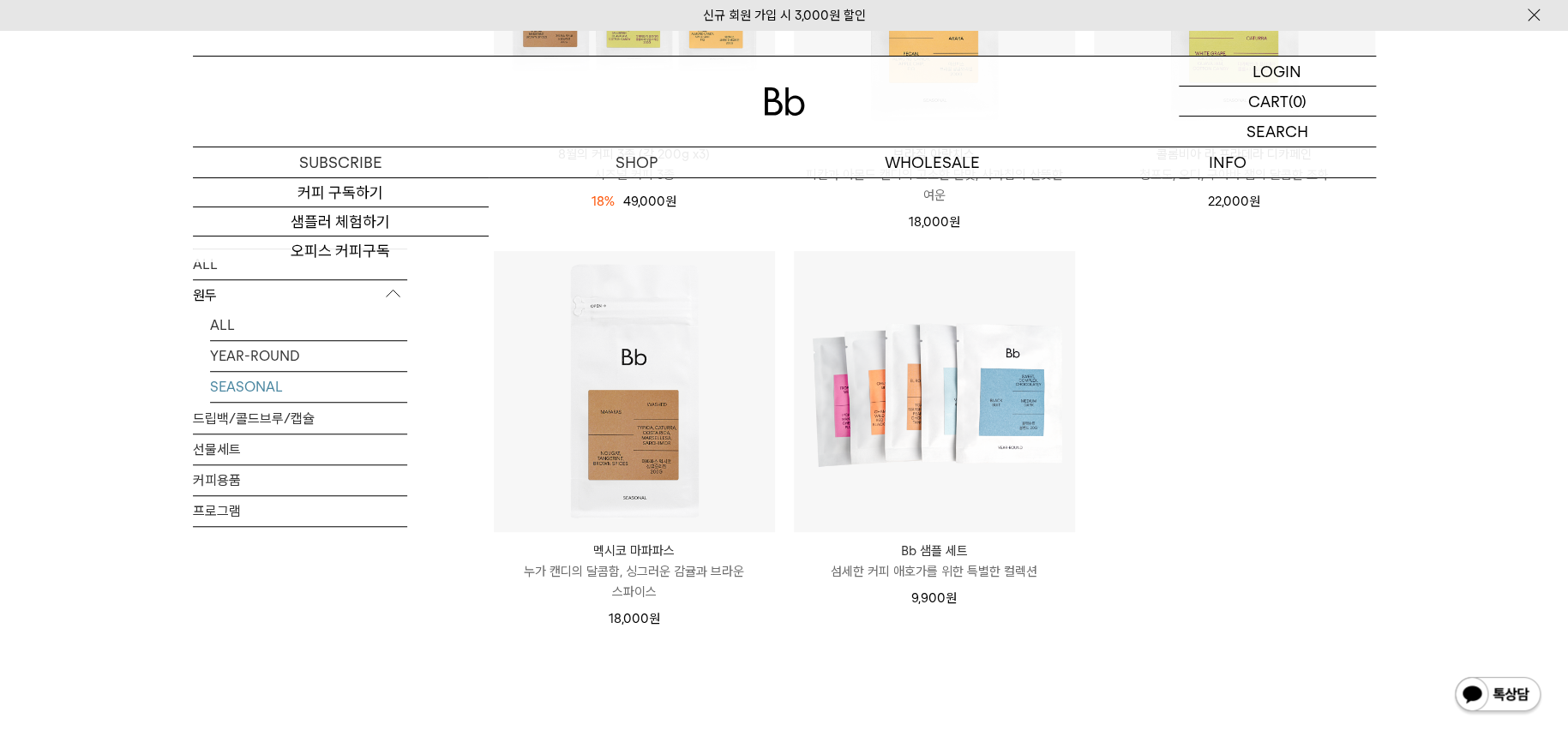
click at [779, 96] on img at bounding box center [784, 101] width 41 height 28
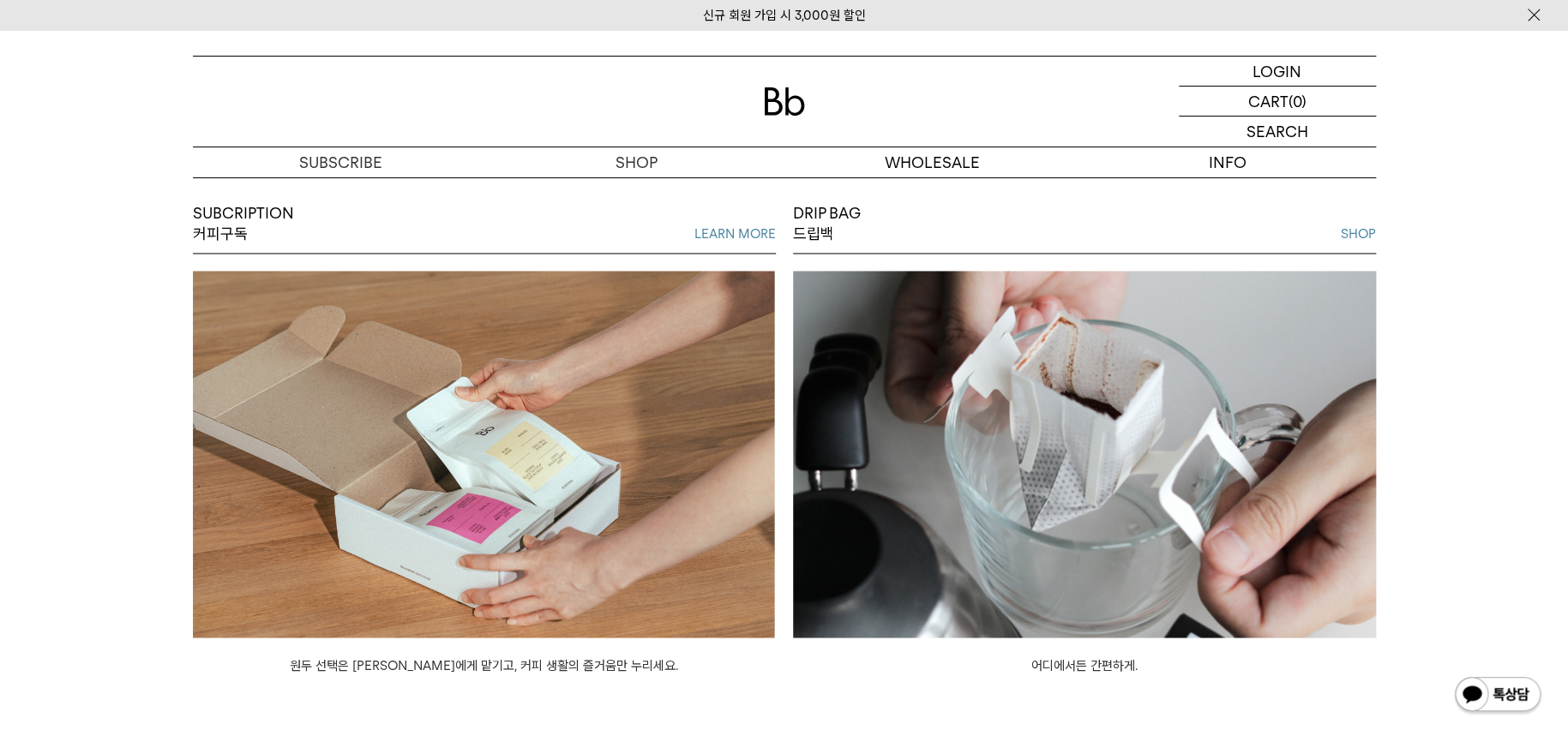
click at [1087, 460] on img at bounding box center [1084, 455] width 583 height 367
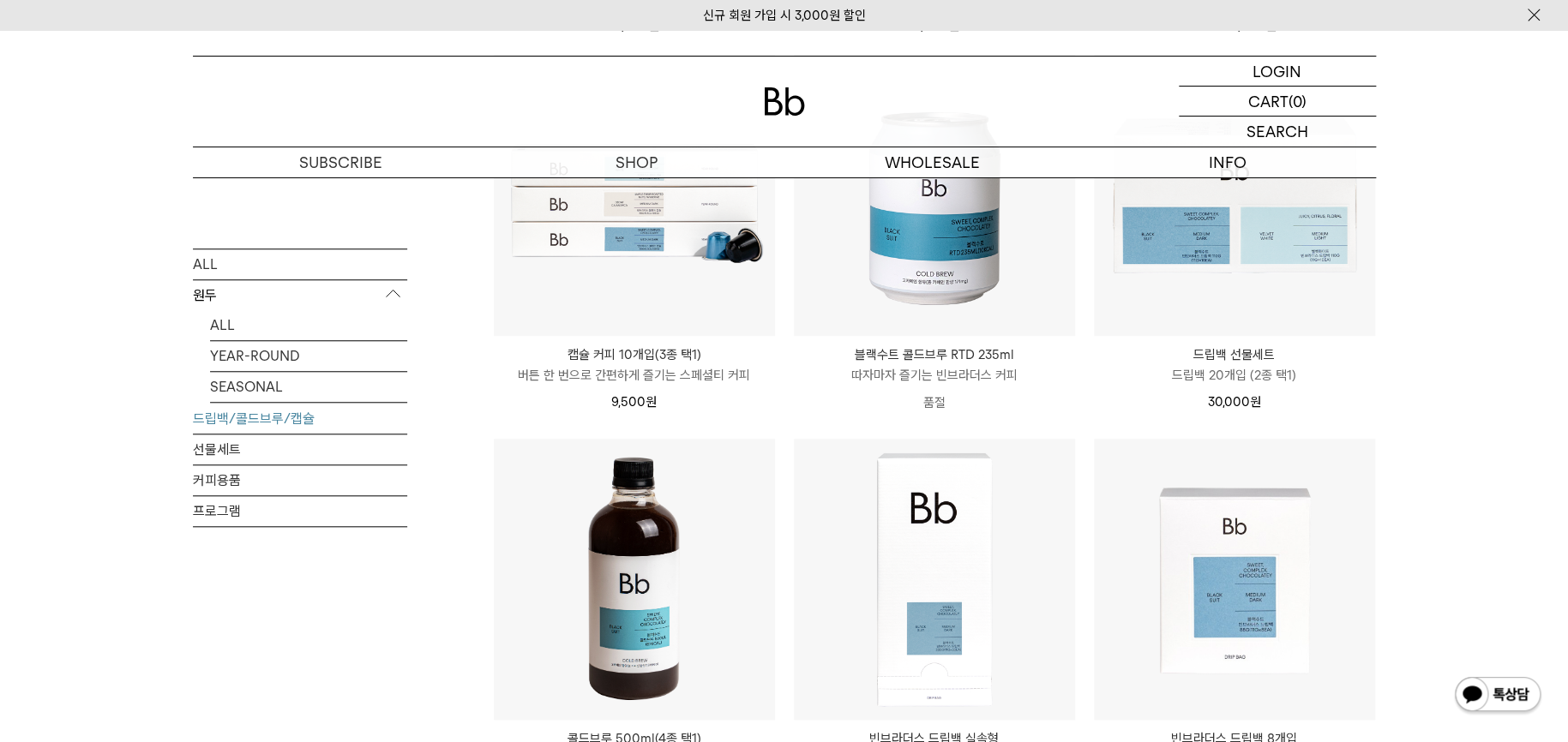
scroll to position [611, 0]
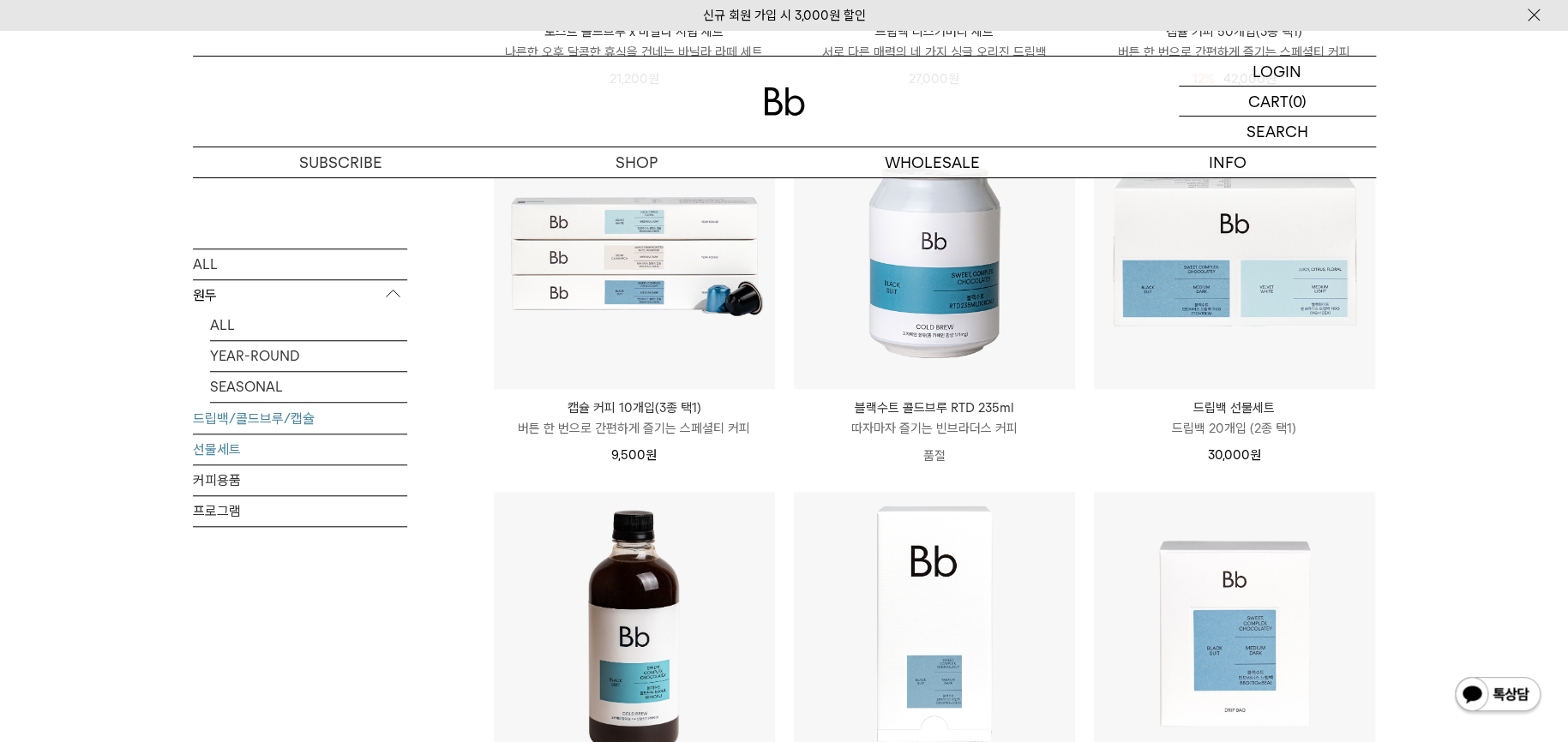
click at [247, 450] on link "선물세트" at bounding box center [300, 449] width 215 height 30
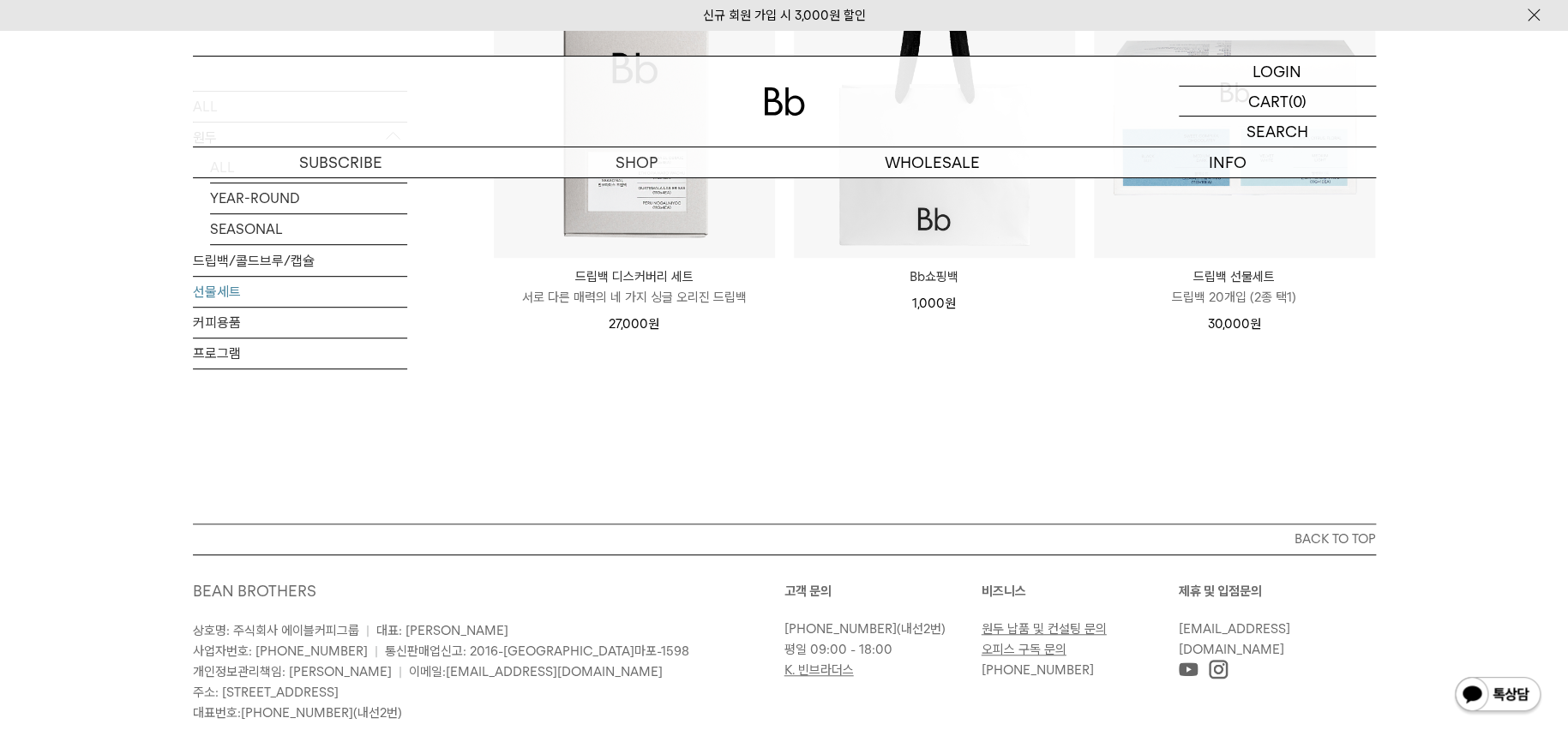
scroll to position [121, 0]
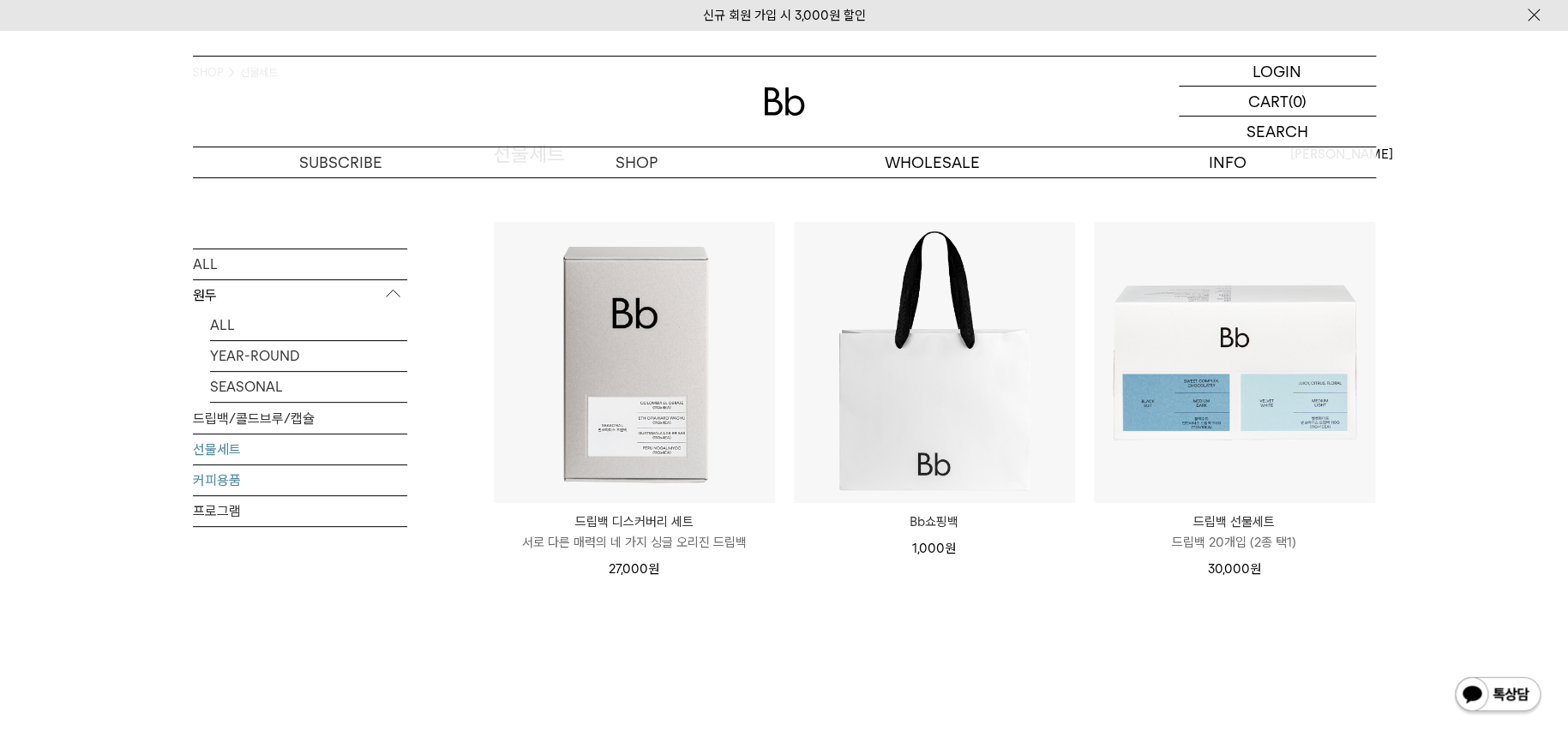
click at [225, 476] on link "커피용품" at bounding box center [300, 480] width 215 height 30
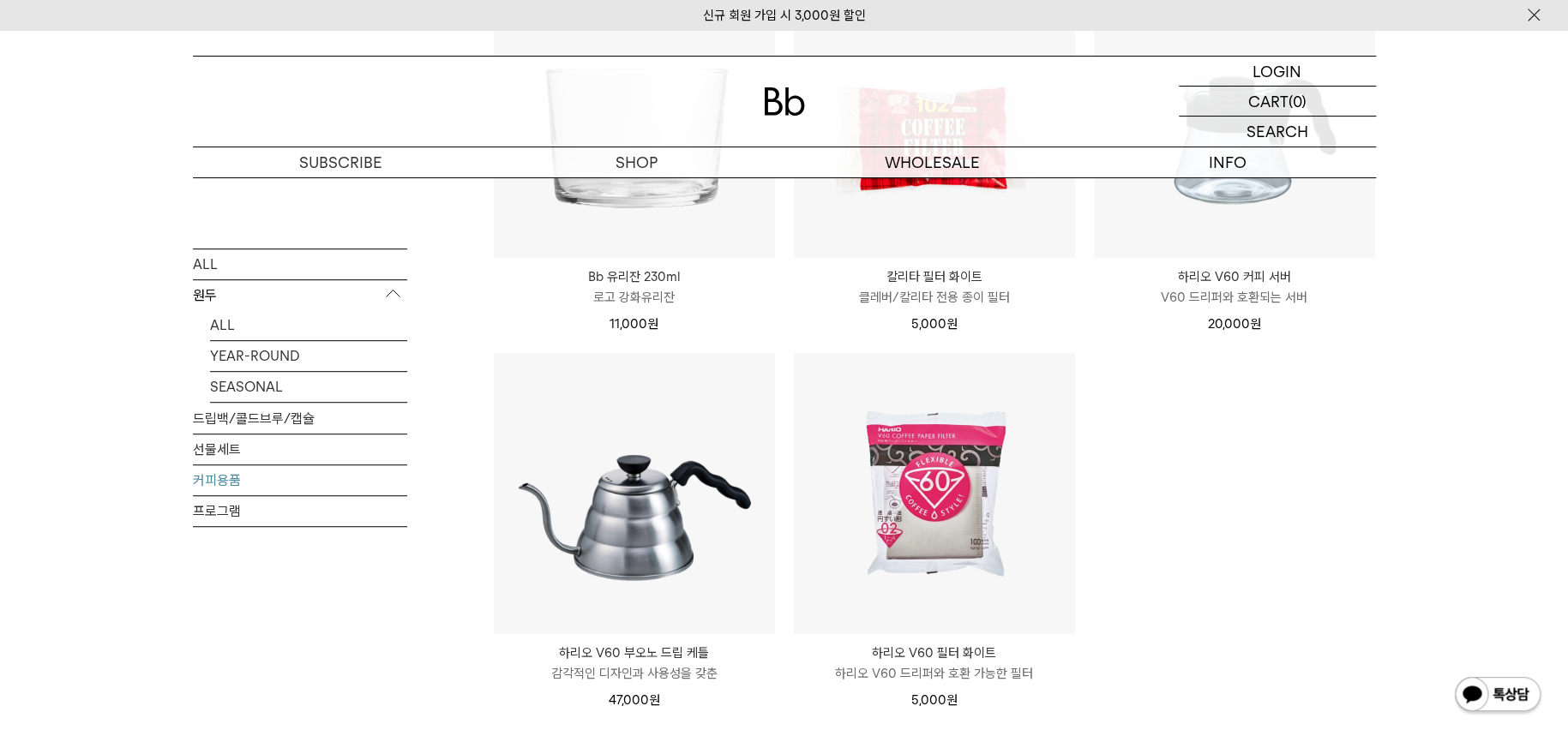
scroll to position [489, 0]
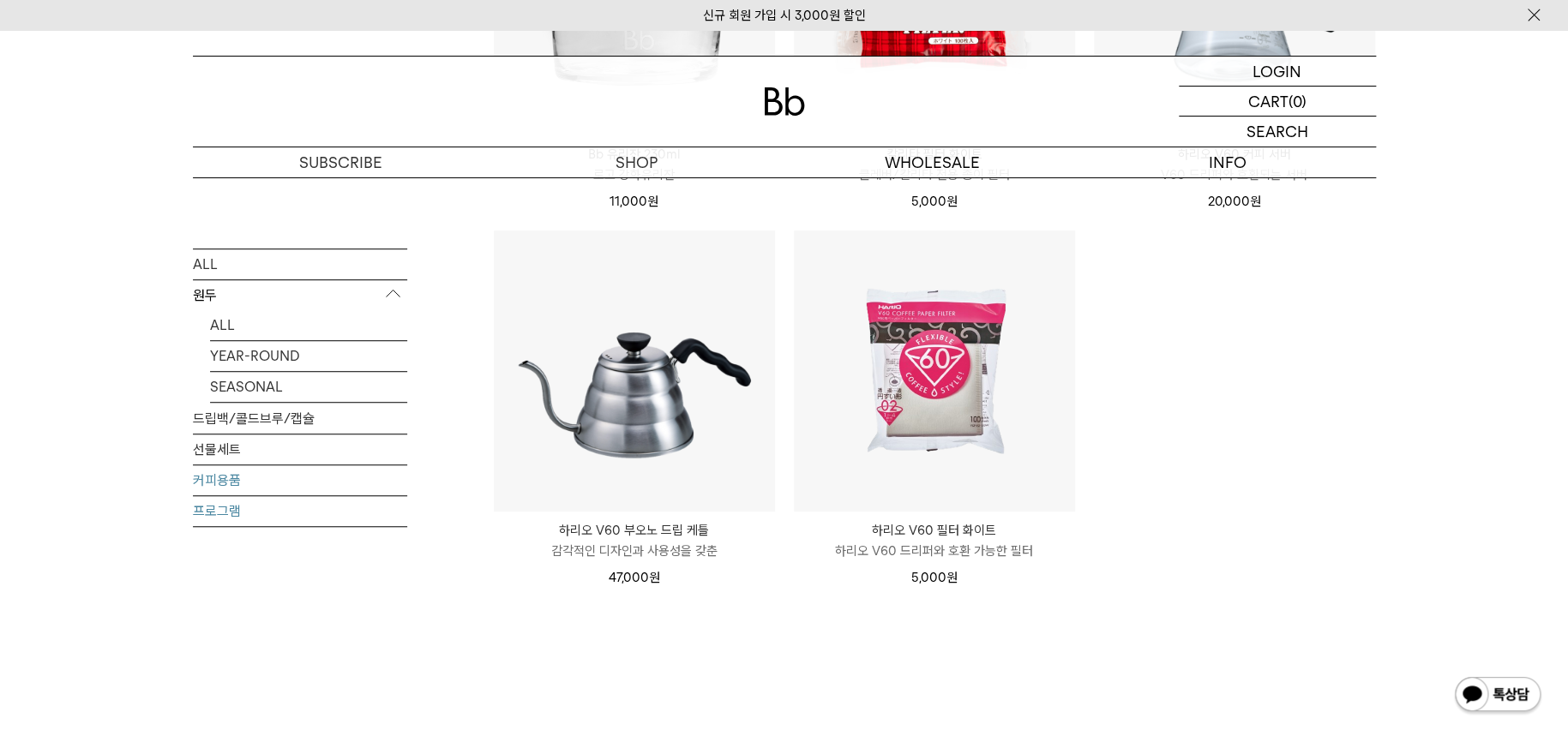
click at [205, 509] on link "프로그램" at bounding box center [300, 510] width 215 height 30
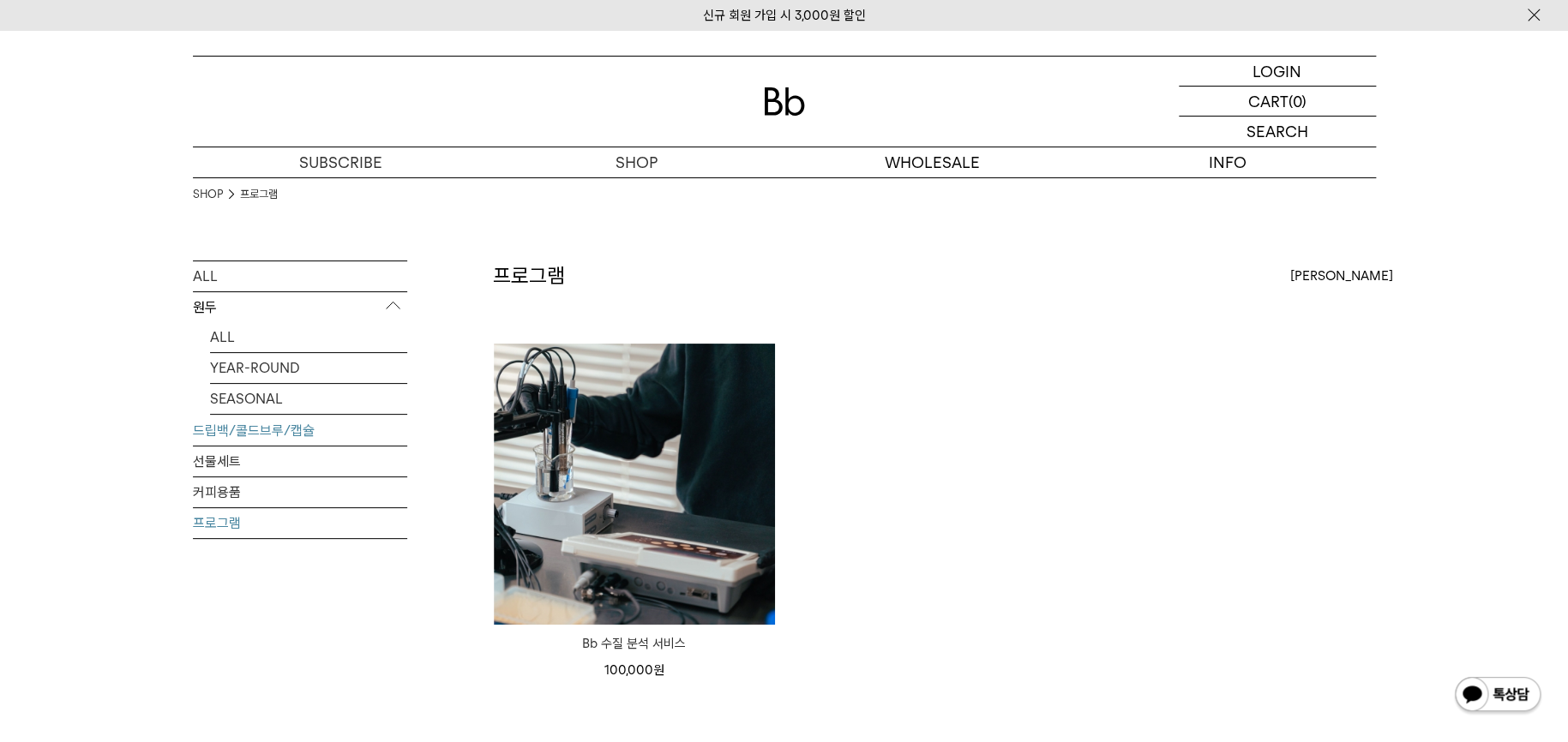
click at [296, 434] on link "드립백/콜드브루/캡슐" at bounding box center [300, 430] width 215 height 30
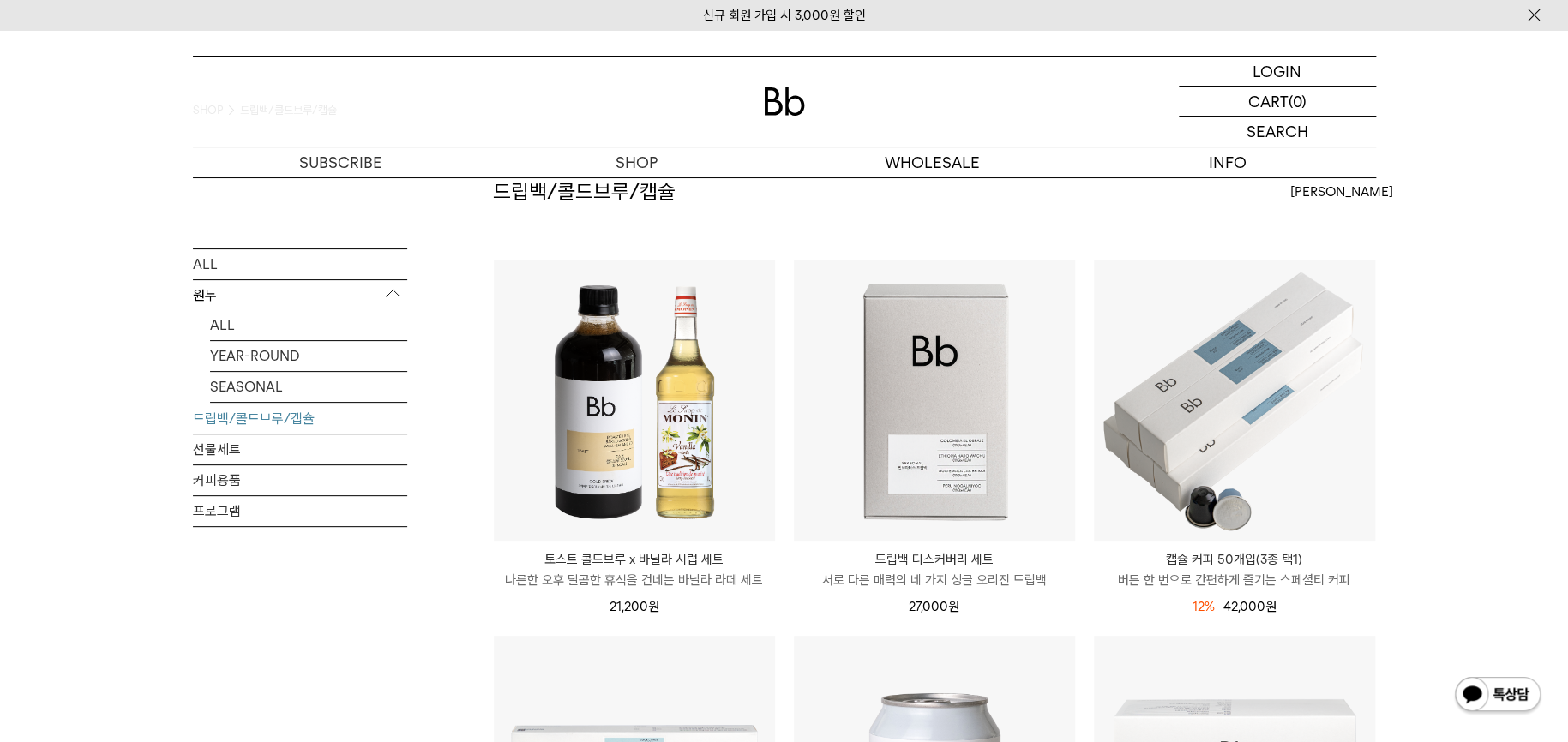
scroll to position [121, 0]
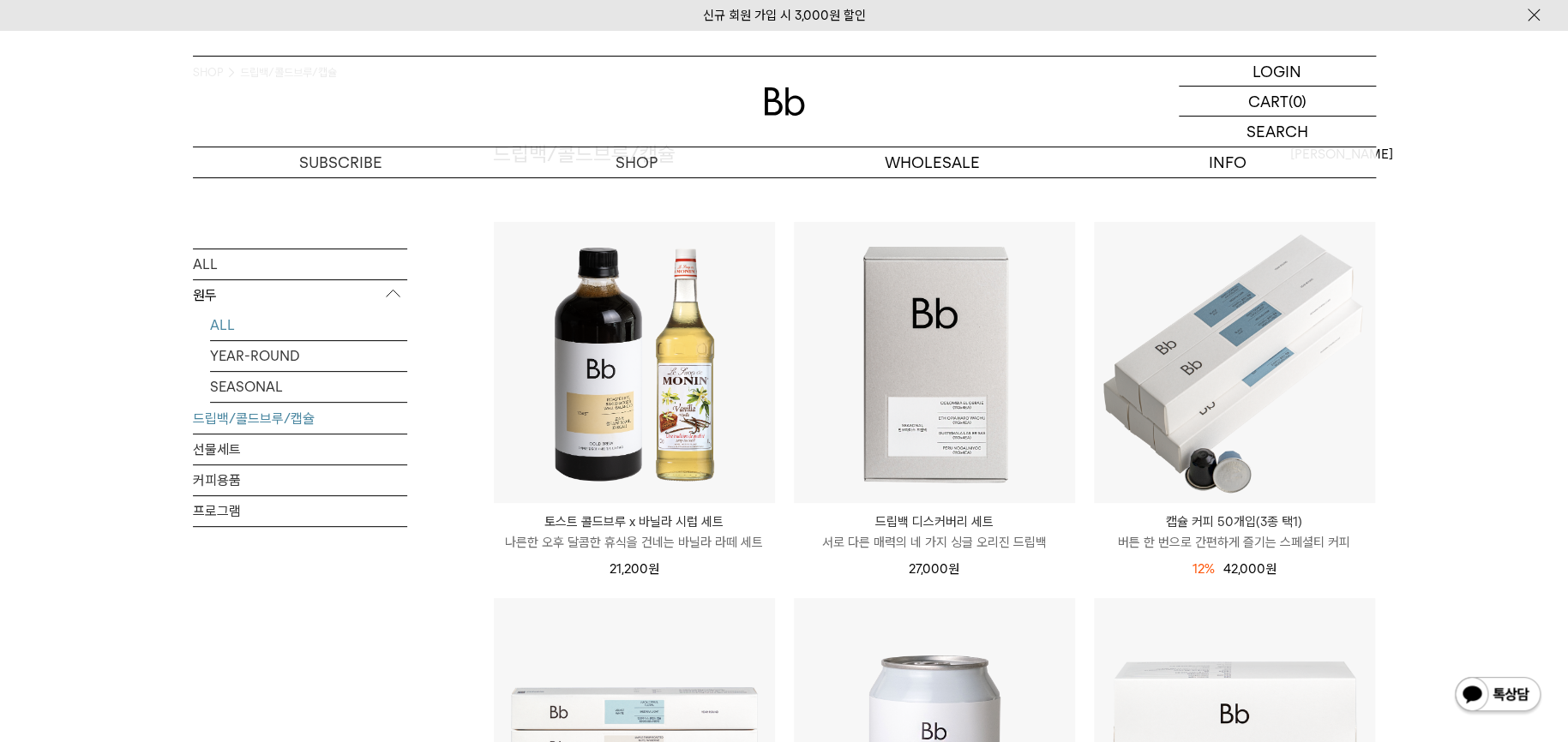
click at [279, 323] on link "ALL" at bounding box center [309, 325] width 197 height 30
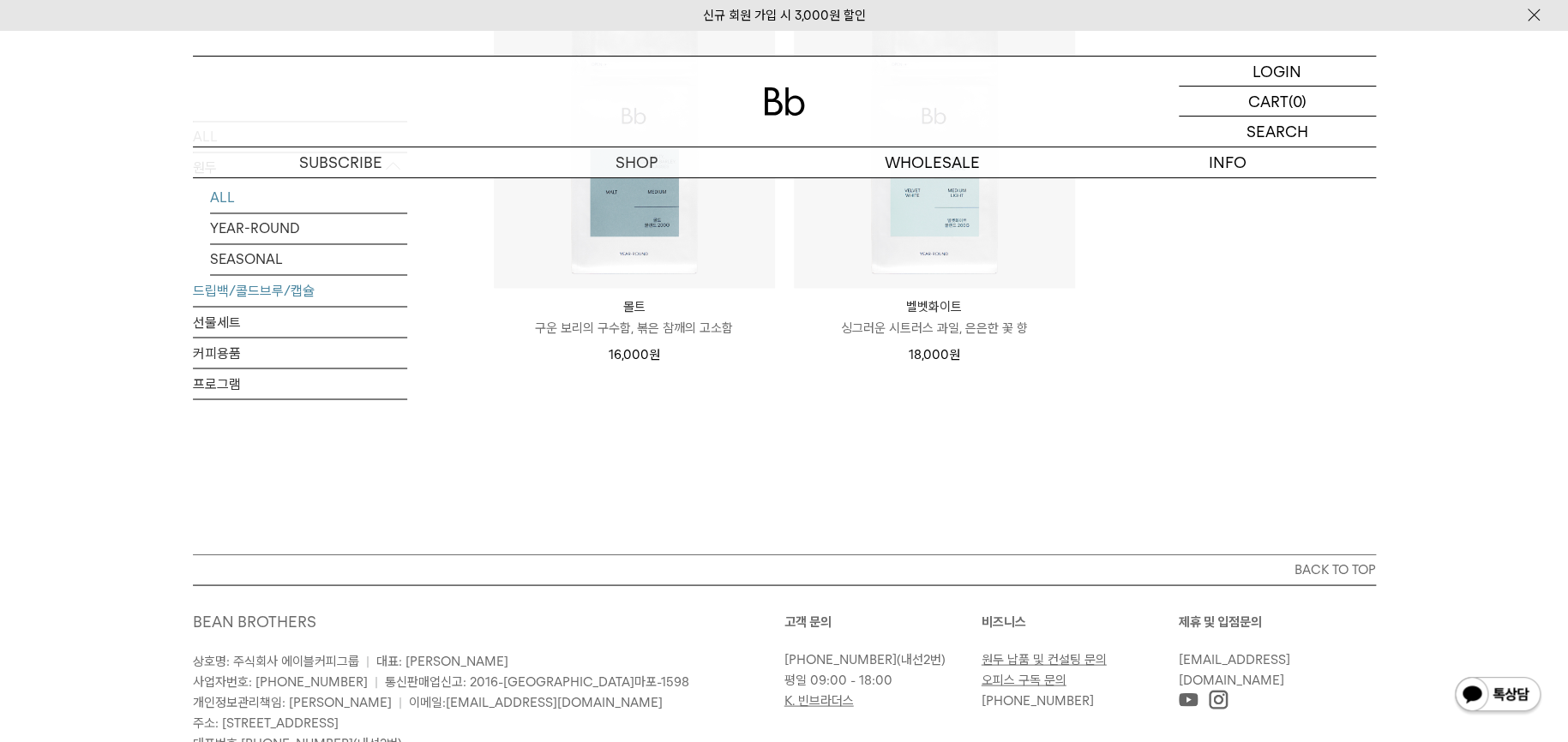
scroll to position [1468, 0]
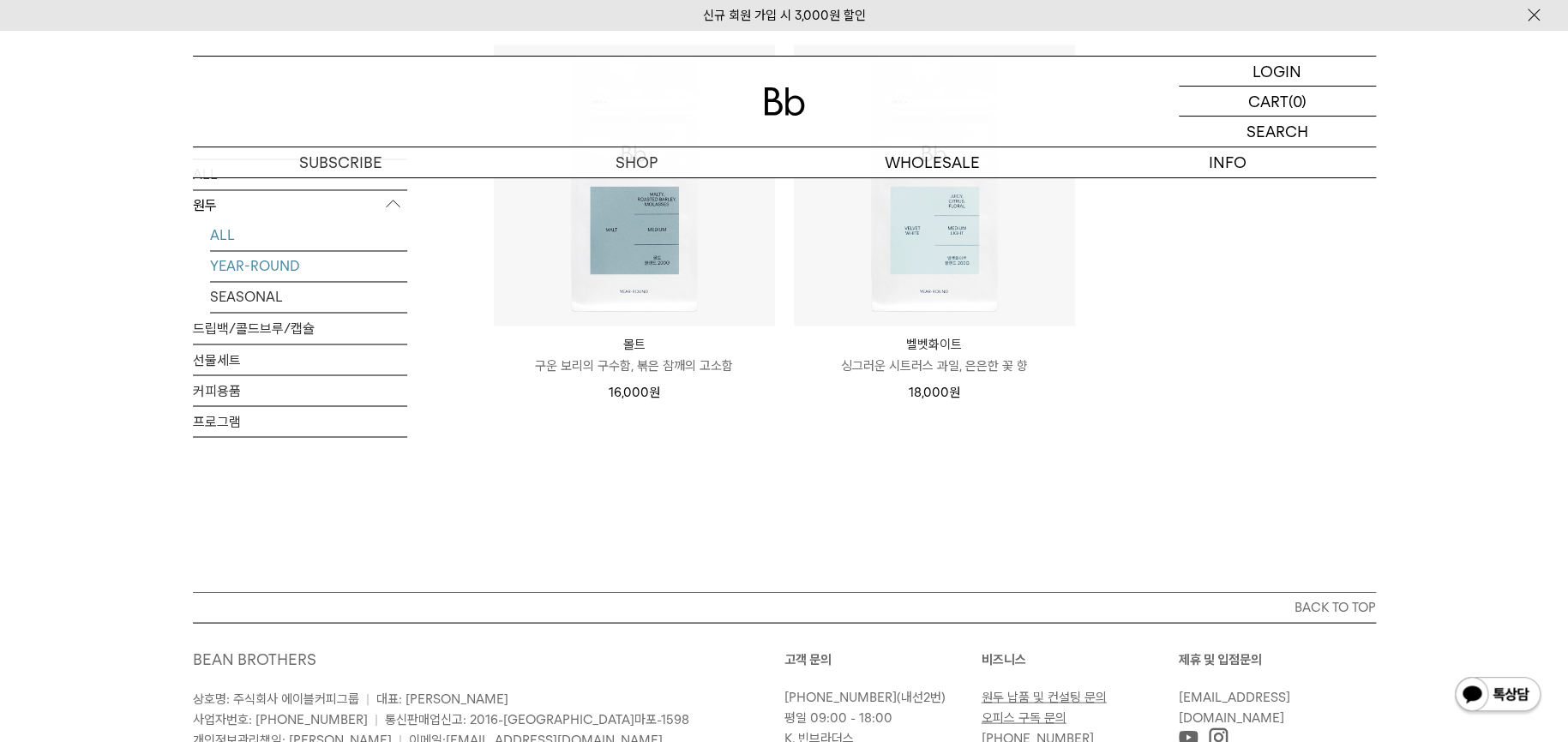
click at [287, 267] on link "YEAR-ROUND" at bounding box center [309, 266] width 197 height 30
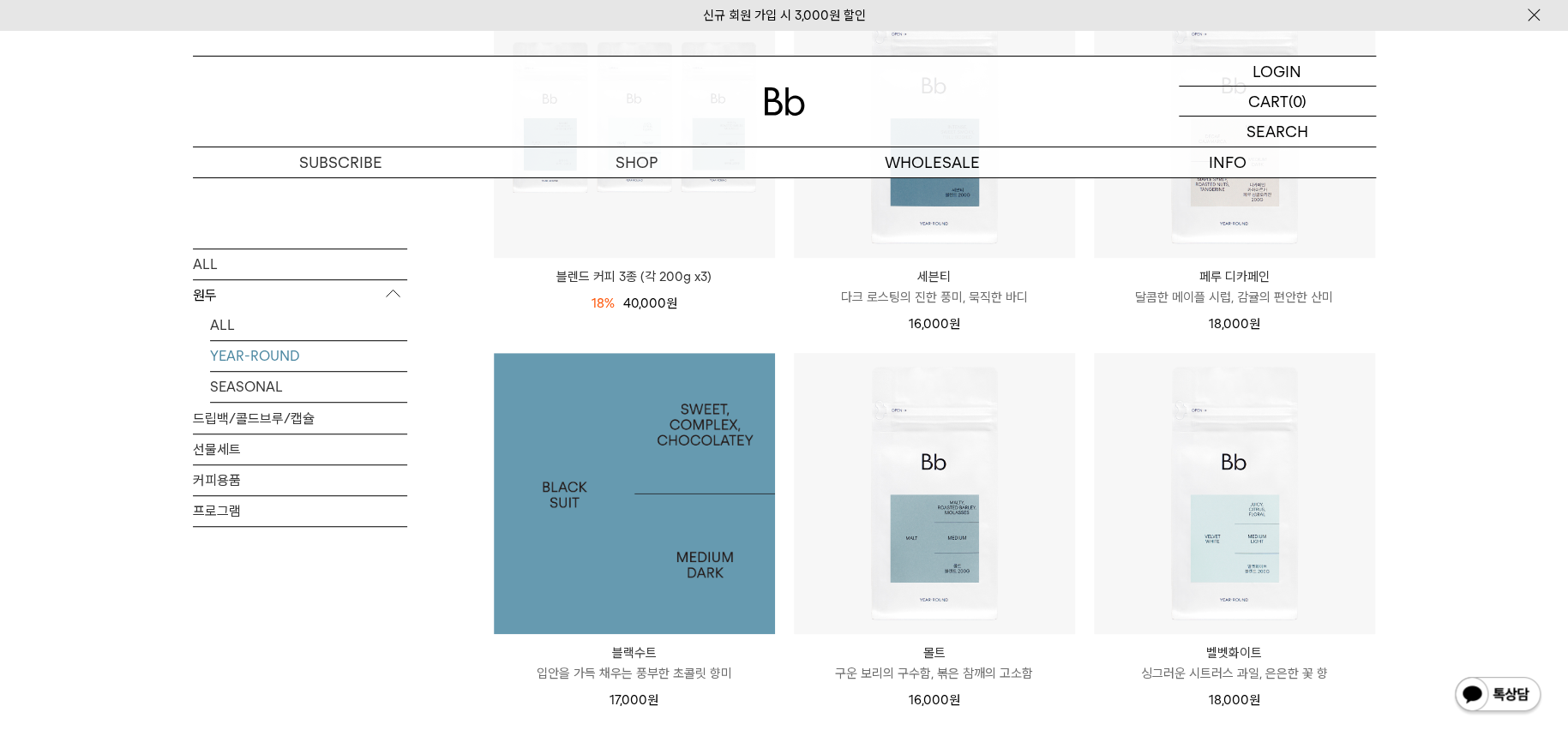
scroll to position [611, 0]
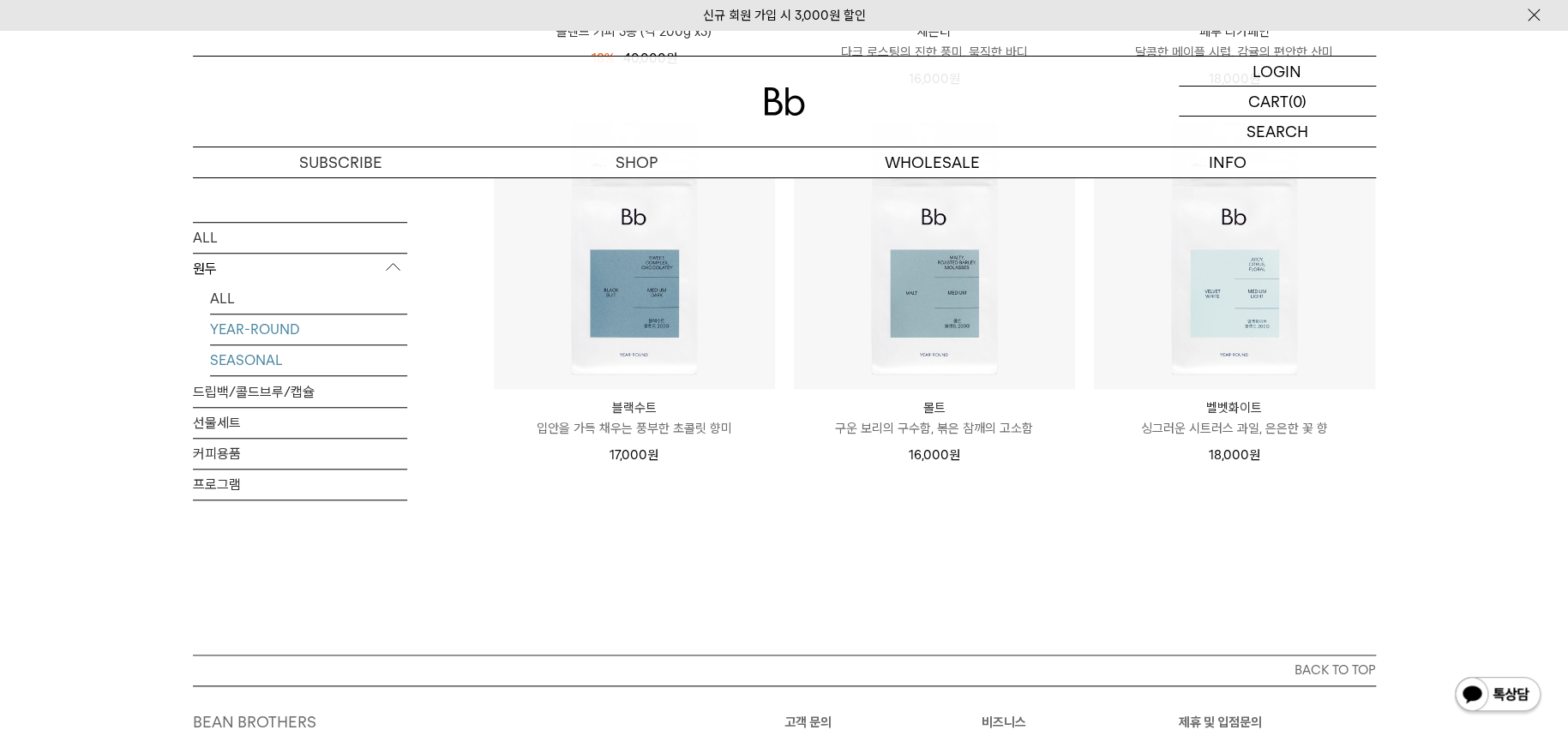
click at [268, 358] on link "SEASONAL" at bounding box center [309, 360] width 197 height 30
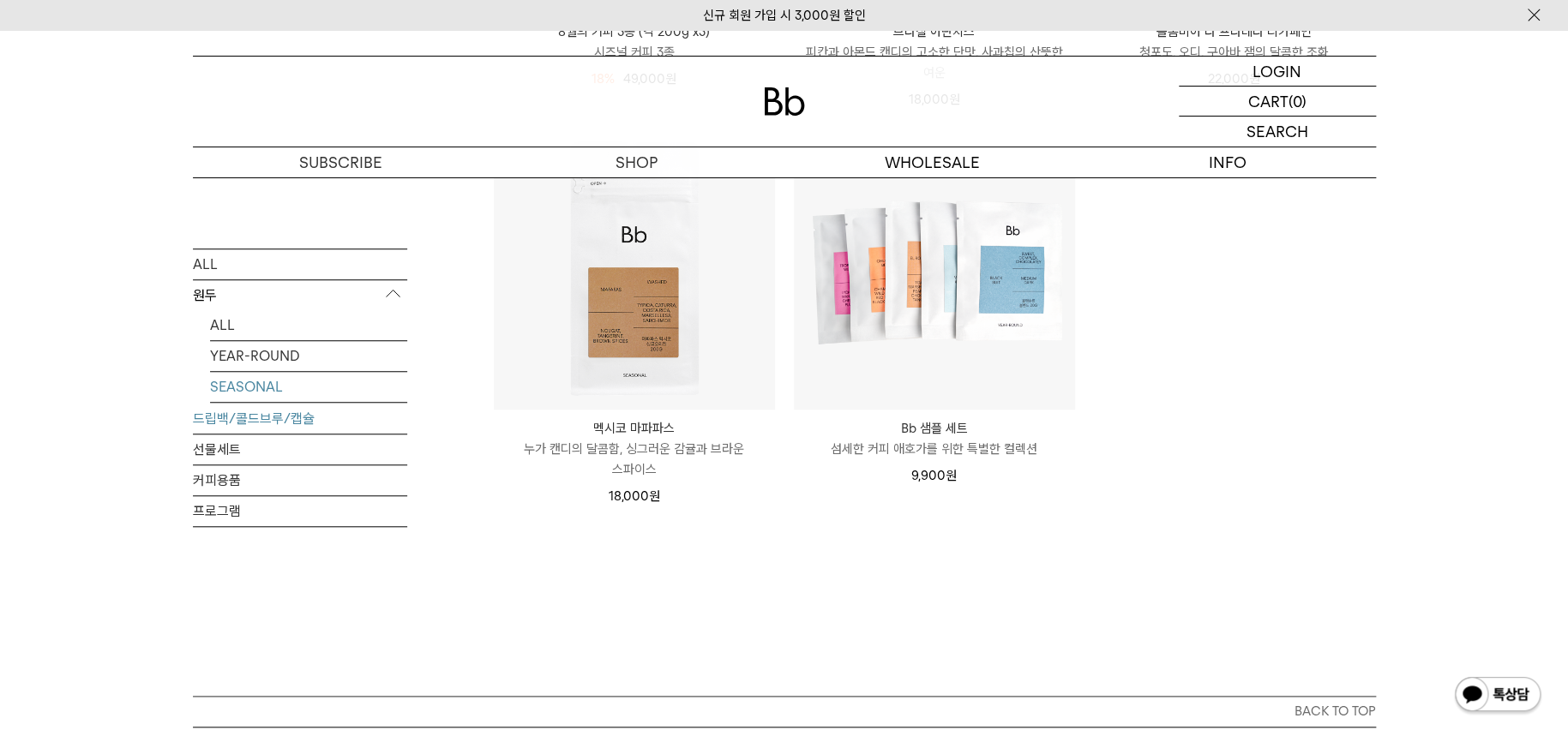
click at [227, 419] on link "드립백/콜드브루/캡슐" at bounding box center [300, 418] width 215 height 30
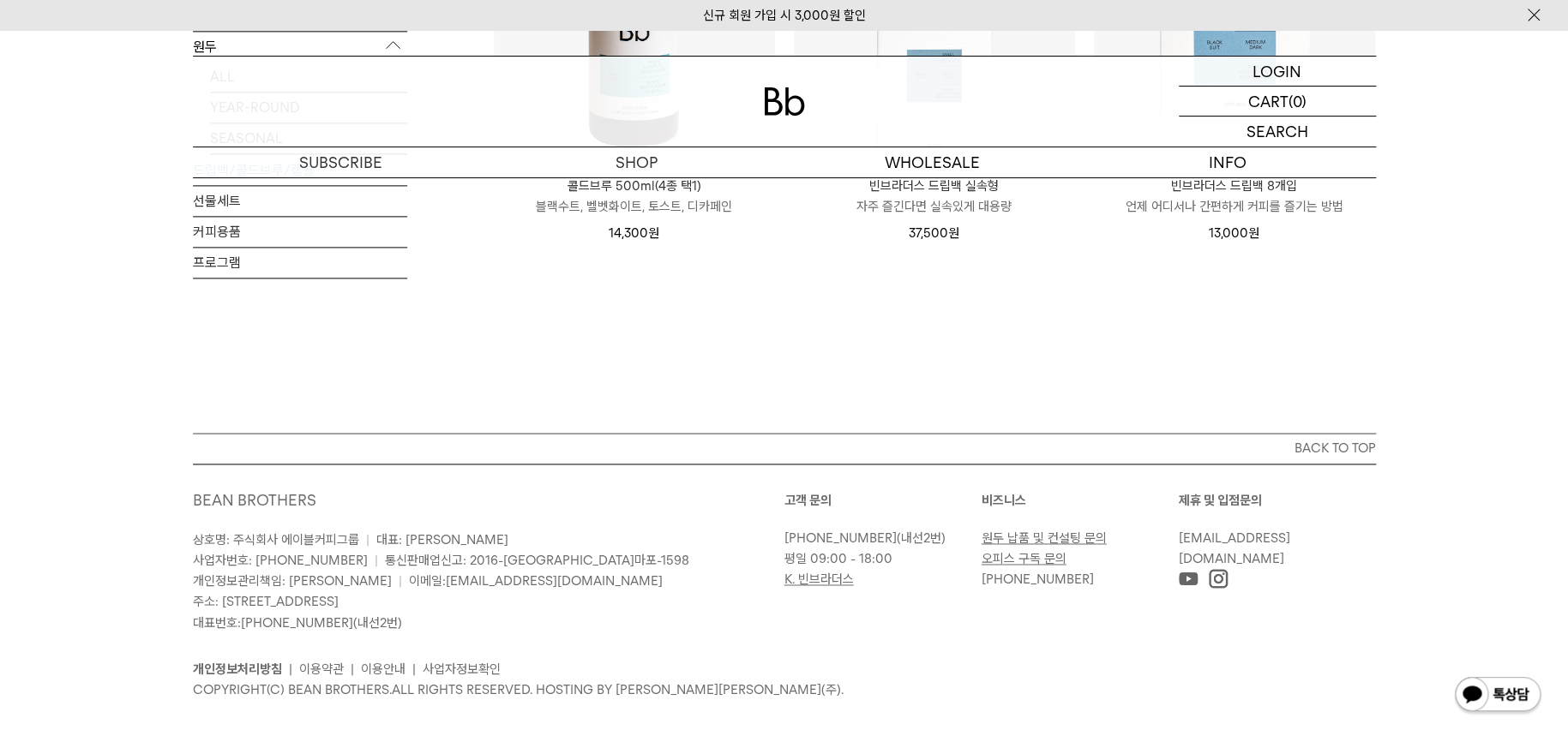
scroll to position [1223, 0]
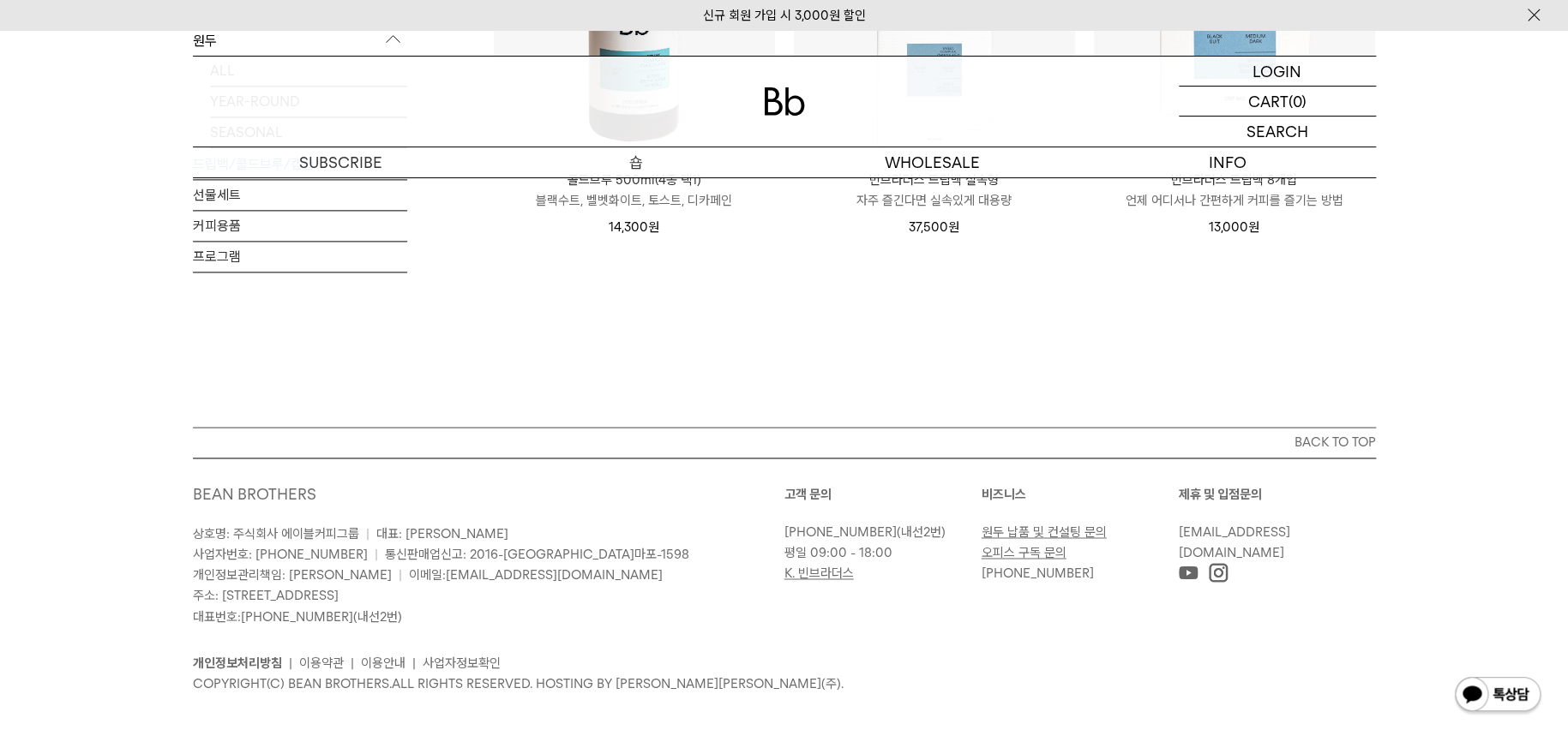
click at [616, 159] on p "숍" at bounding box center [637, 162] width 296 height 30
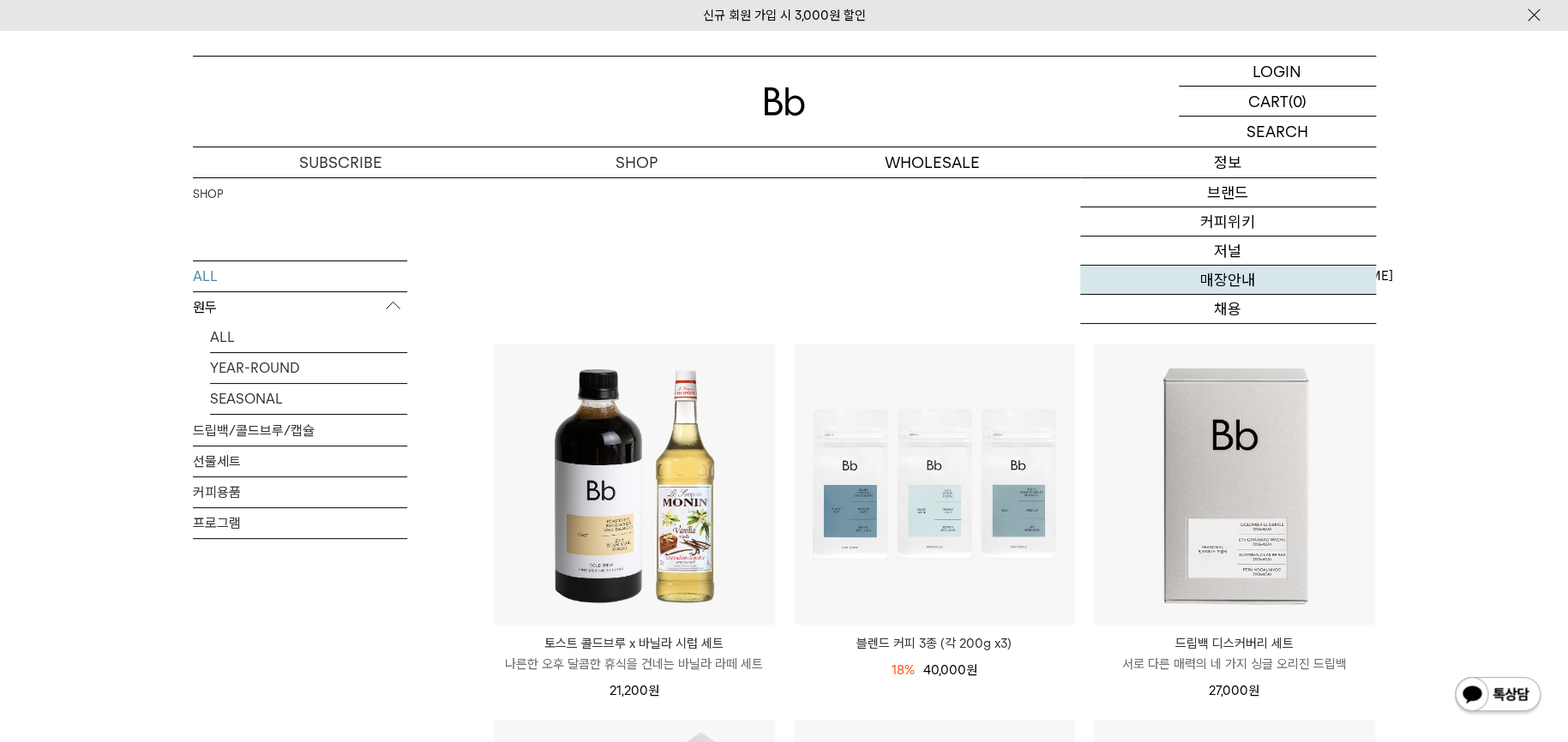
click at [1236, 283] on link "매장안내" at bounding box center [1228, 280] width 296 height 29
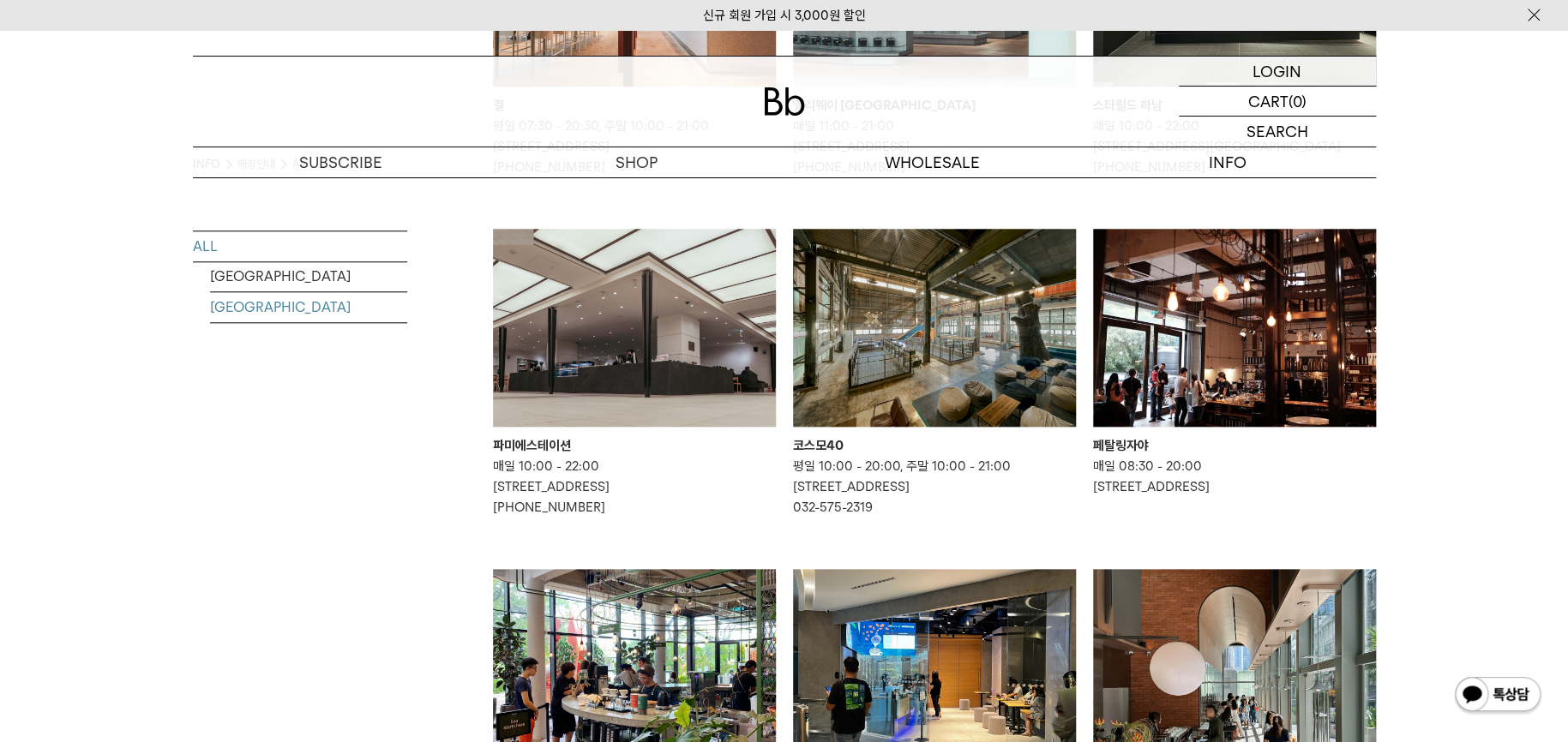
scroll to position [367, 0]
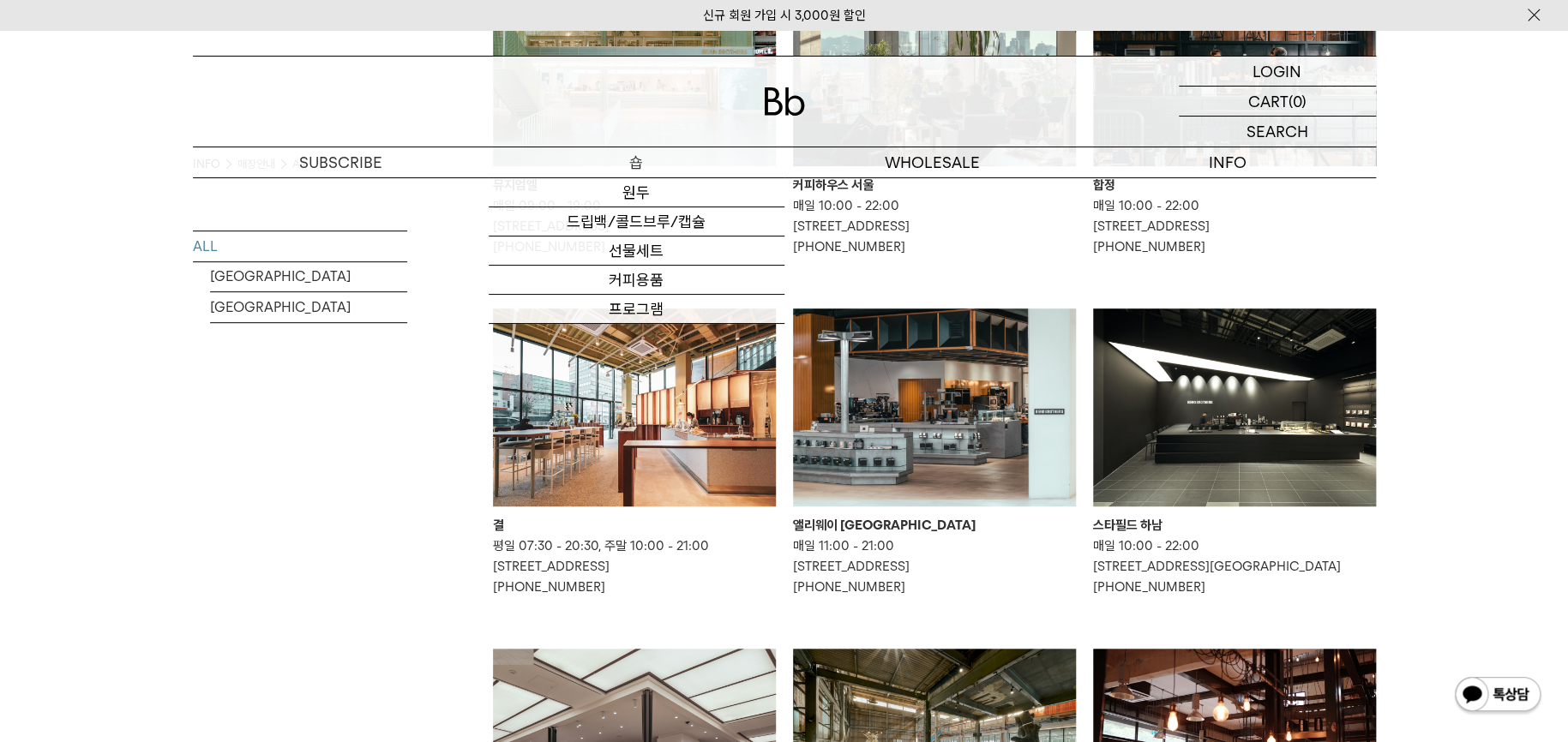
click at [637, 160] on p "숍" at bounding box center [637, 162] width 296 height 30
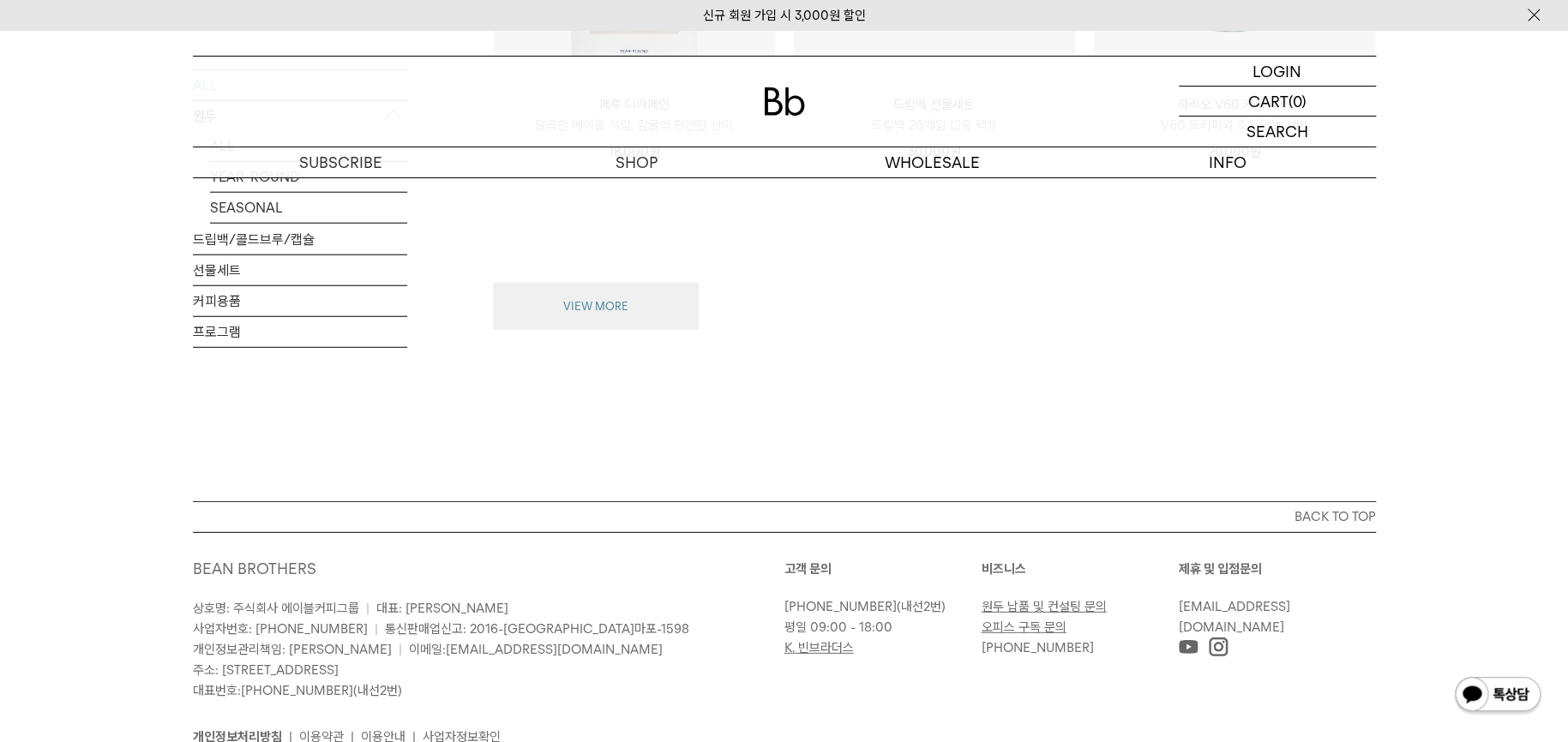
click at [630, 307] on button "VIEW MORE" at bounding box center [595, 307] width 205 height 48
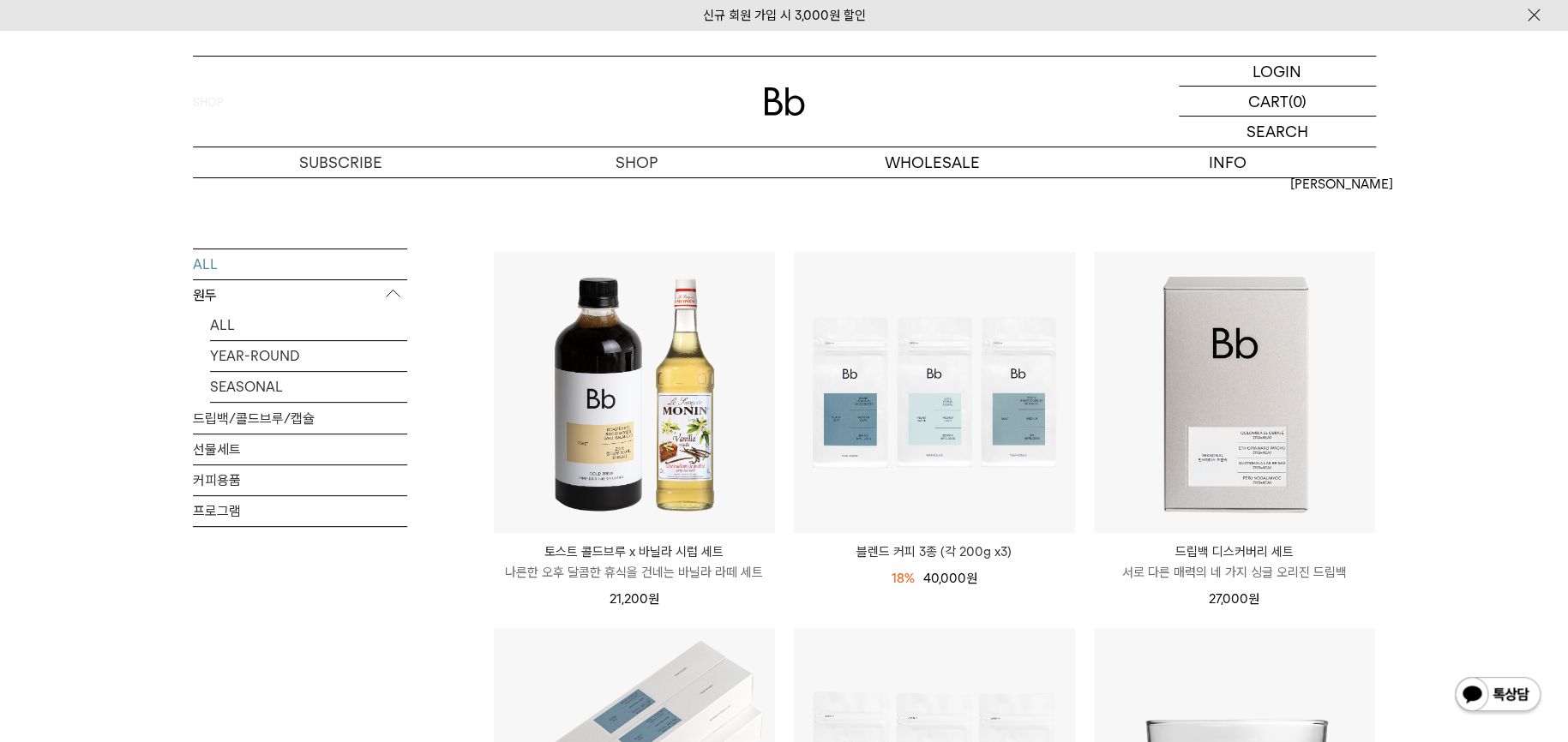
scroll to position [57, 0]
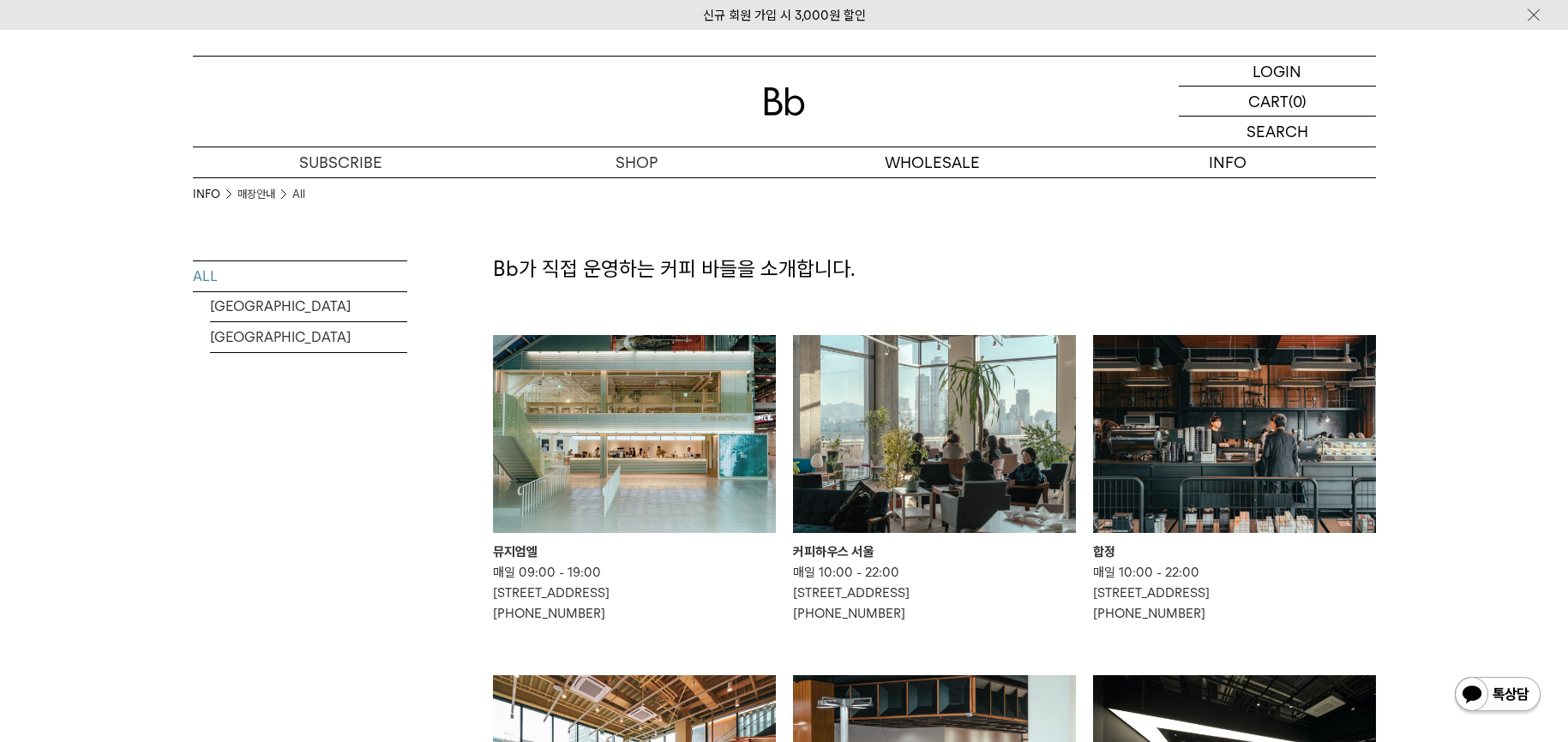
scroll to position [92, 0]
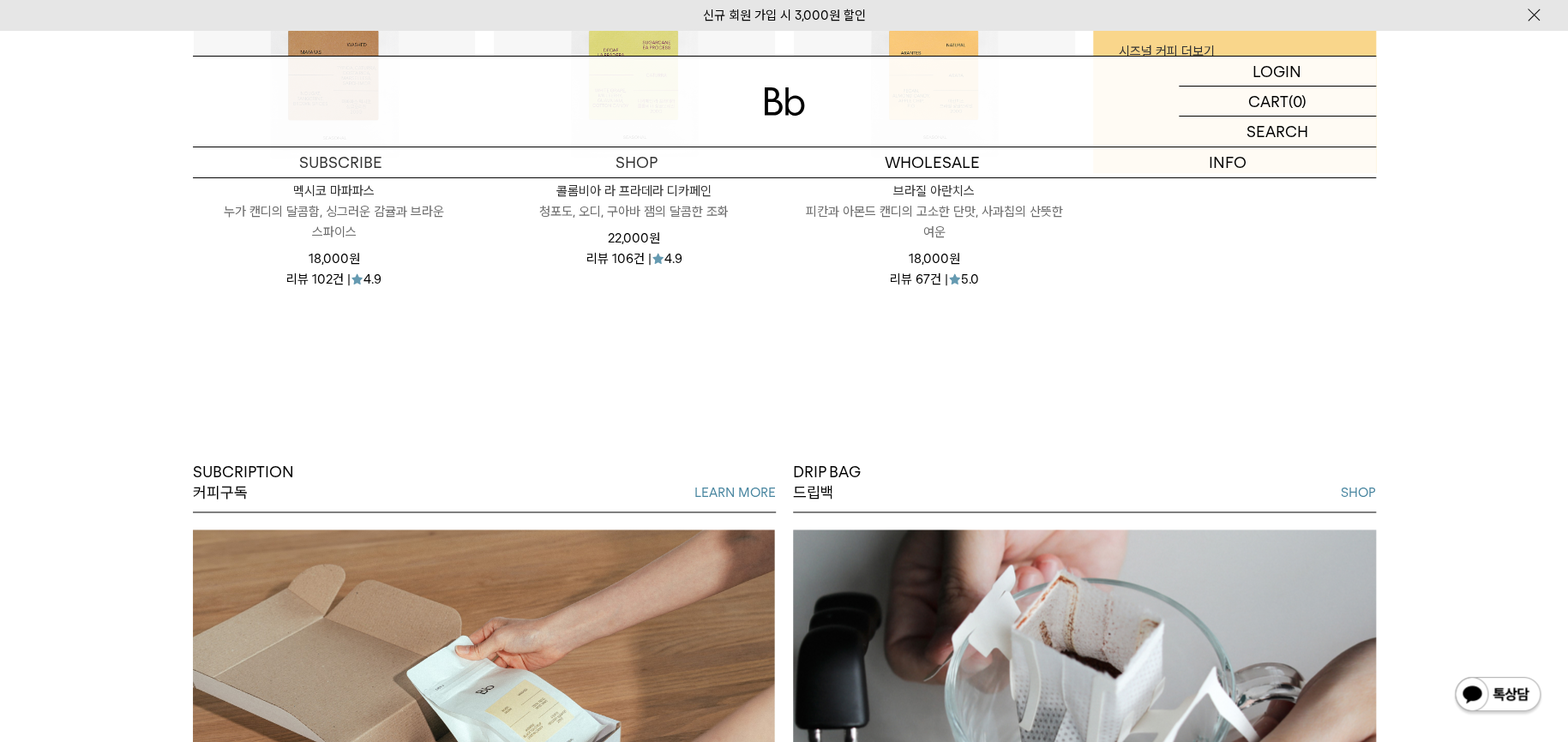
scroll to position [1455, 0]
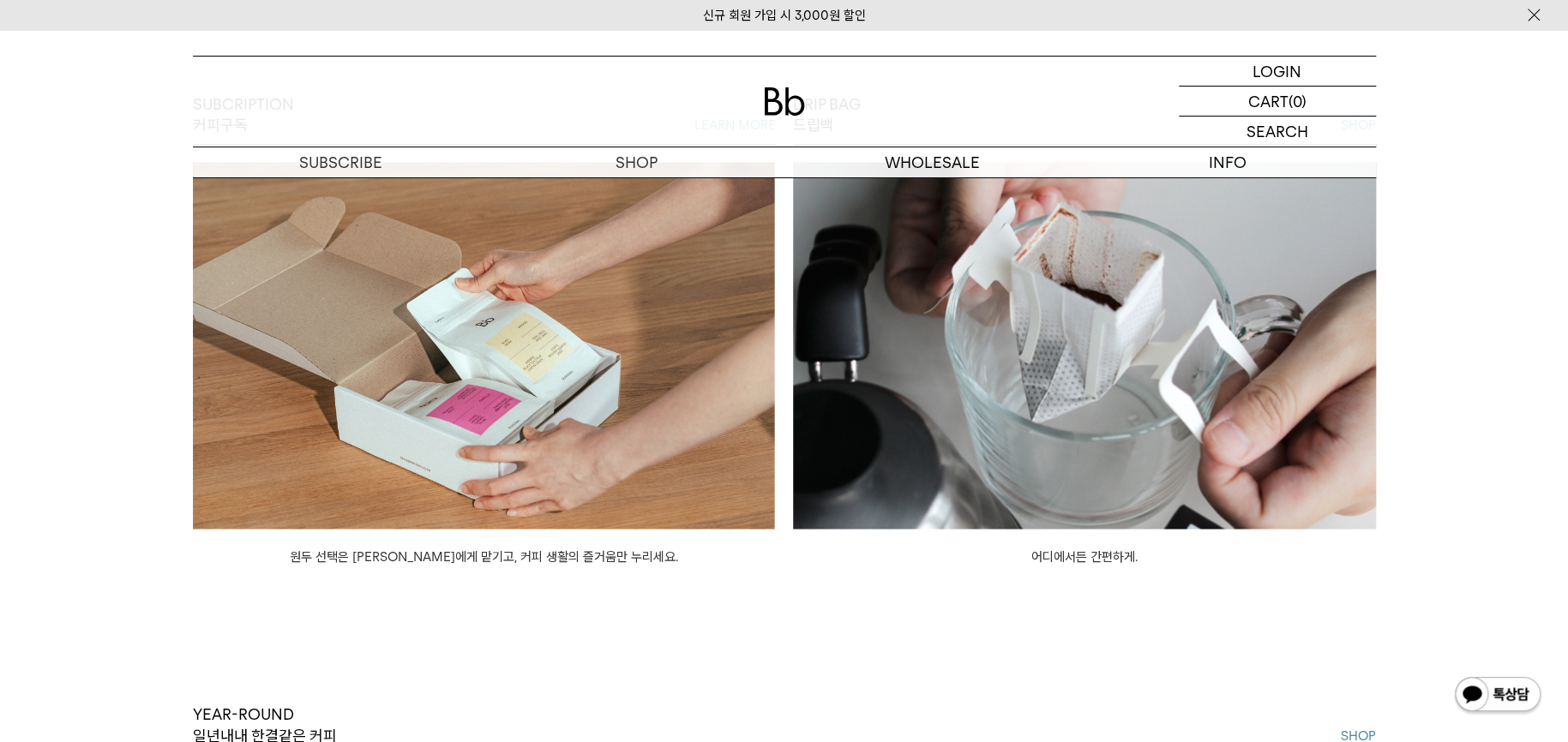
click at [463, 323] on img at bounding box center [484, 345] width 583 height 367
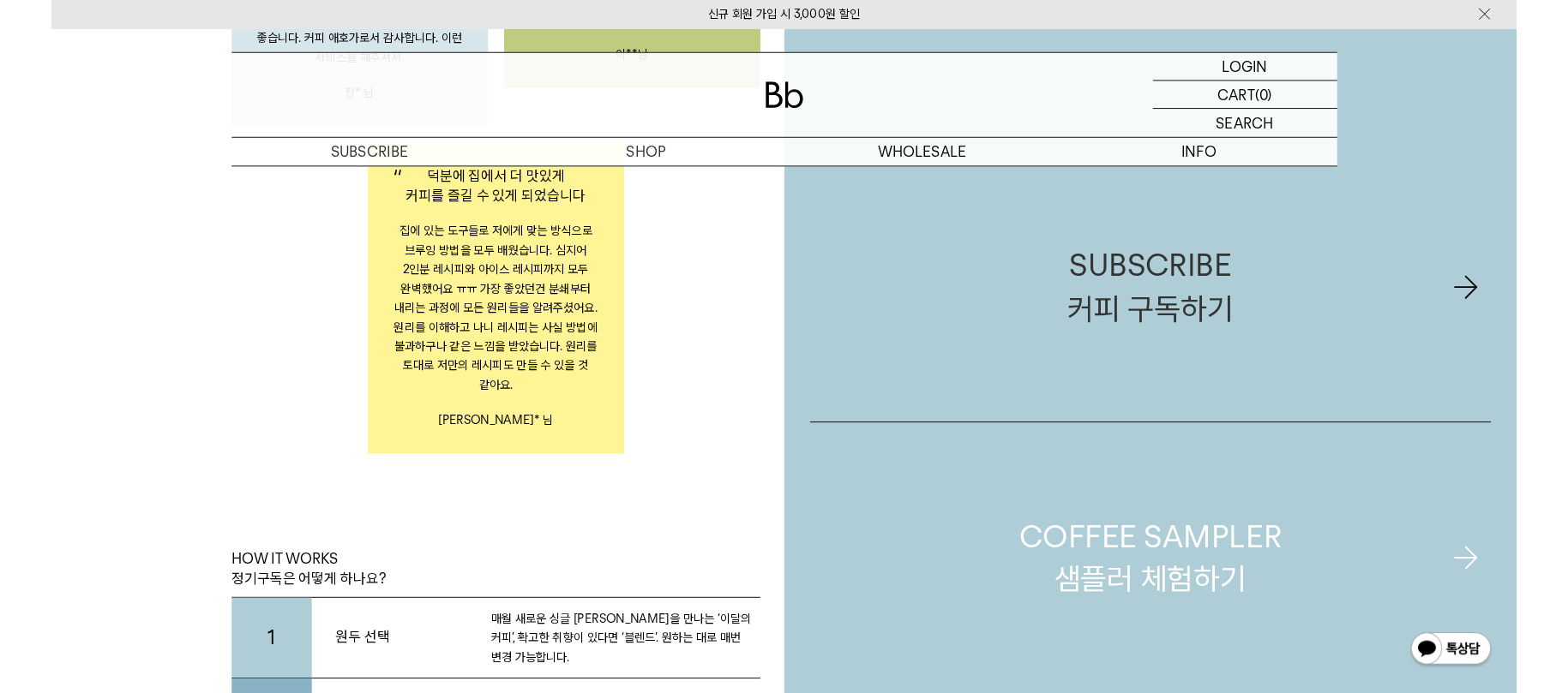
scroll to position [3011, 0]
